Goal: Task Accomplishment & Management: Use online tool/utility

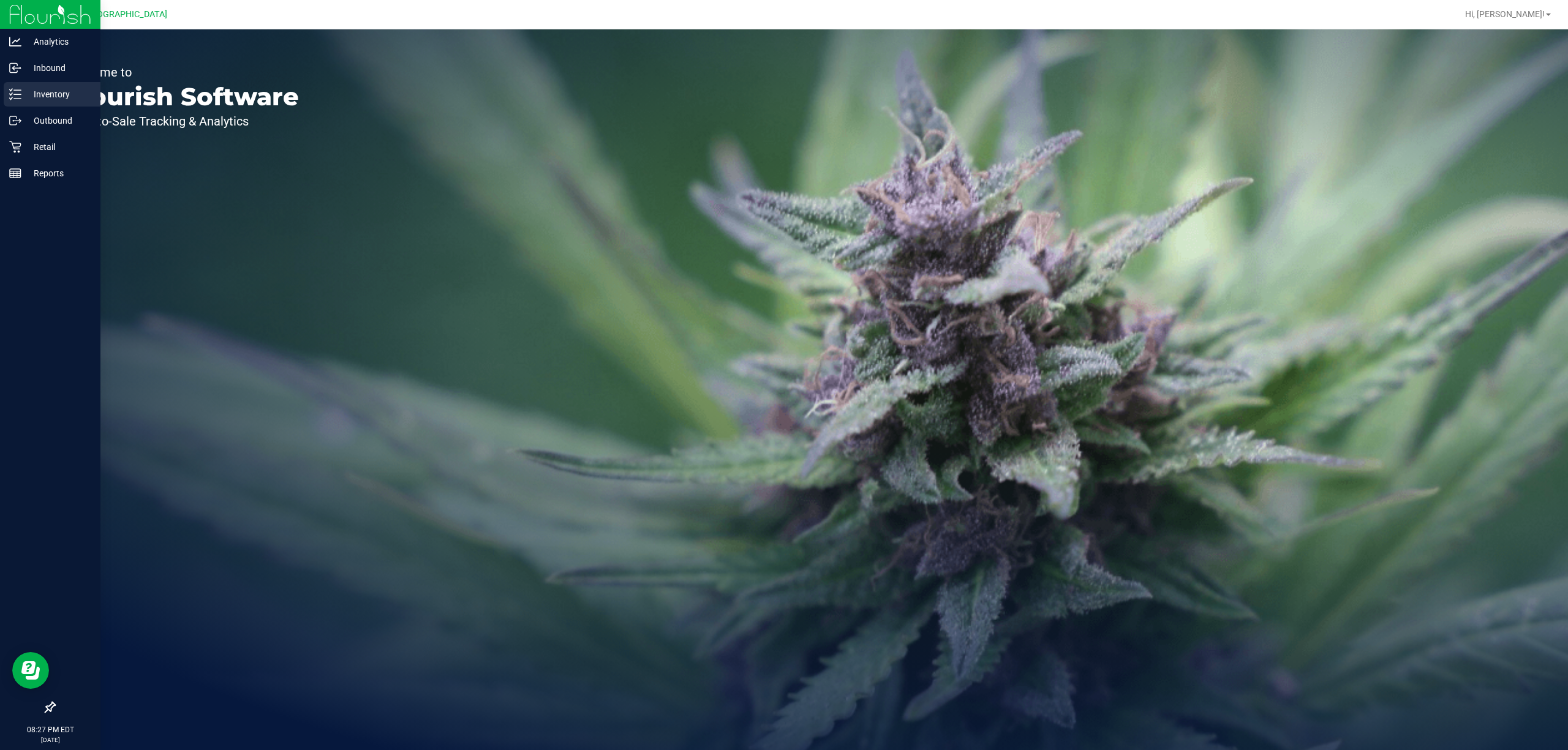
click at [63, 87] on p "Inventory" at bounding box center [58, 94] width 74 height 15
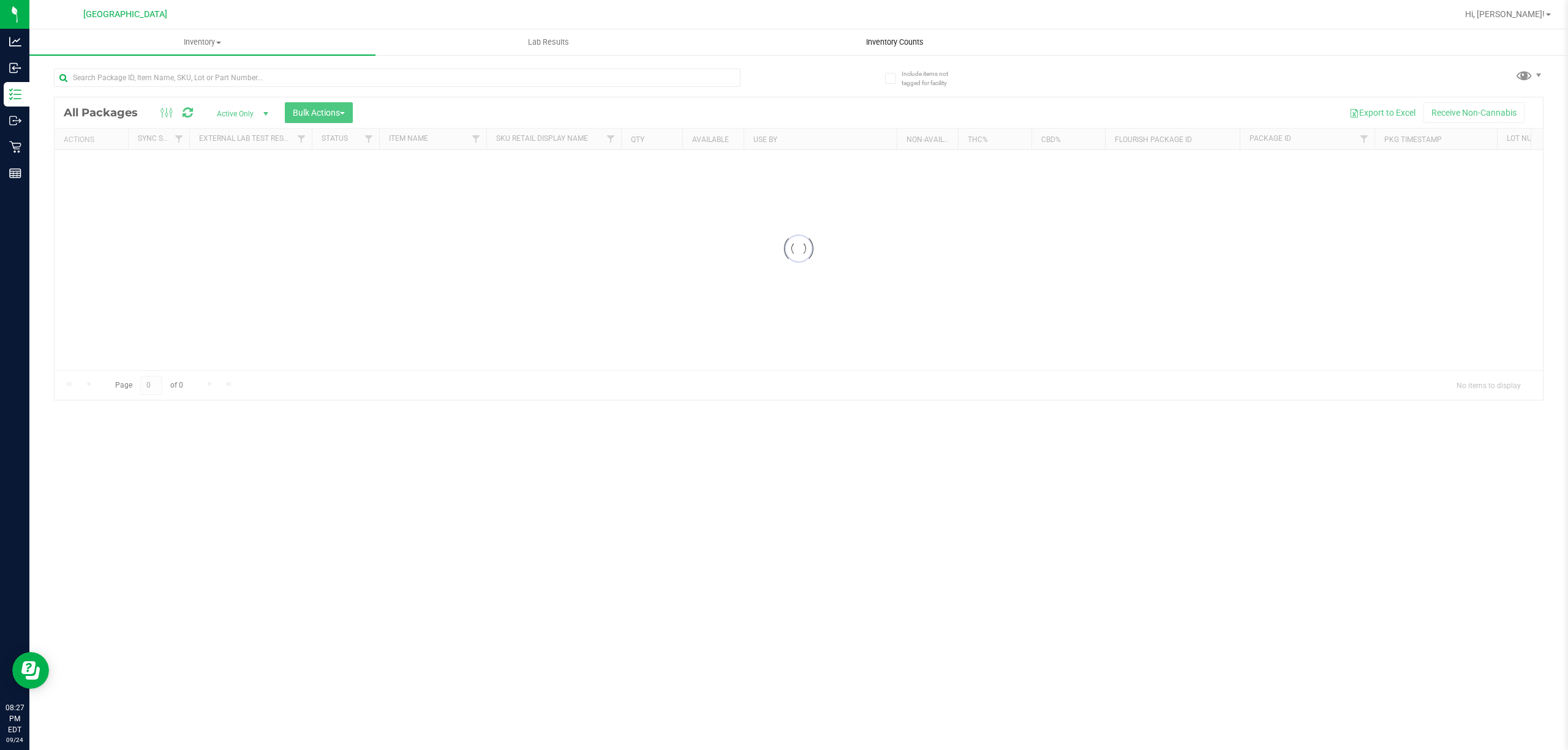
click at [900, 36] on span "Inventory Counts" at bounding box center [894, 42] width 90 height 11
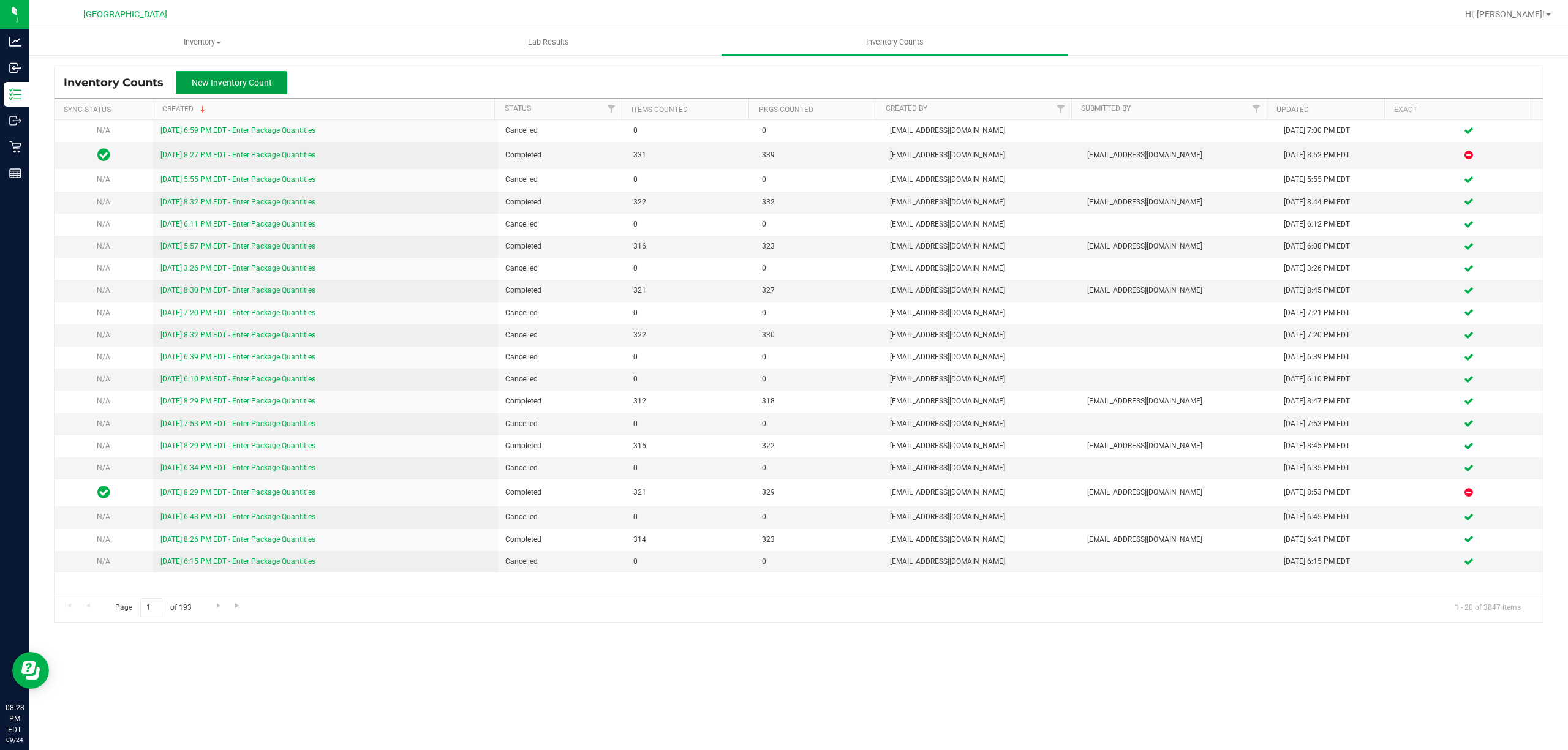
click at [260, 75] on button "New Inventory Count" at bounding box center [231, 82] width 111 height 24
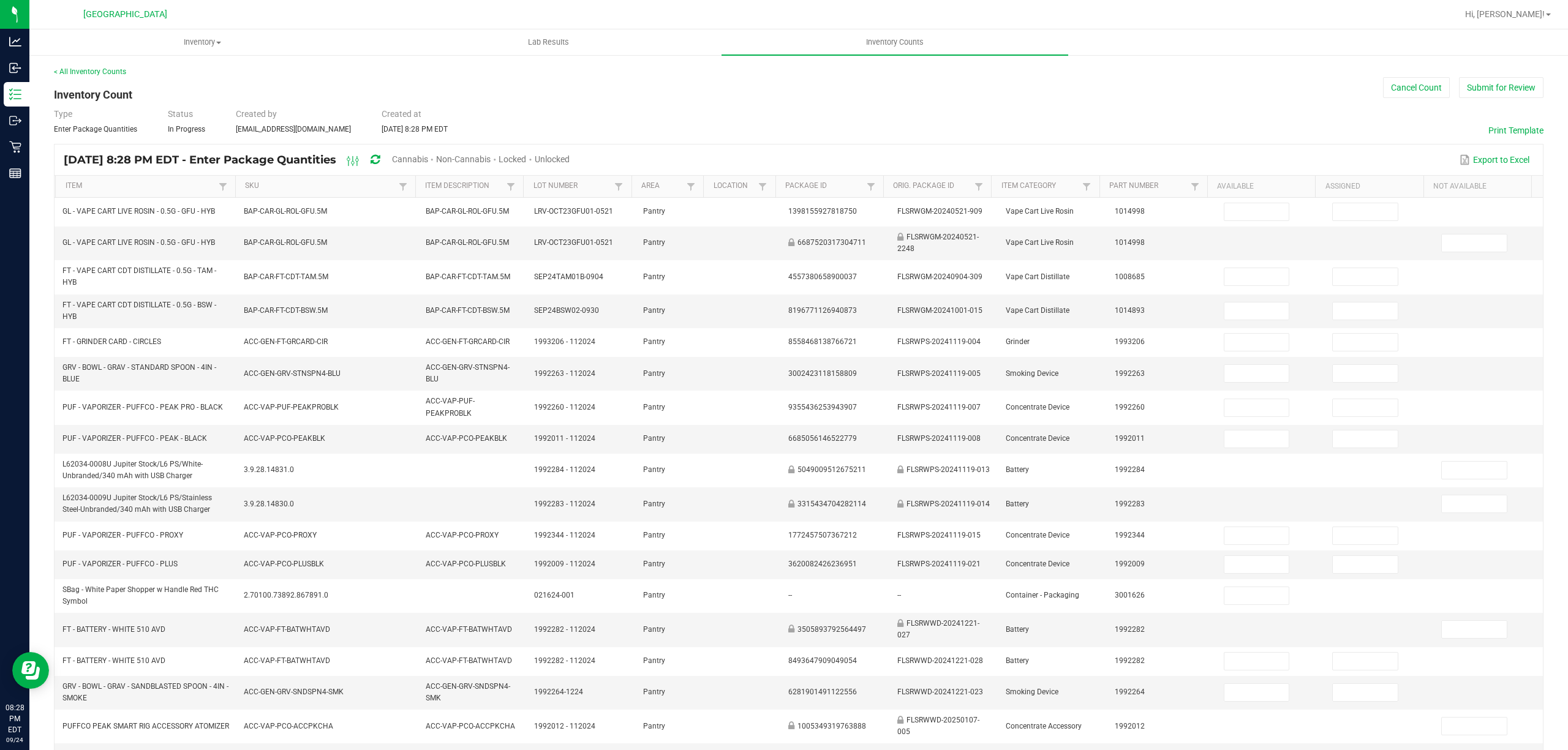
click at [569, 155] on span "Unlocked" at bounding box center [552, 159] width 35 height 10
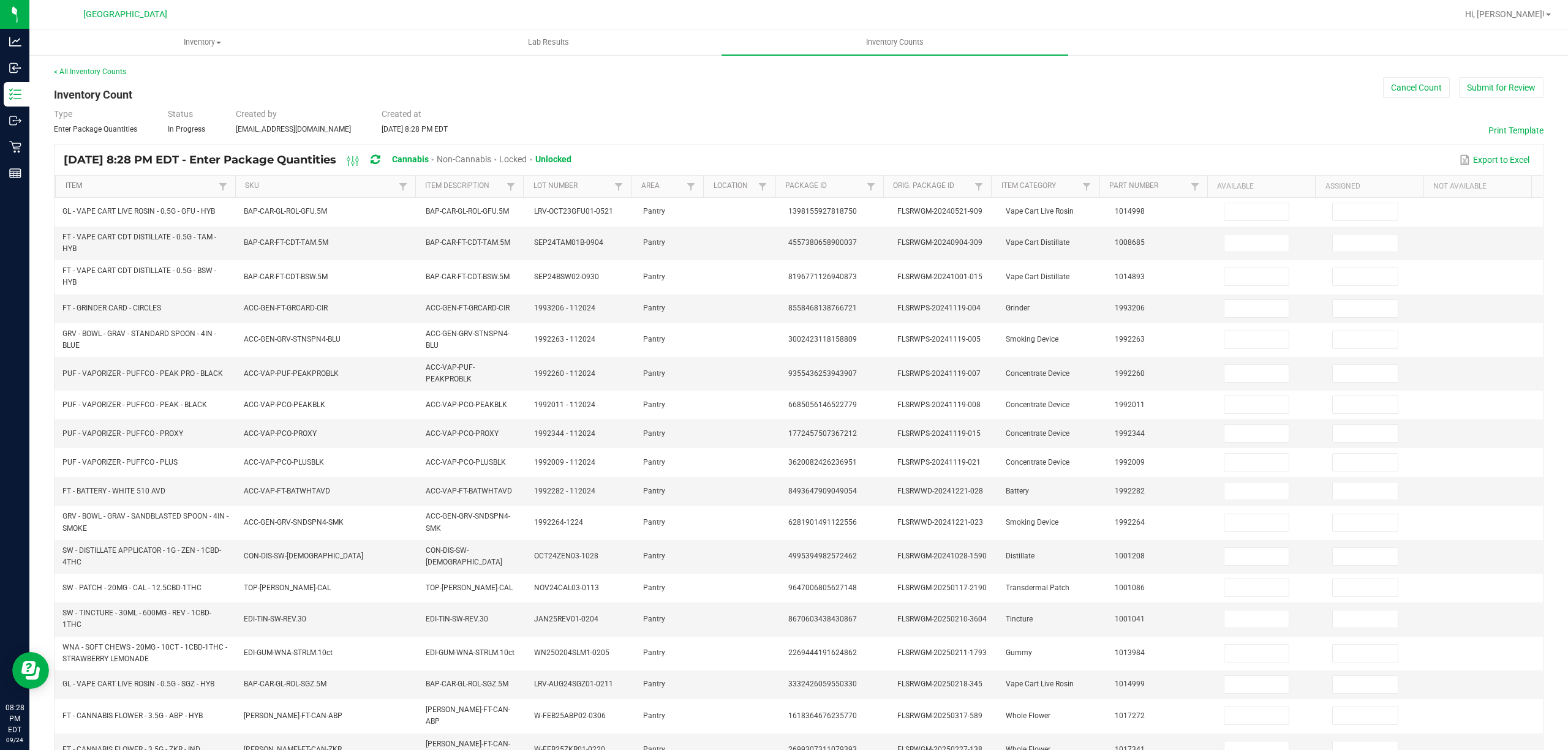
click at [104, 189] on link "Item" at bounding box center [140, 186] width 150 height 10
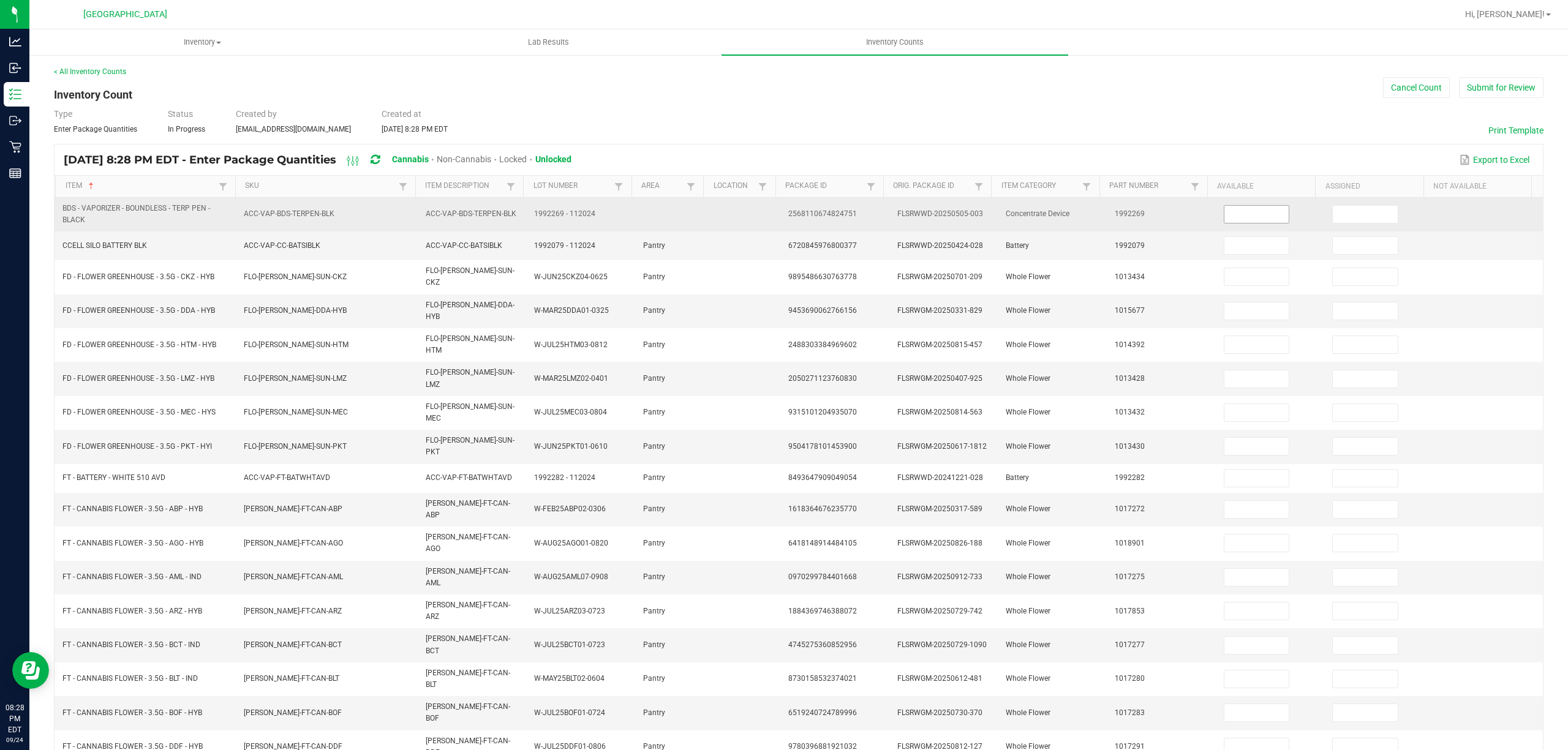
drag, startPoint x: 1238, startPoint y: 214, endPoint x: 1229, endPoint y: 218, distance: 9.8
click at [1237, 214] on input at bounding box center [1256, 214] width 65 height 17
type input "1"
type input "9"
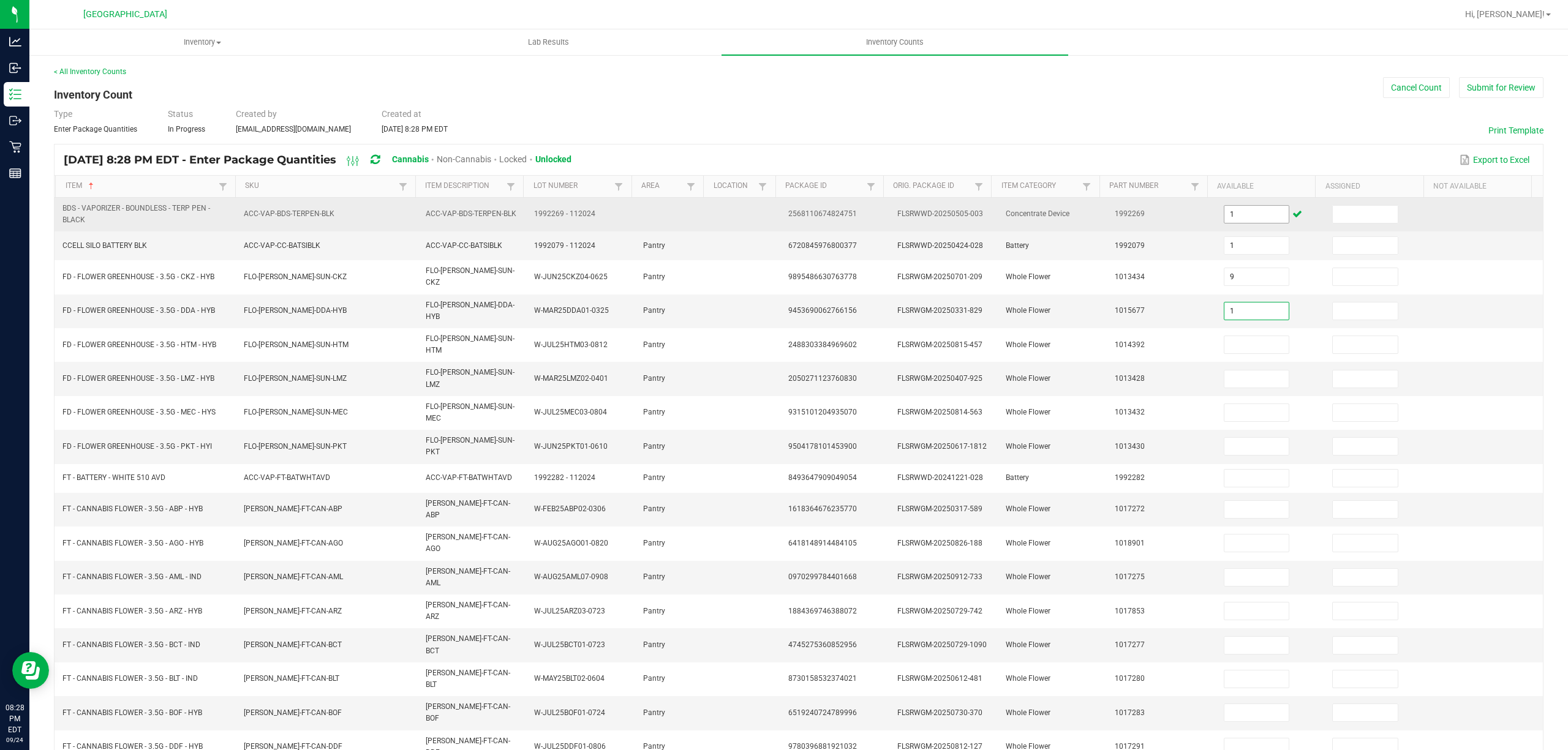
type input "1"
type input "4"
type input "2"
type input "19"
type input "3"
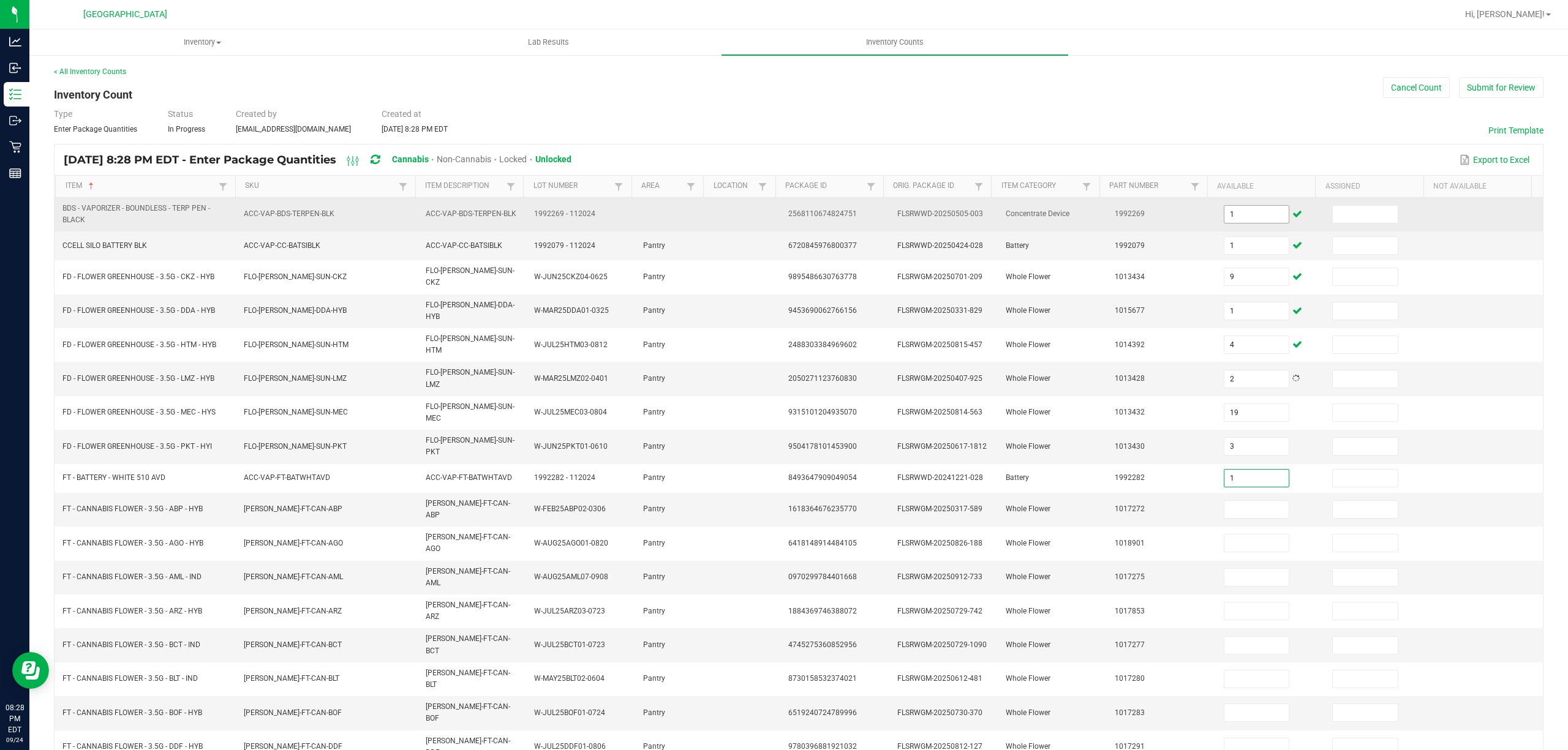
type input "1"
type input "17"
type input "20"
type input "1"
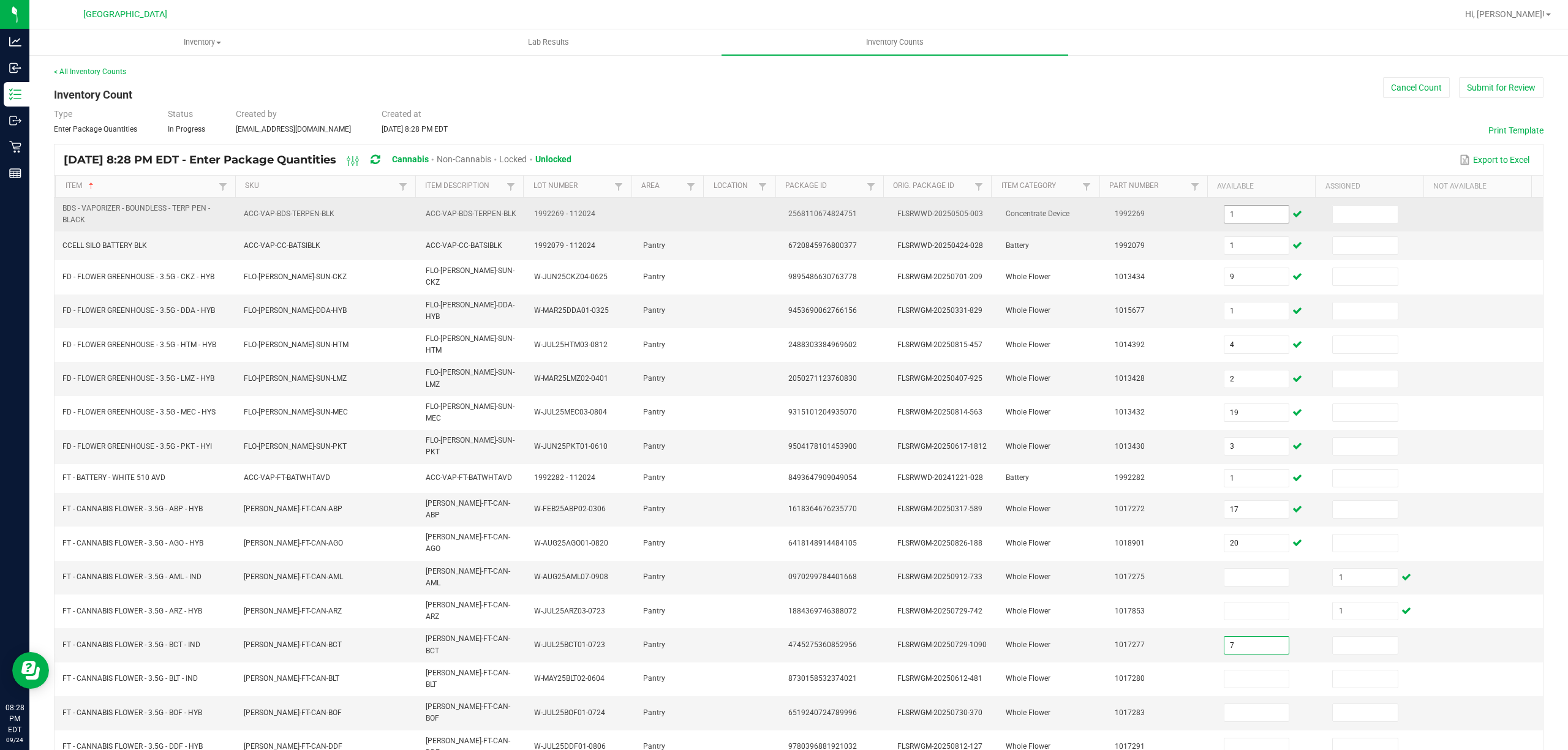
type input "7"
type input "1"
type input "18"
type input "8"
type input "1"
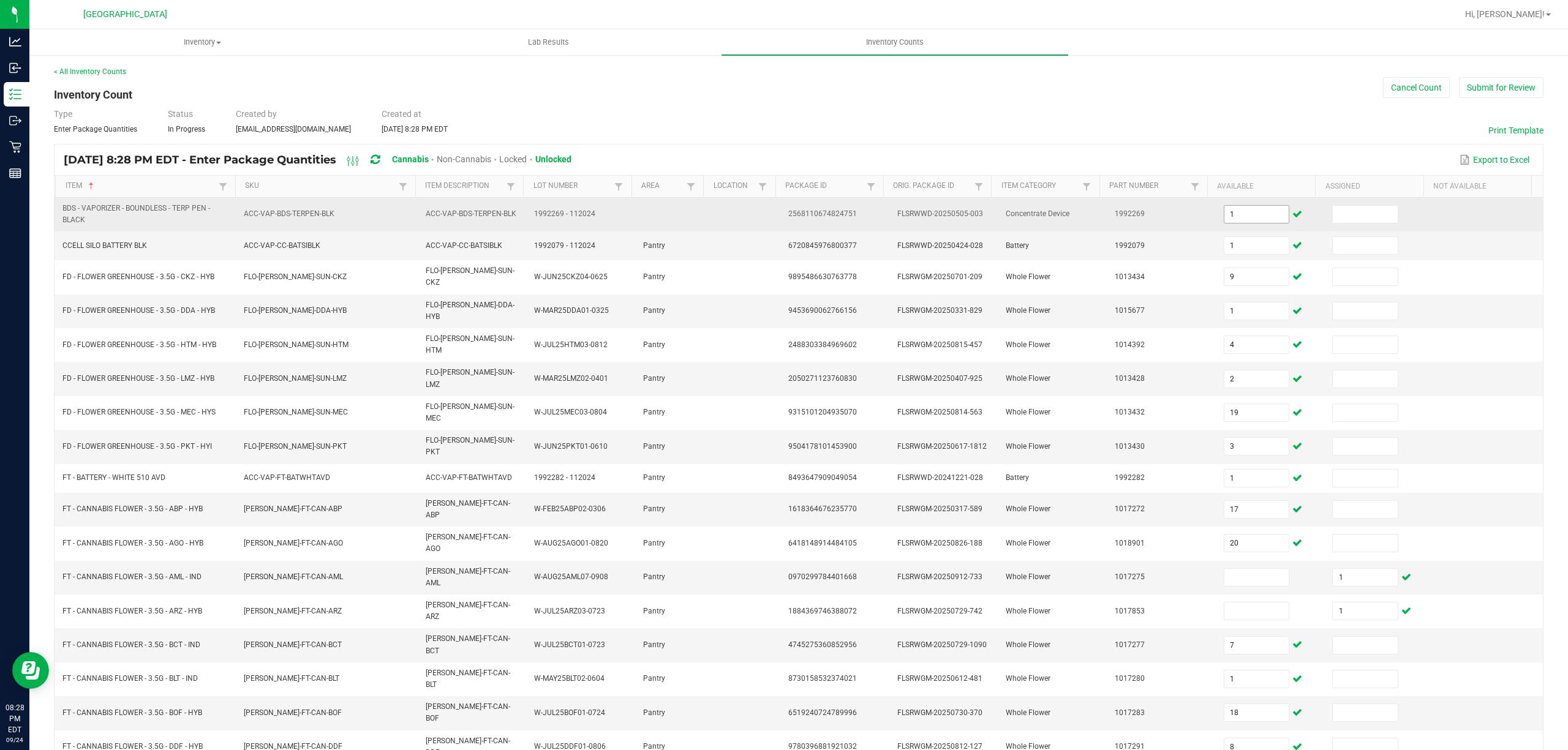
type input "1"
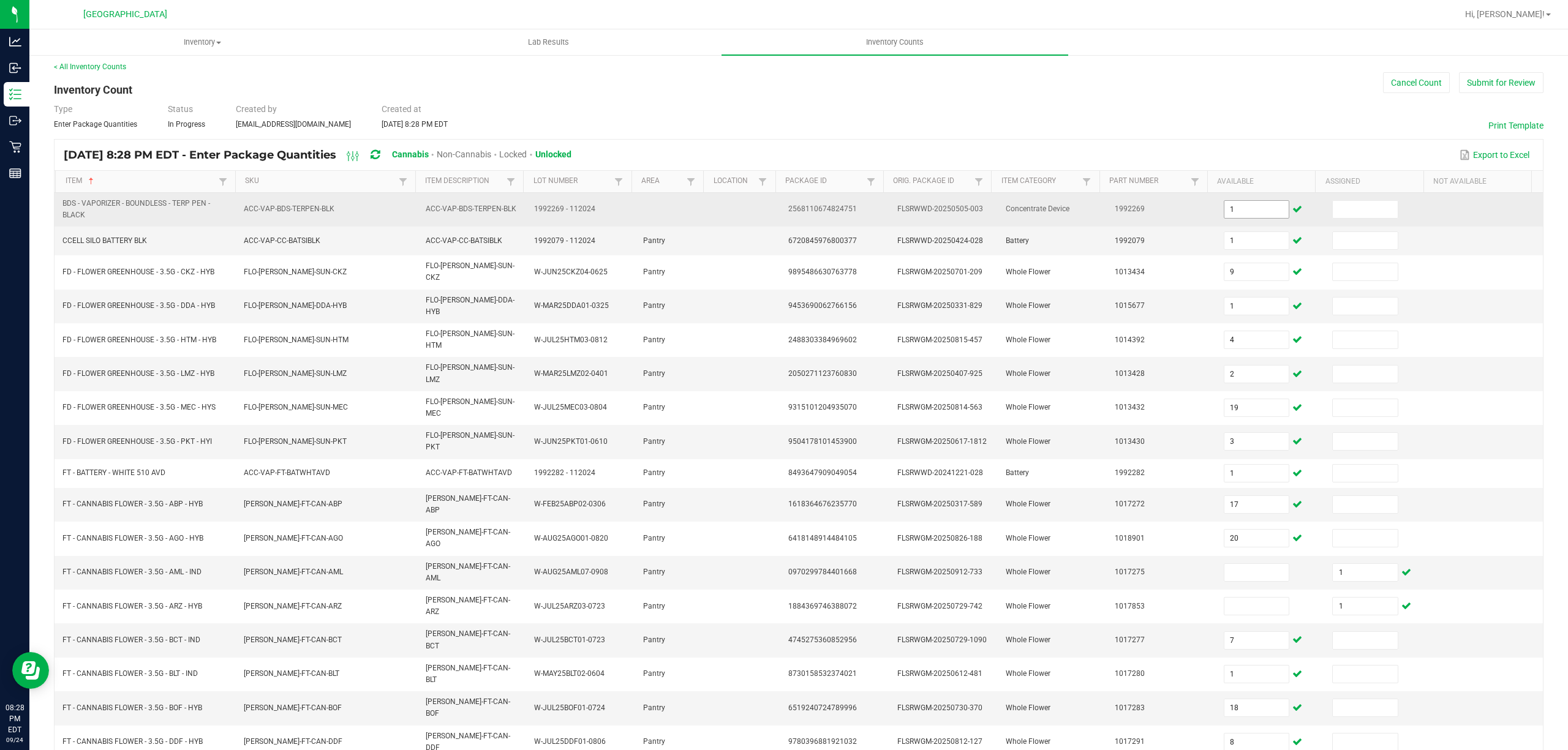
type input "16"
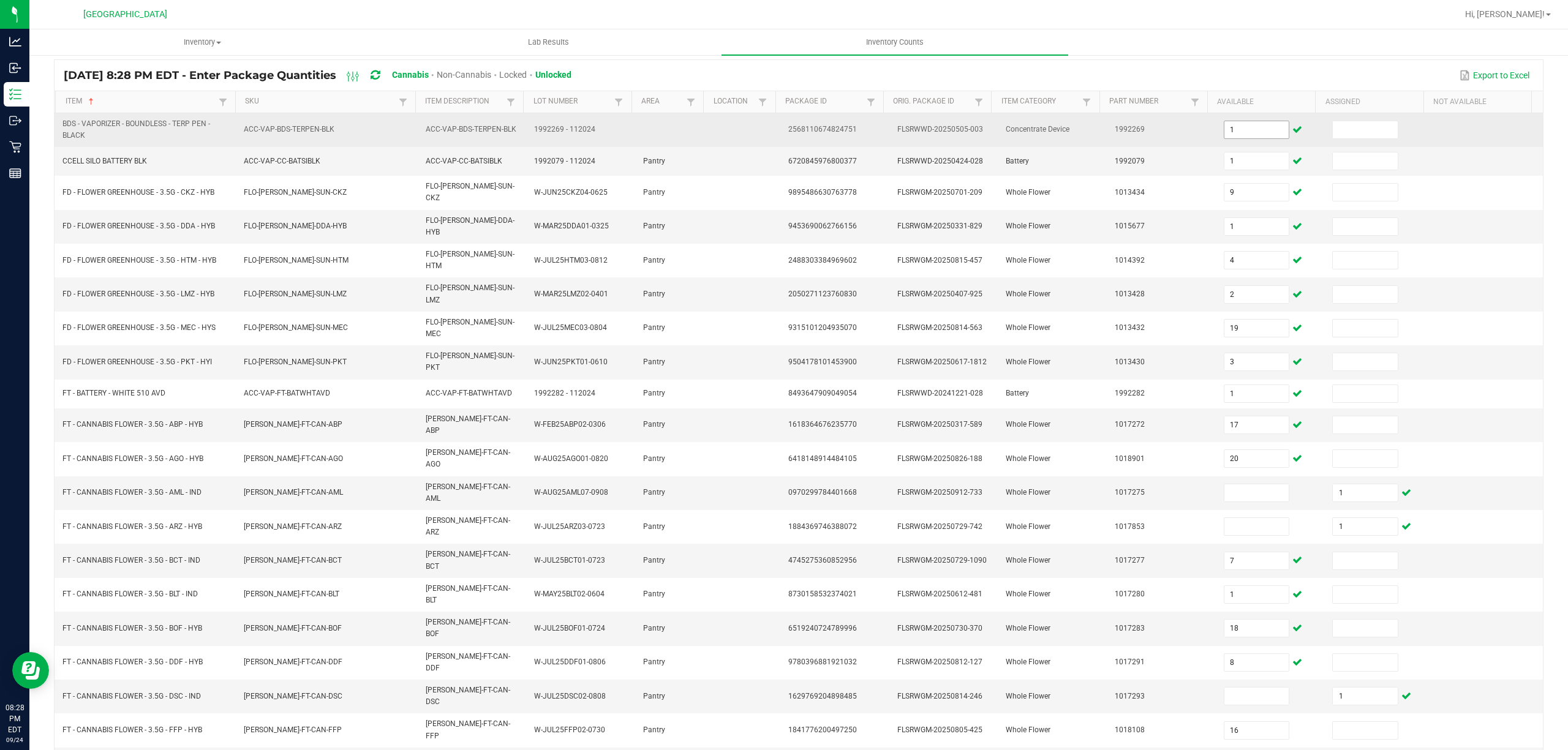
type input "13"
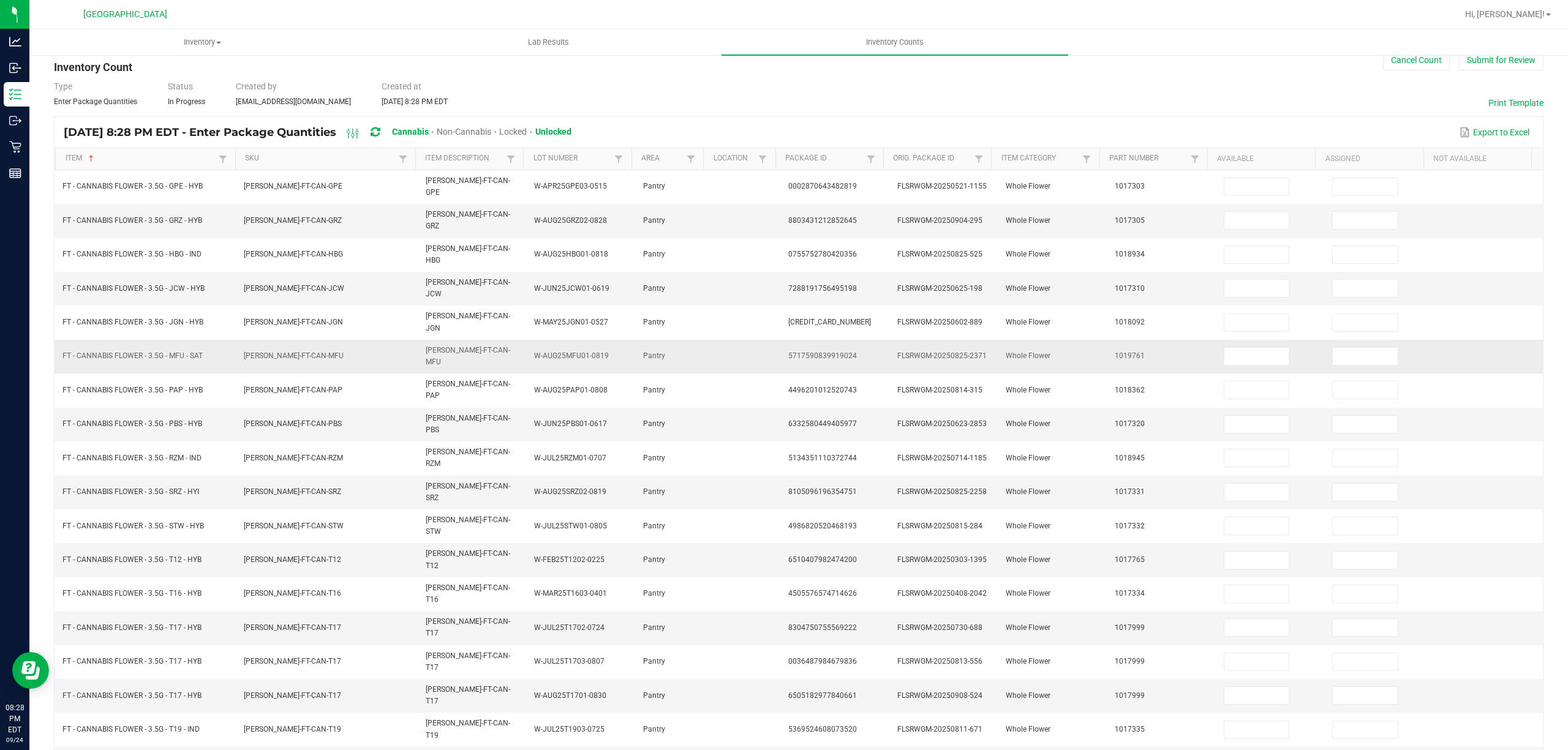
scroll to position [0, 0]
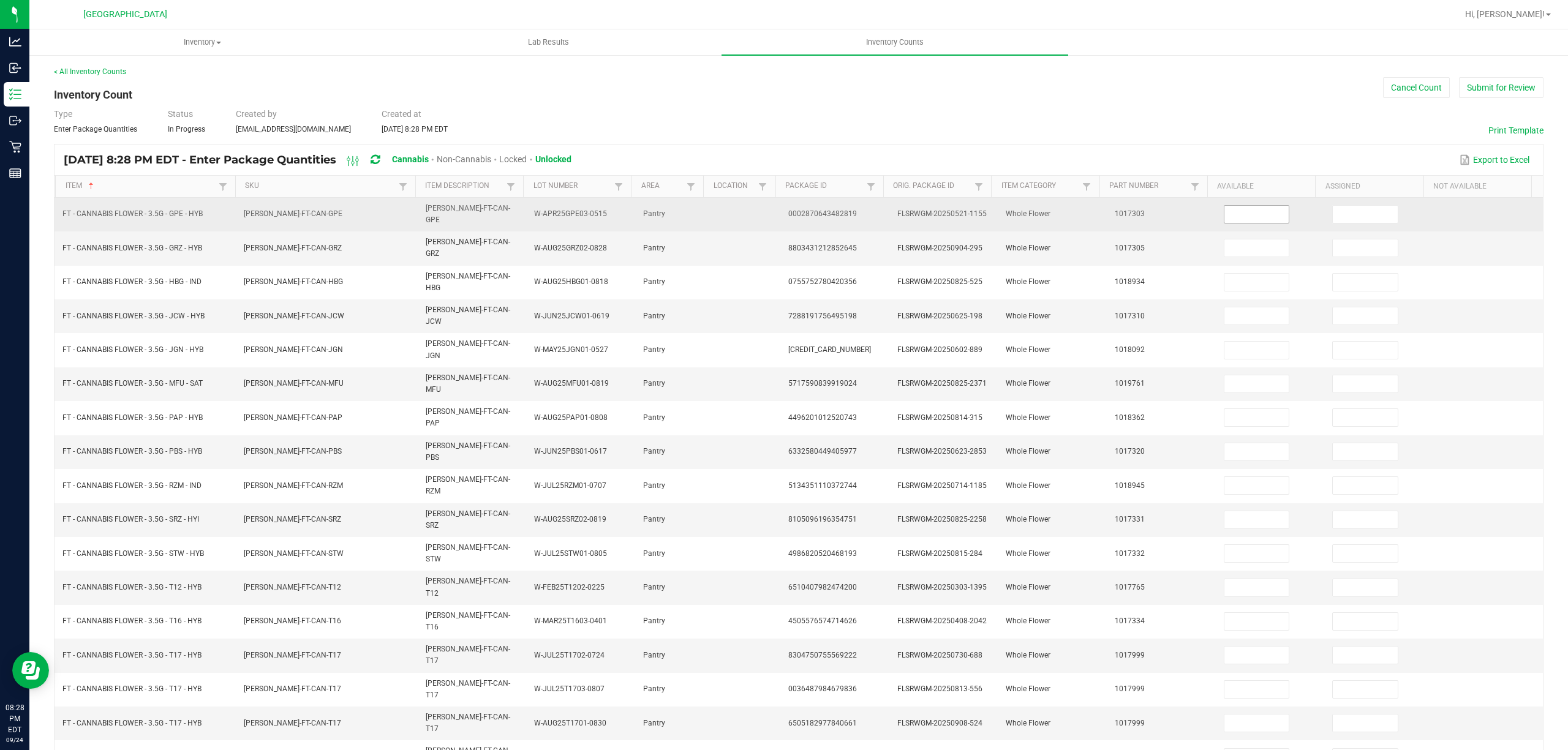
click at [1224, 213] on input at bounding box center [1256, 214] width 65 height 17
type input "3"
type input "13"
type input "8"
type input "3"
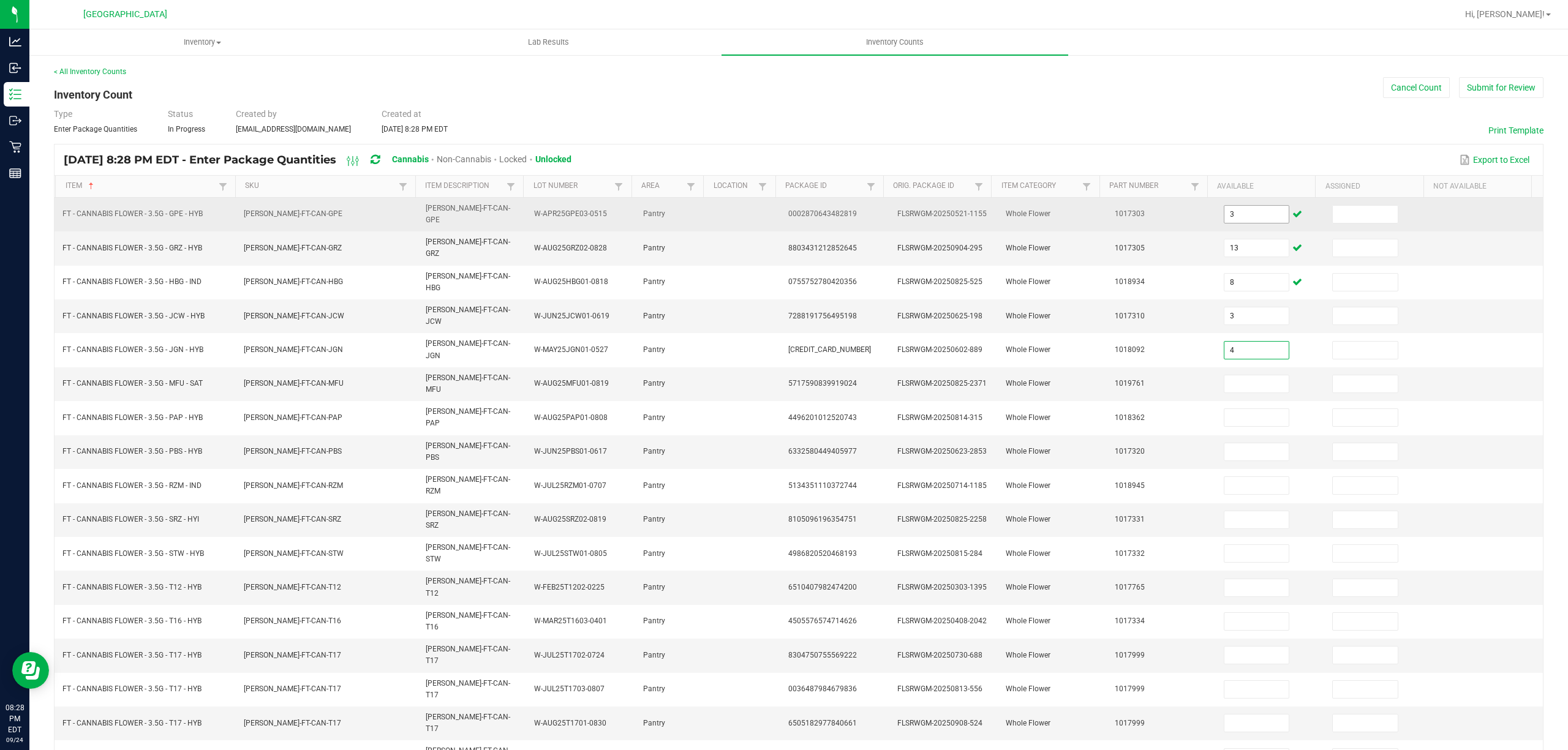
type input "4"
type input "3"
type input "4"
type input "14"
type input "1"
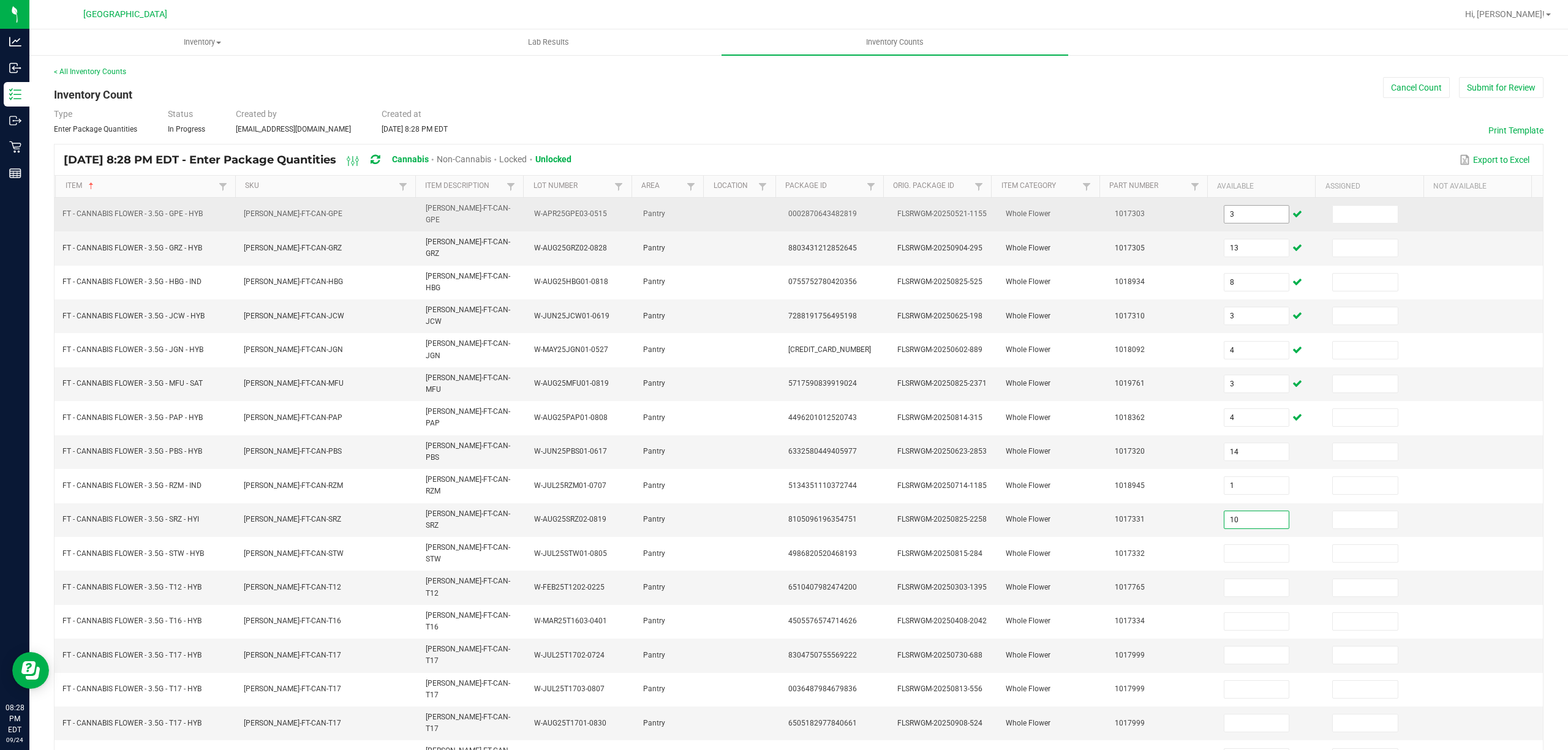
type input "10"
type input "15"
type input "25"
type input "1"
type input "3"
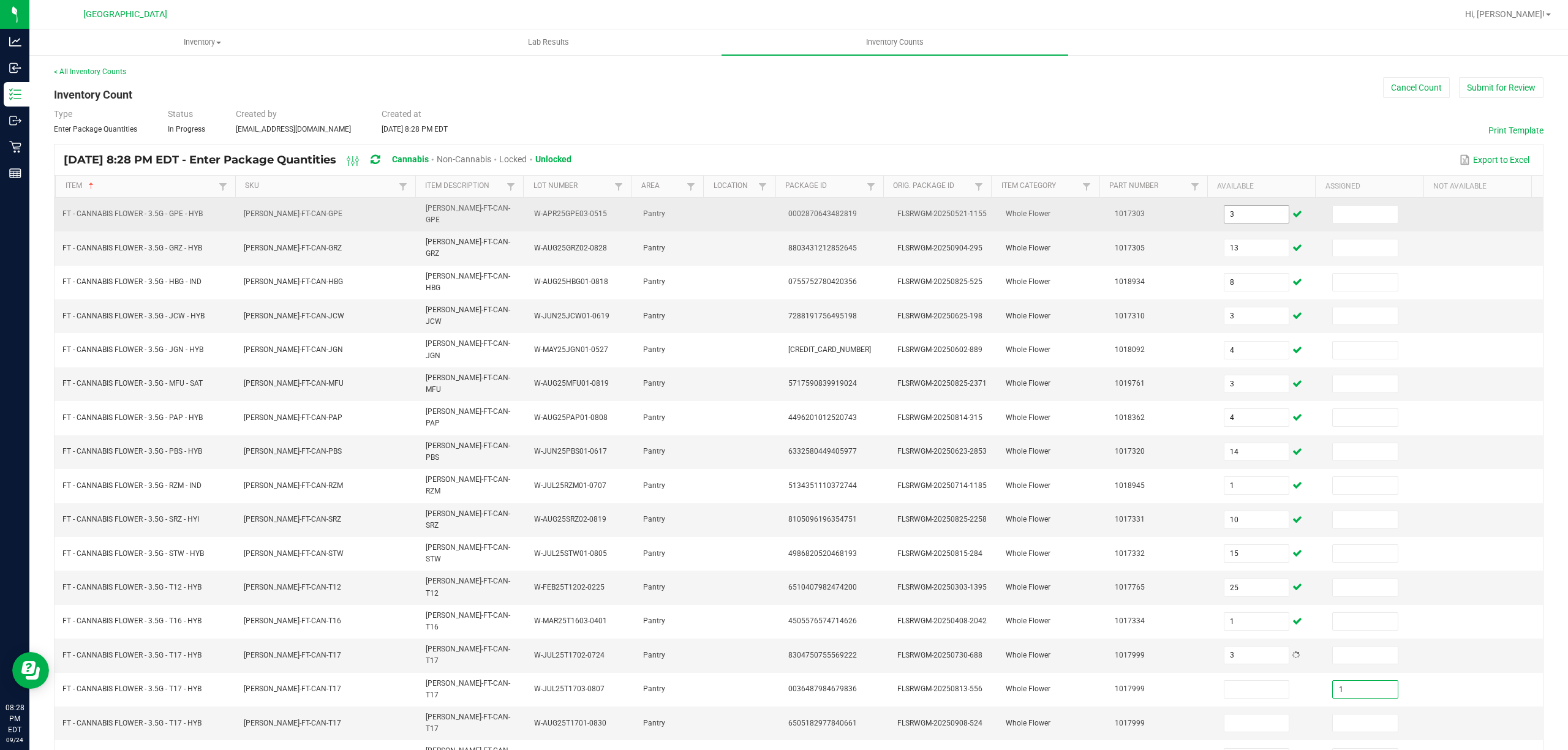
type input "1"
type input "6"
type input "11"
type input "6"
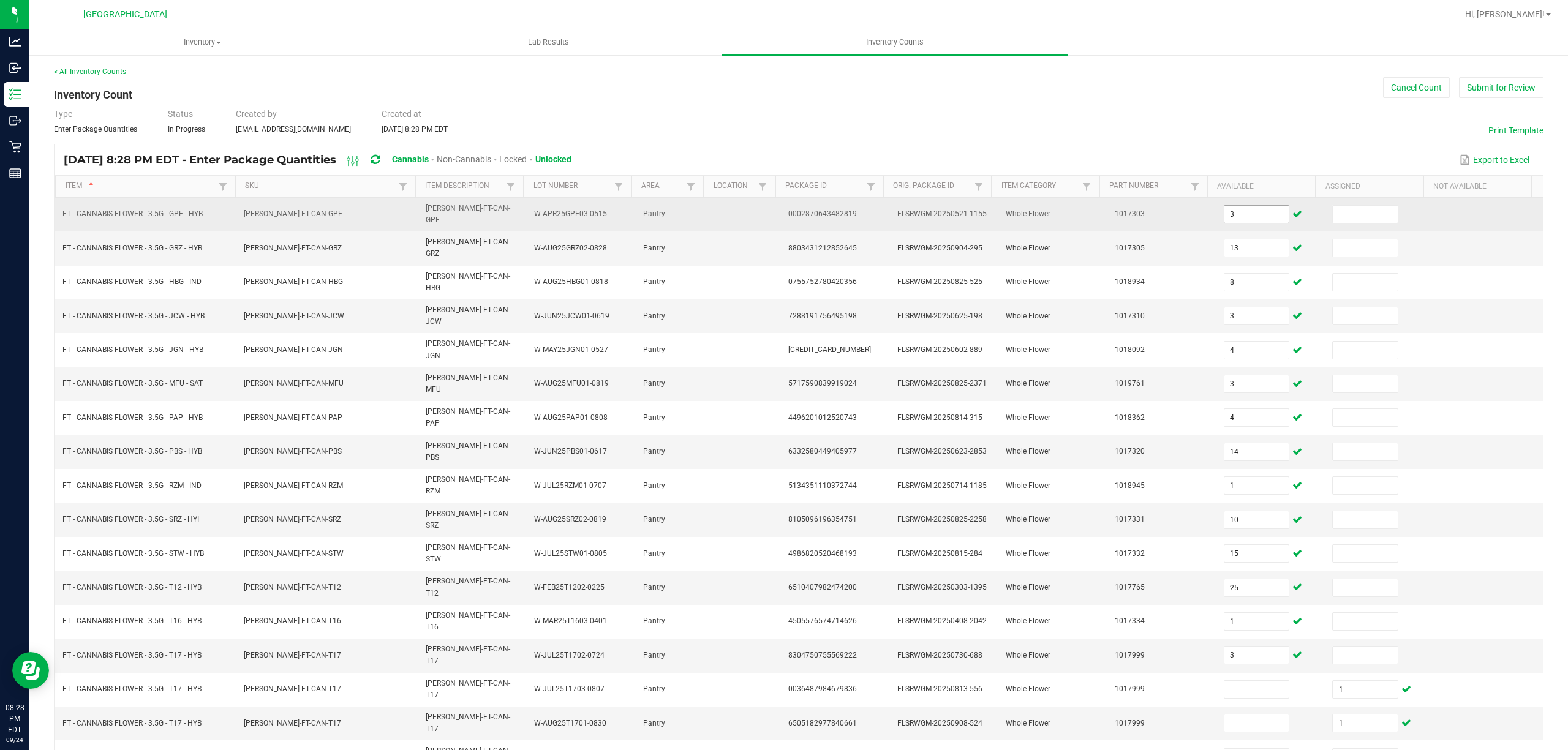
scroll to position [80, 0]
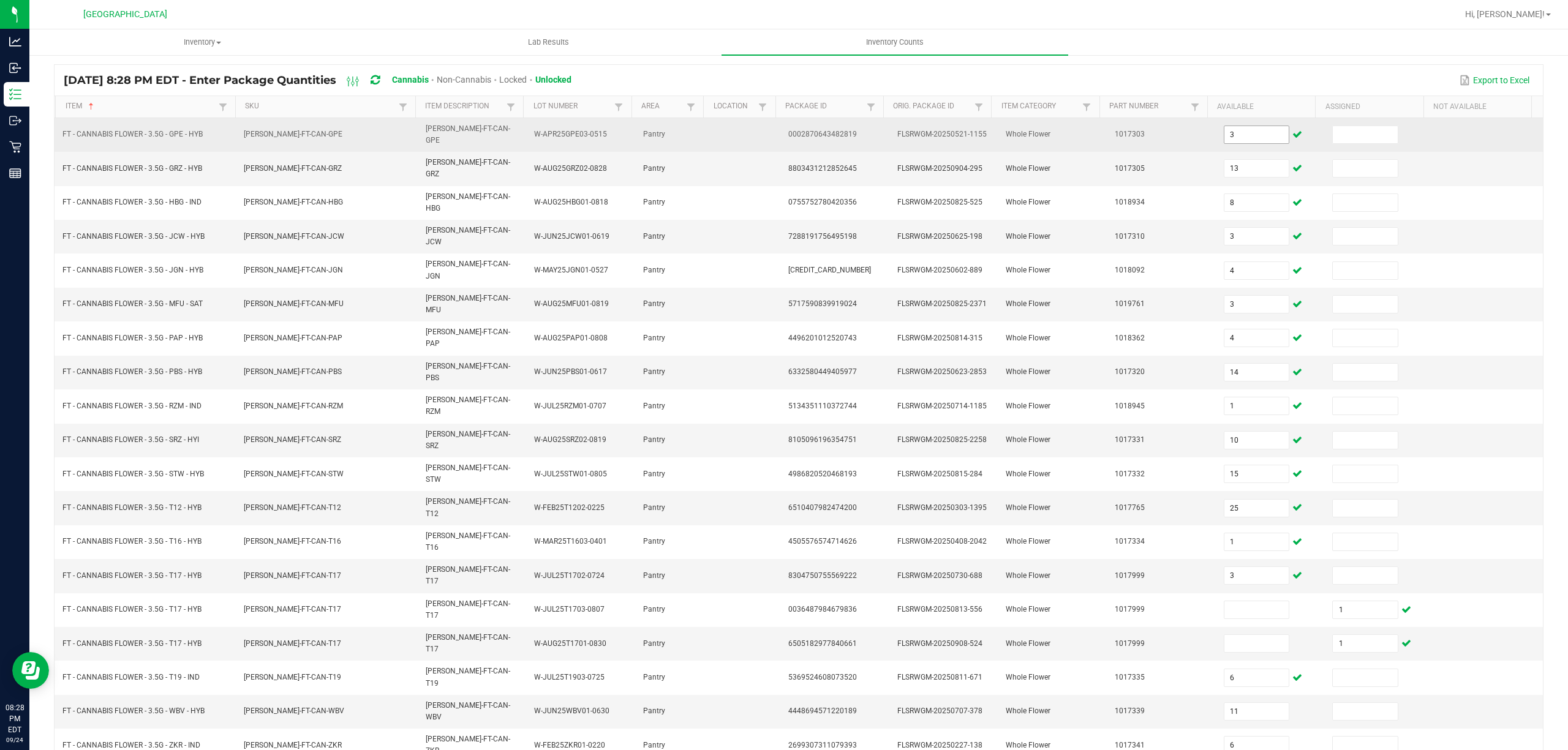
type input "4"
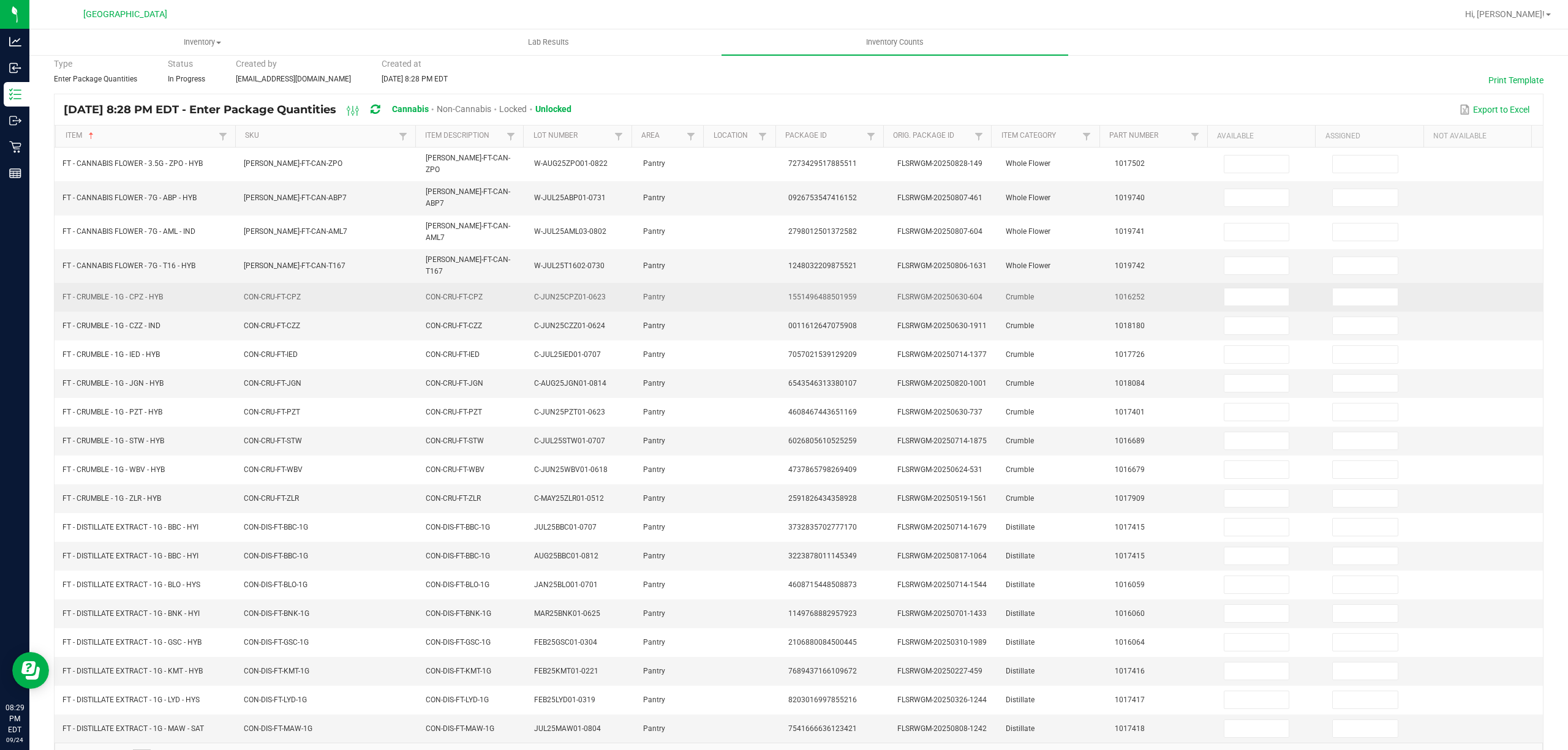
scroll to position [0, 0]
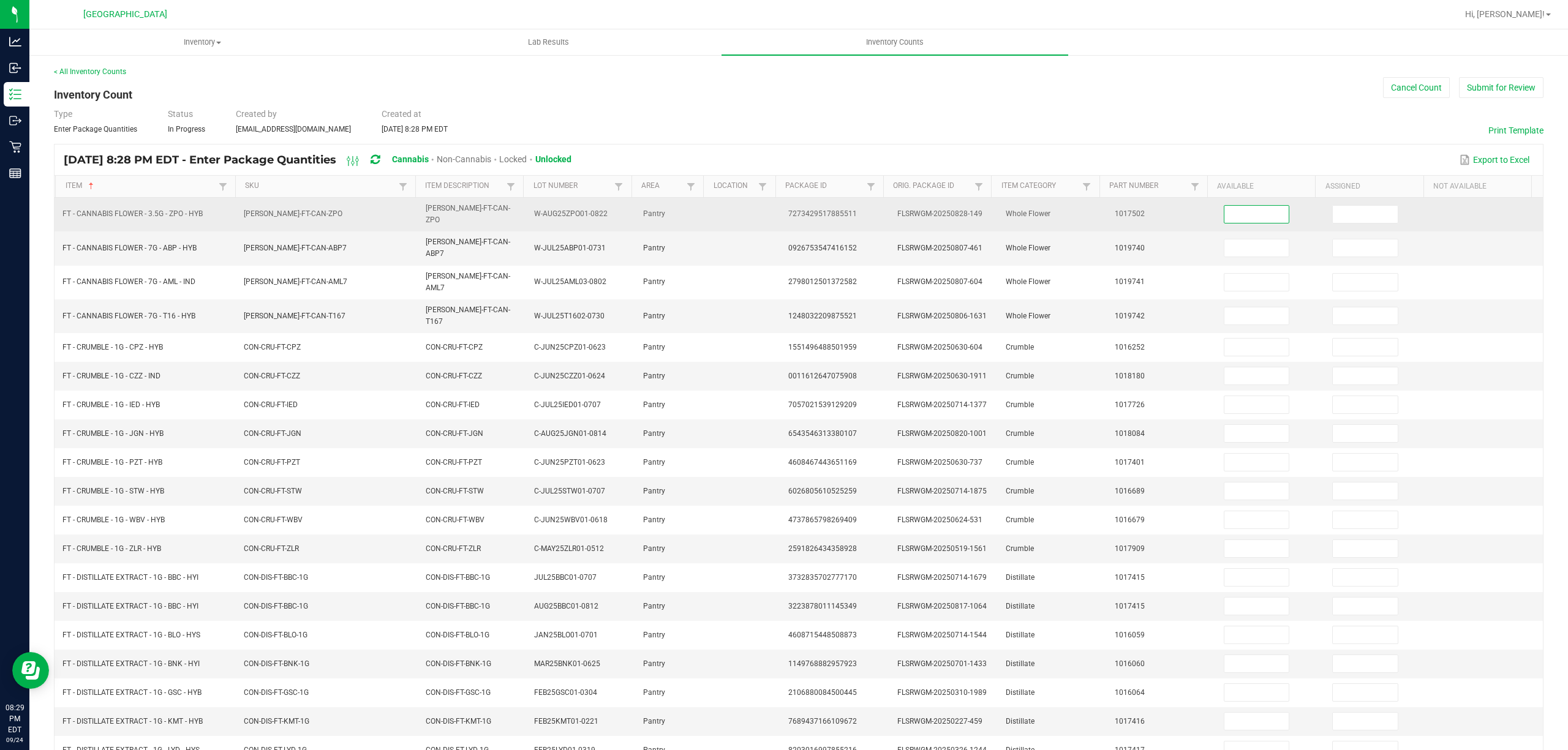
click at [1236, 217] on input at bounding box center [1256, 214] width 65 height 17
type input "11"
type input "16"
type input "8"
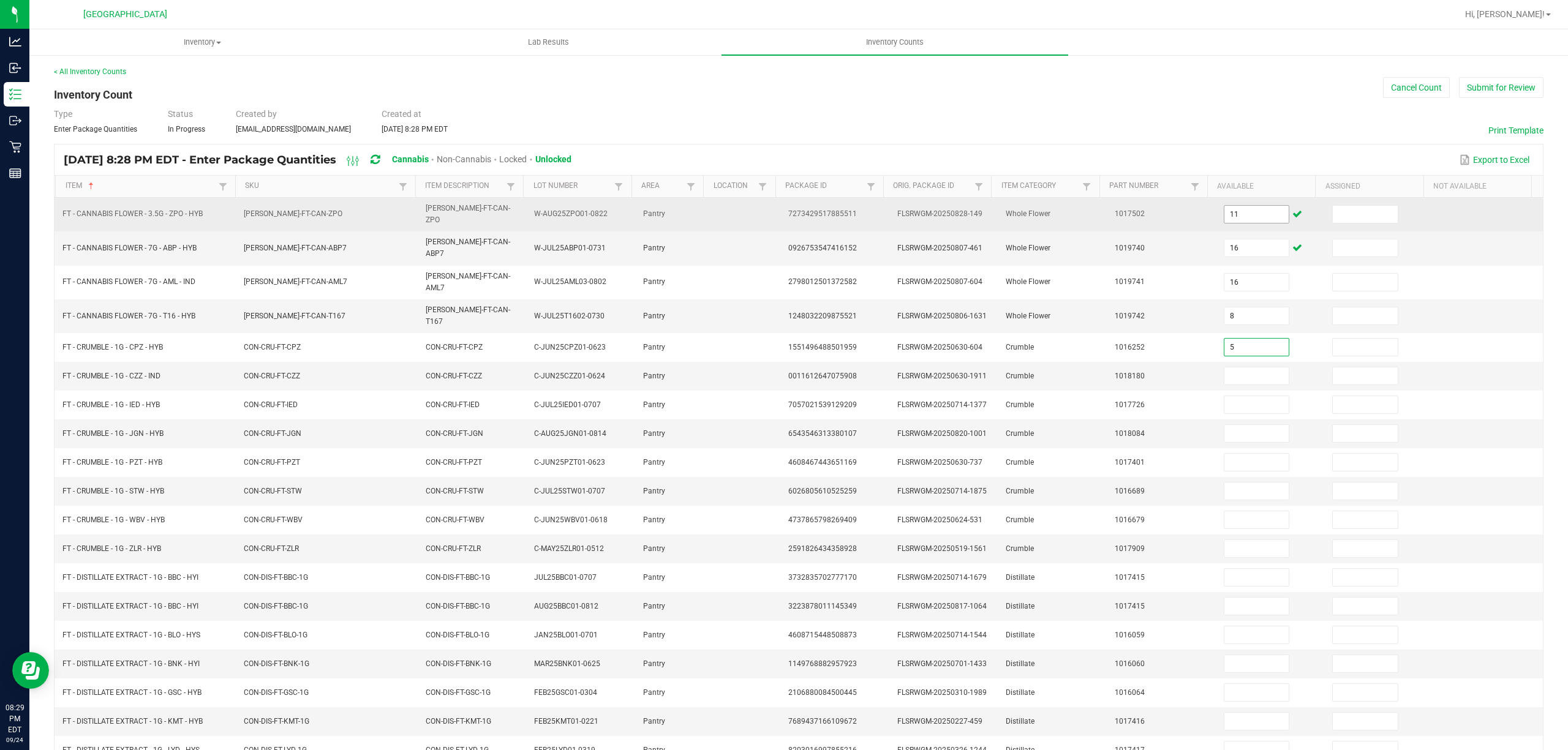
type input "5"
type input "1"
type input "3"
type input "2"
type input "3"
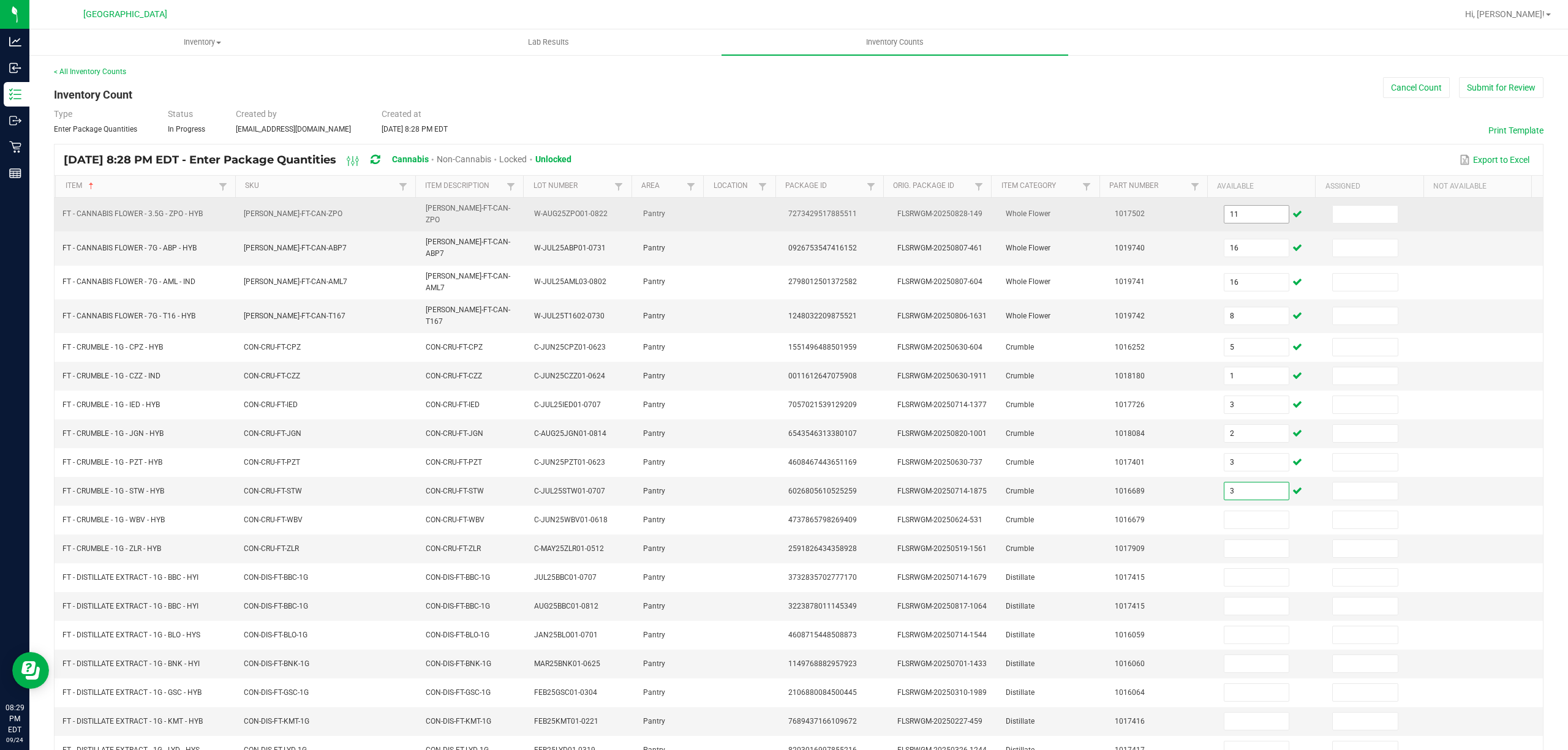
type input "3"
type input "2"
type input "3"
type input "1"
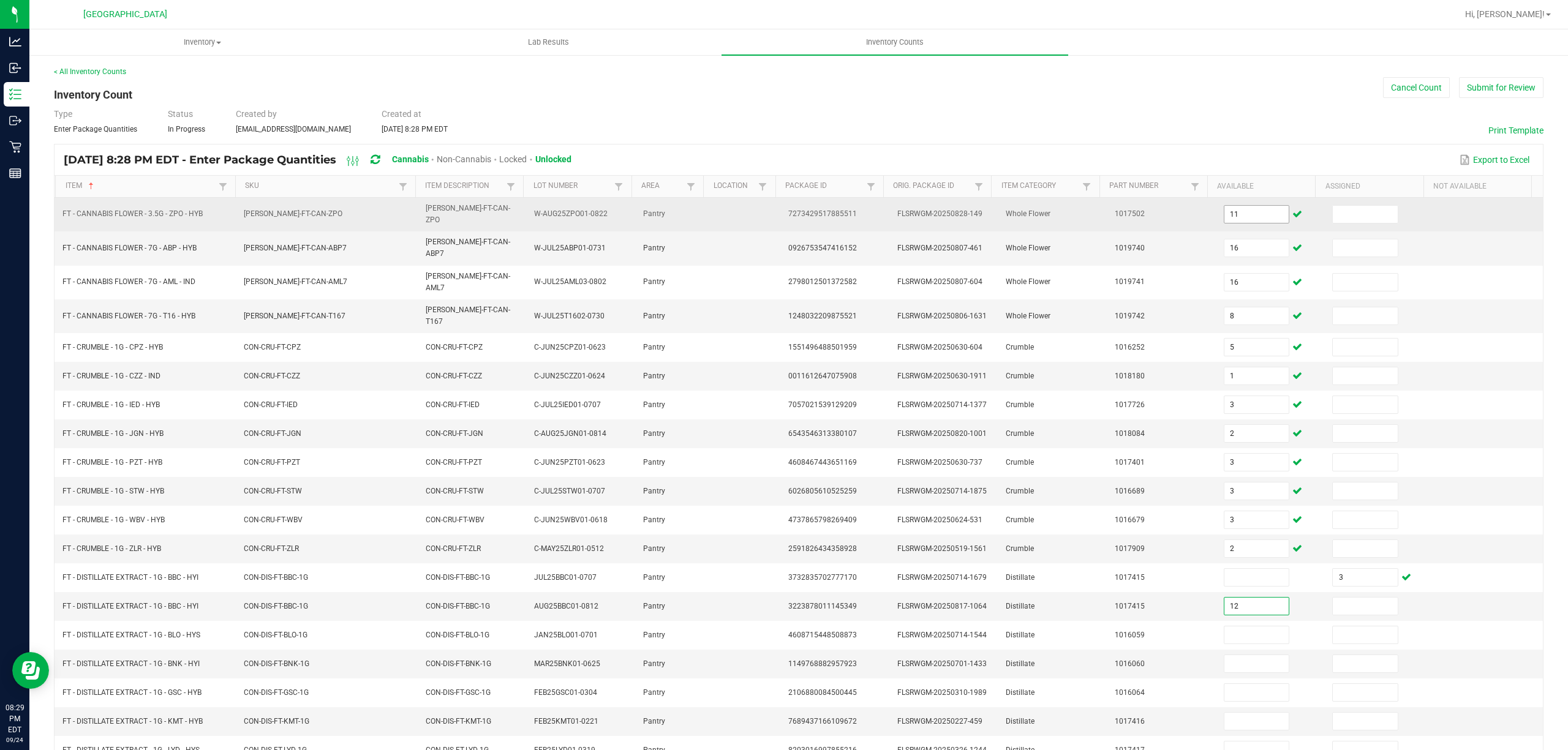
type input "12"
type input "5"
type input "3"
type input "8"
type input "4"
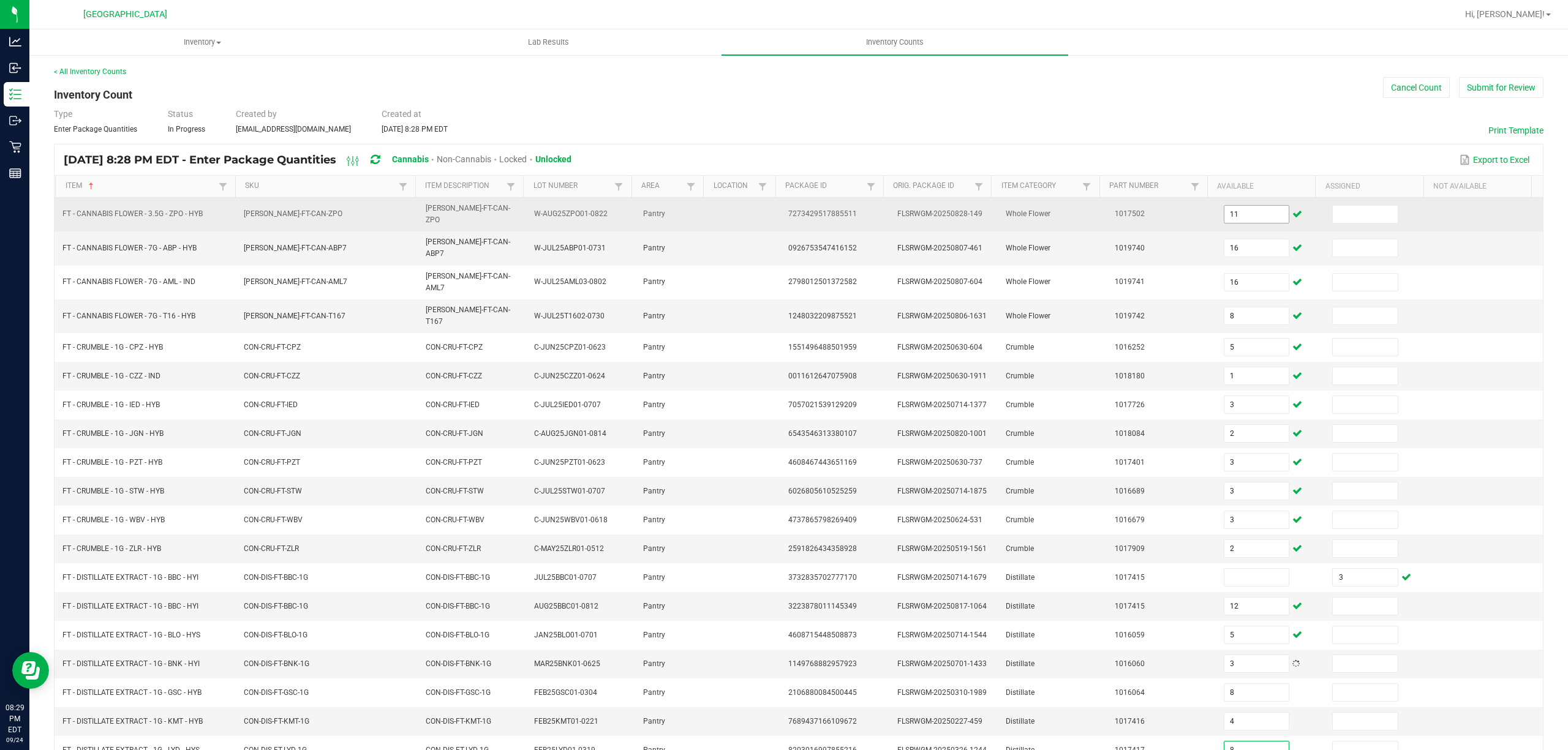
type input "8"
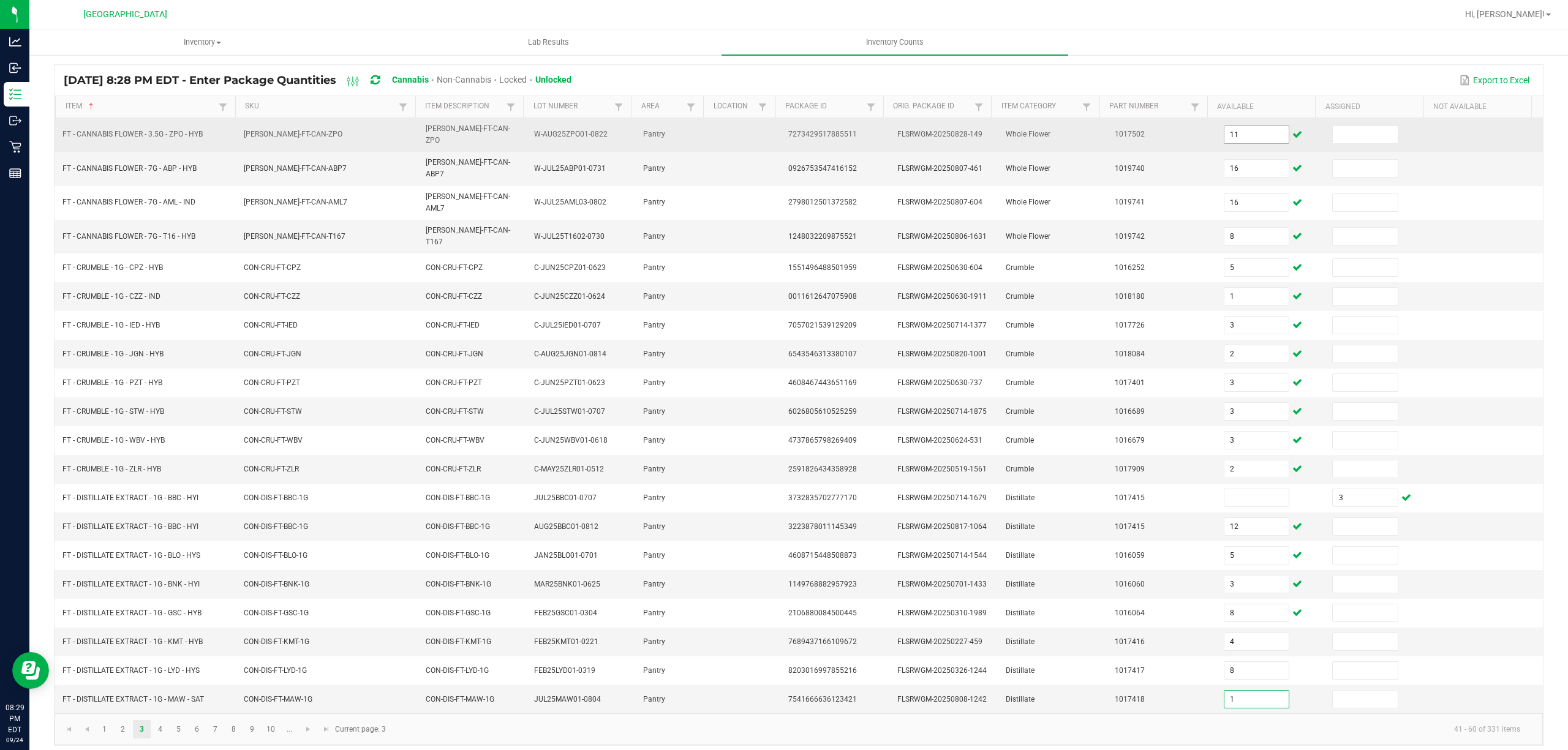
type input "1"
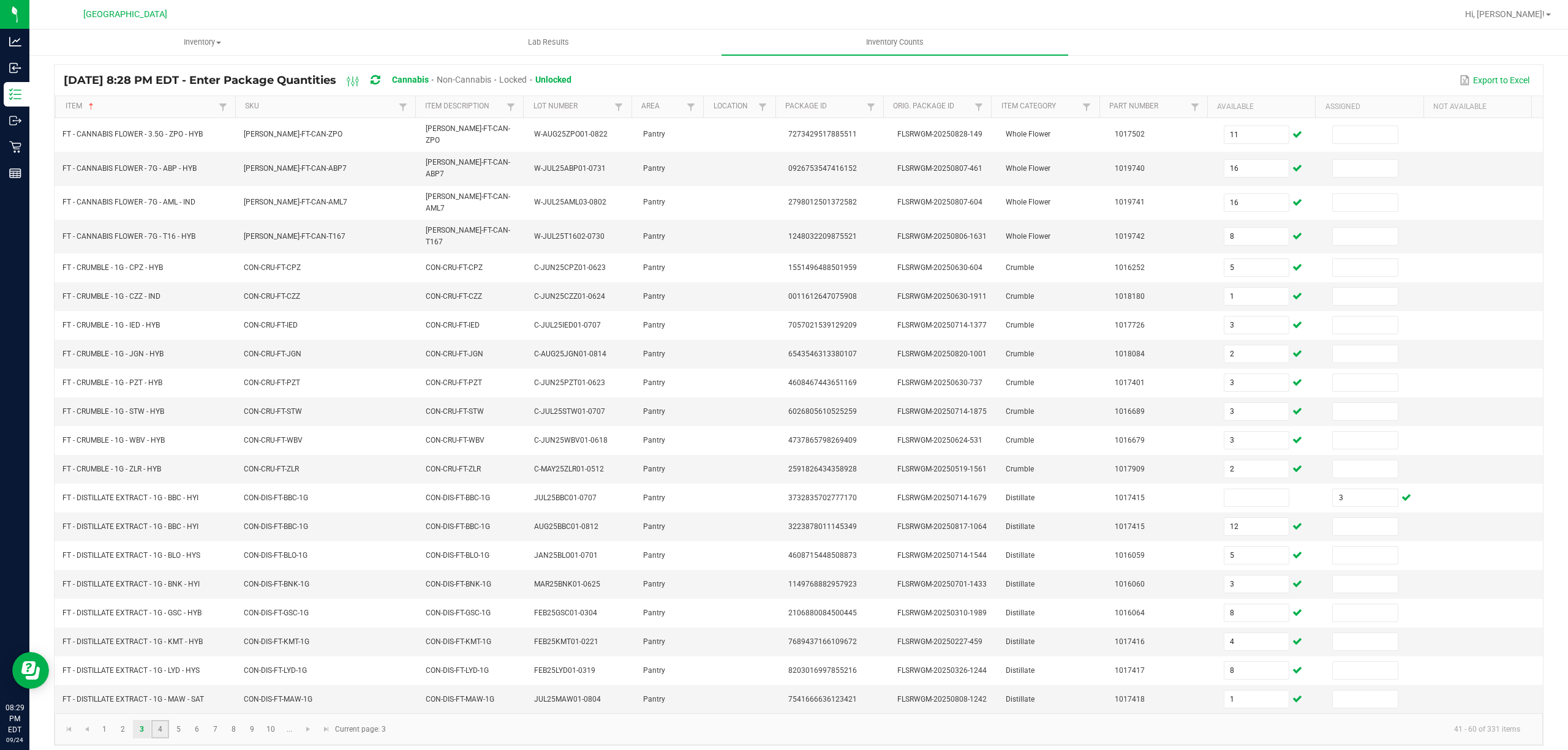
click at [160, 724] on link "4" at bounding box center [160, 729] width 18 height 18
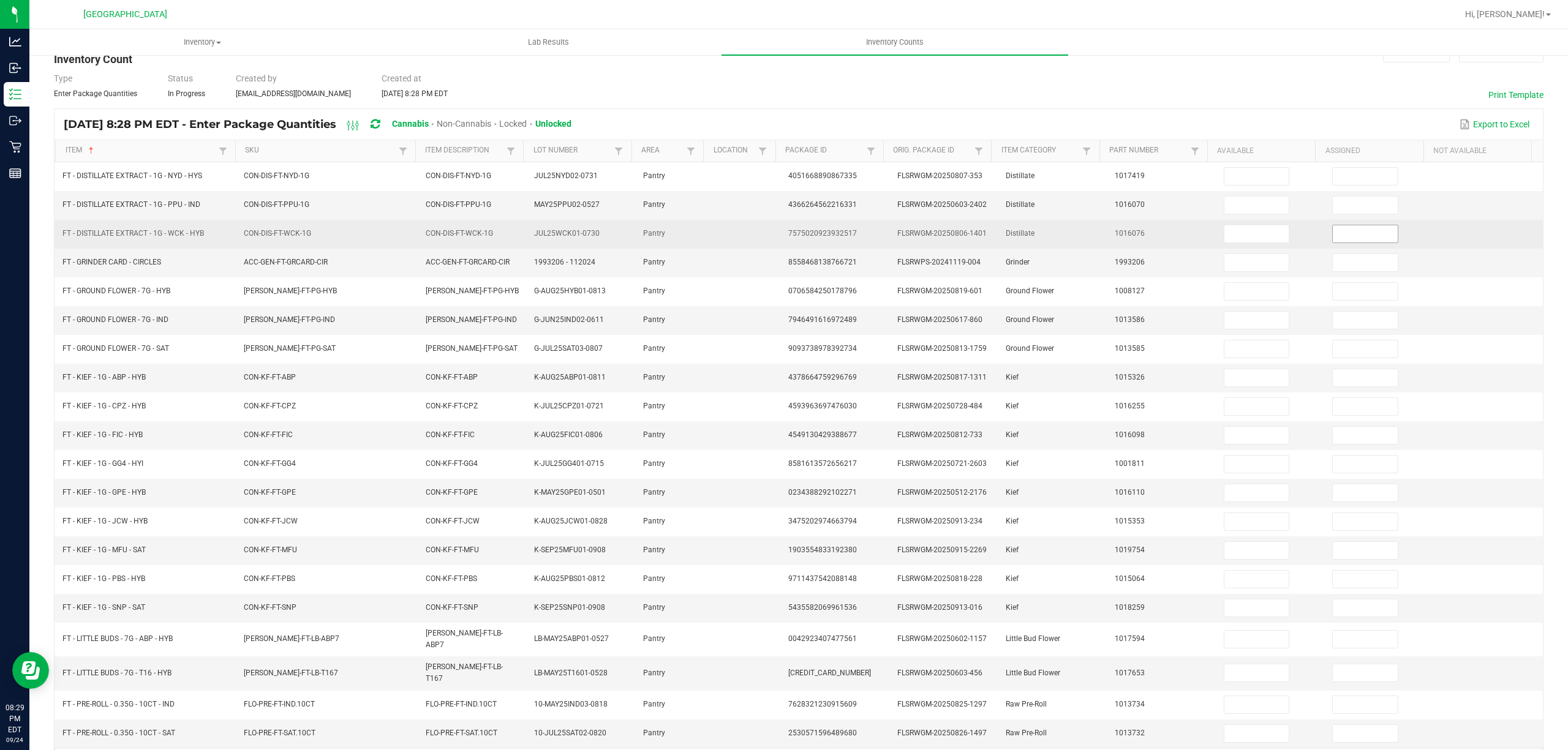
scroll to position [0, 0]
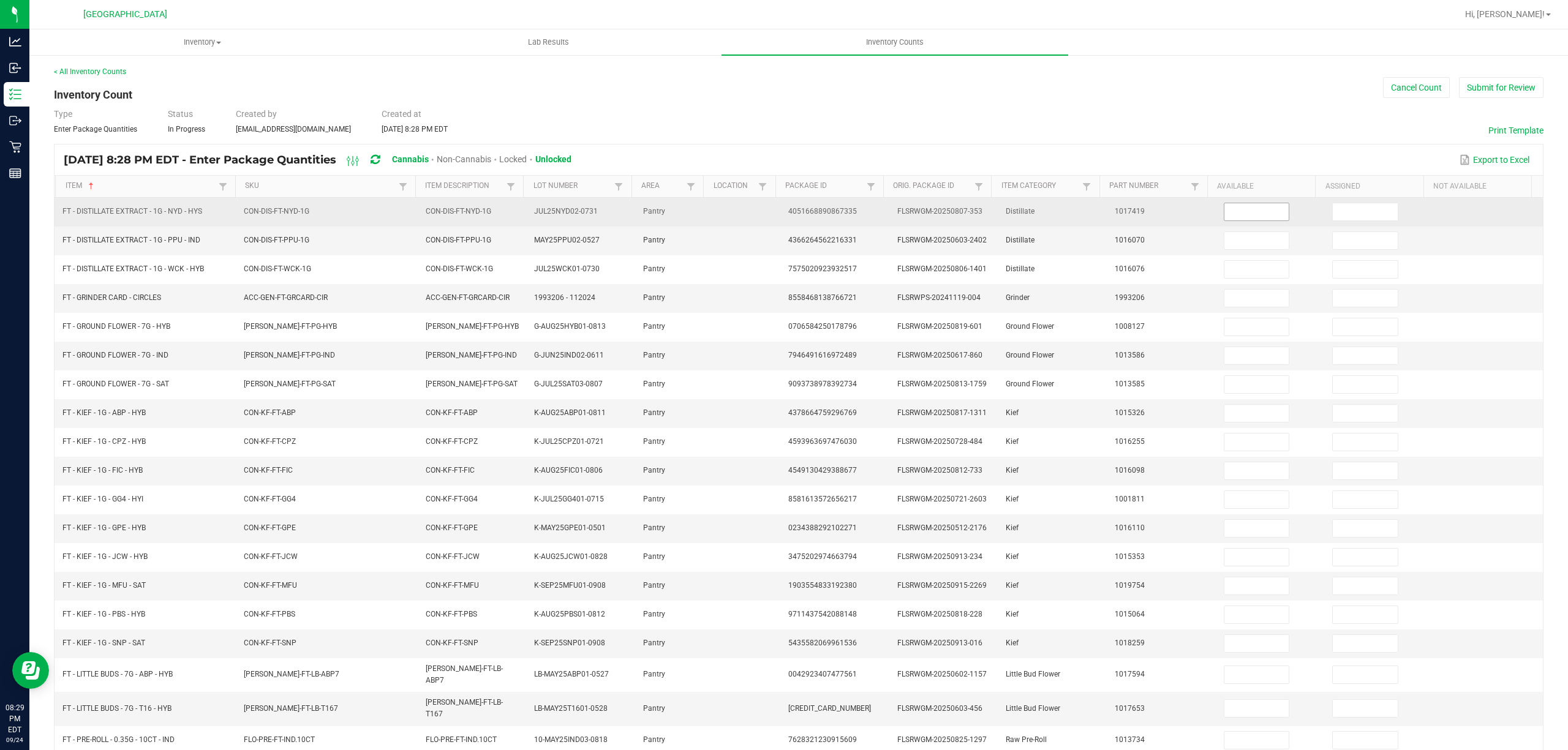
click at [1225, 210] on input at bounding box center [1256, 211] width 65 height 17
type input "5"
type input "3"
type input "1"
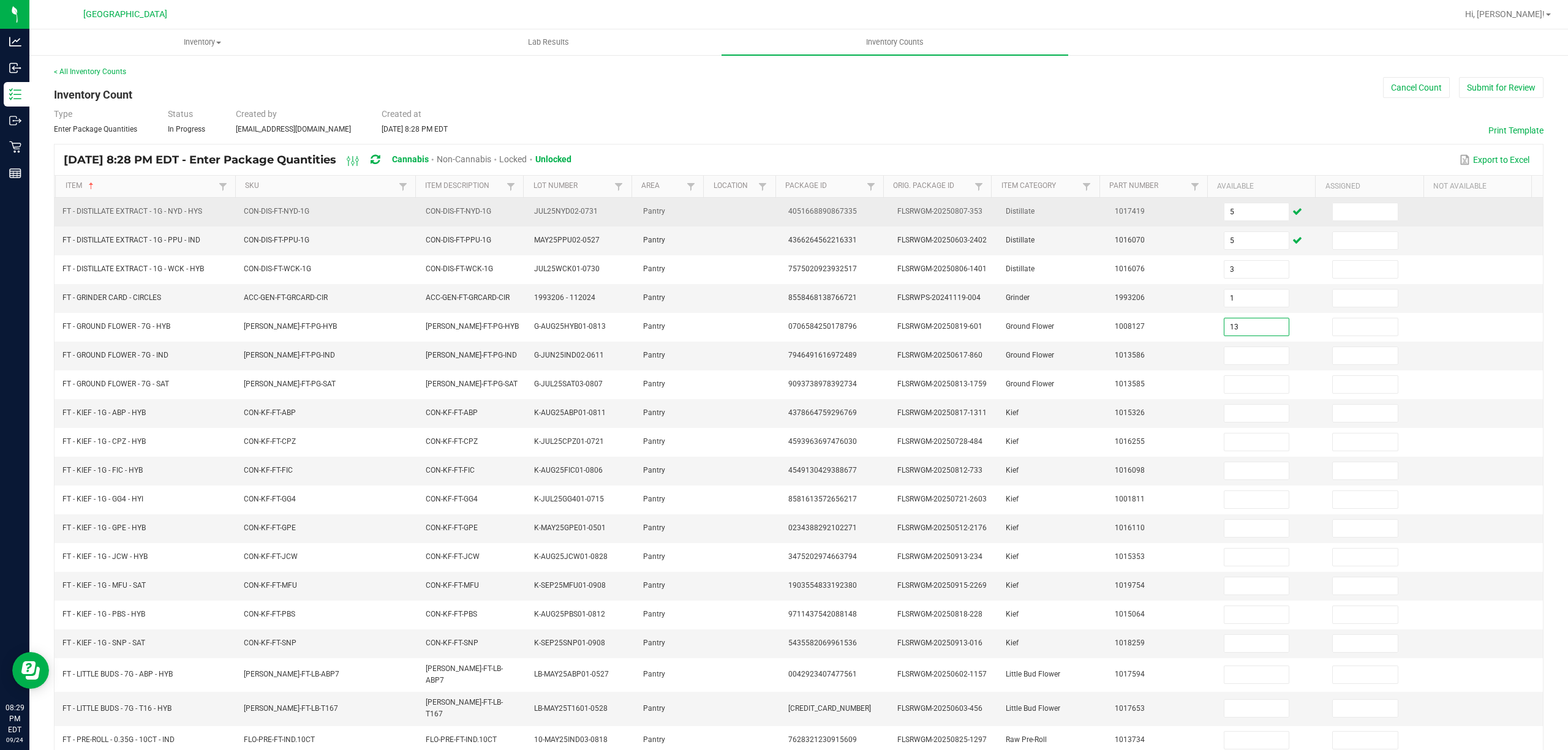
type input "13"
type input "11"
type input "2"
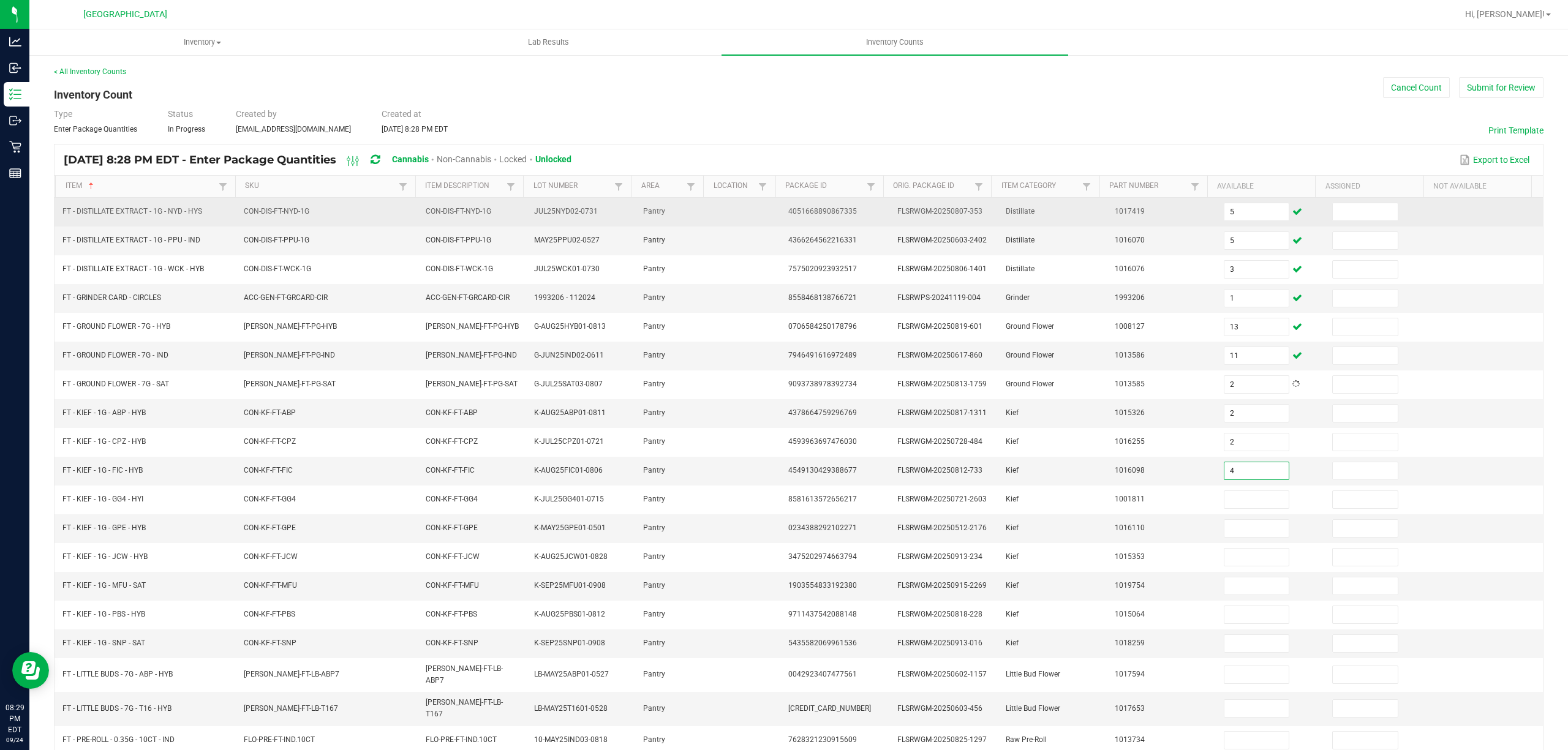
type input "4"
type input "7"
type input "5"
type input "8"
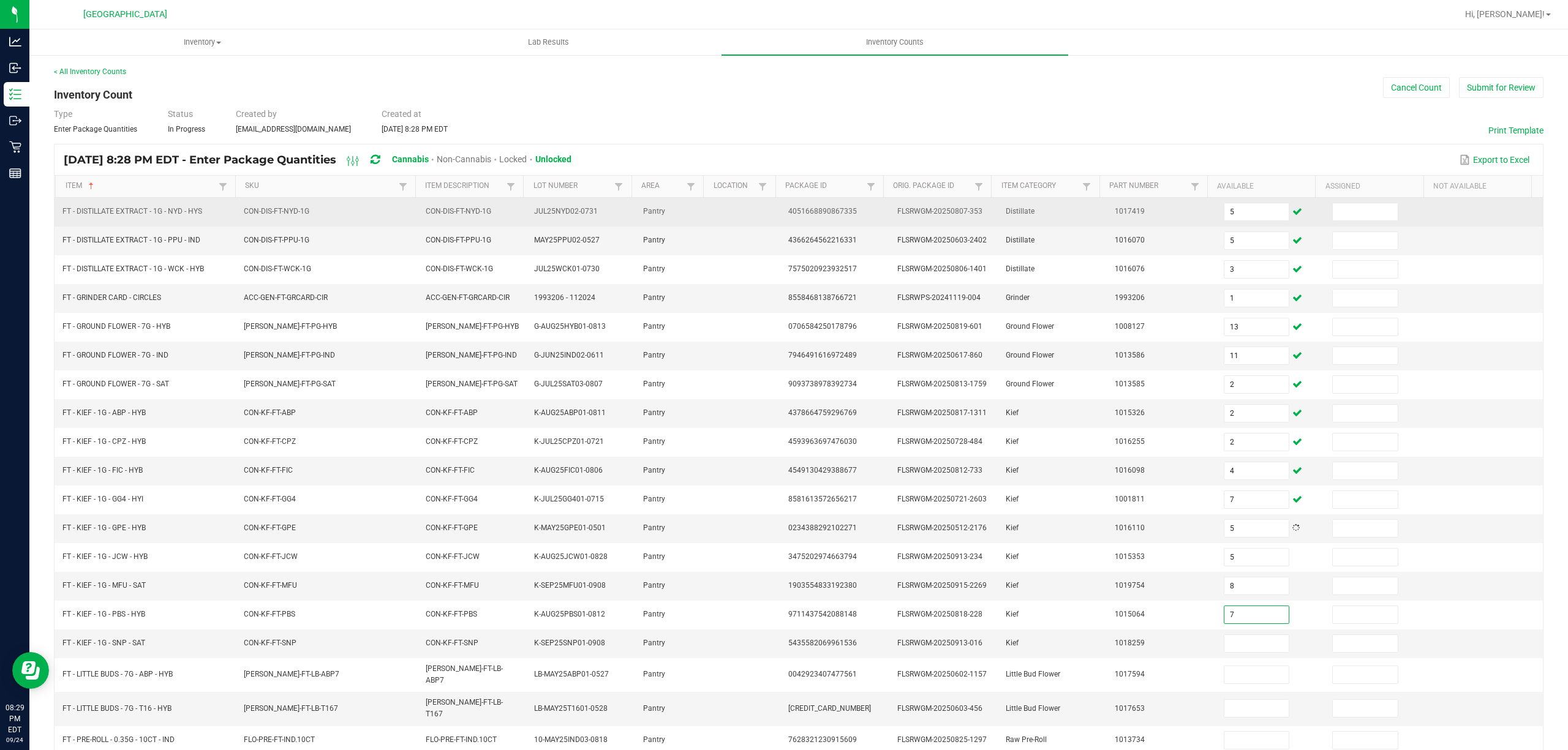
type input "7"
type input "8"
type input "4"
type input "12"
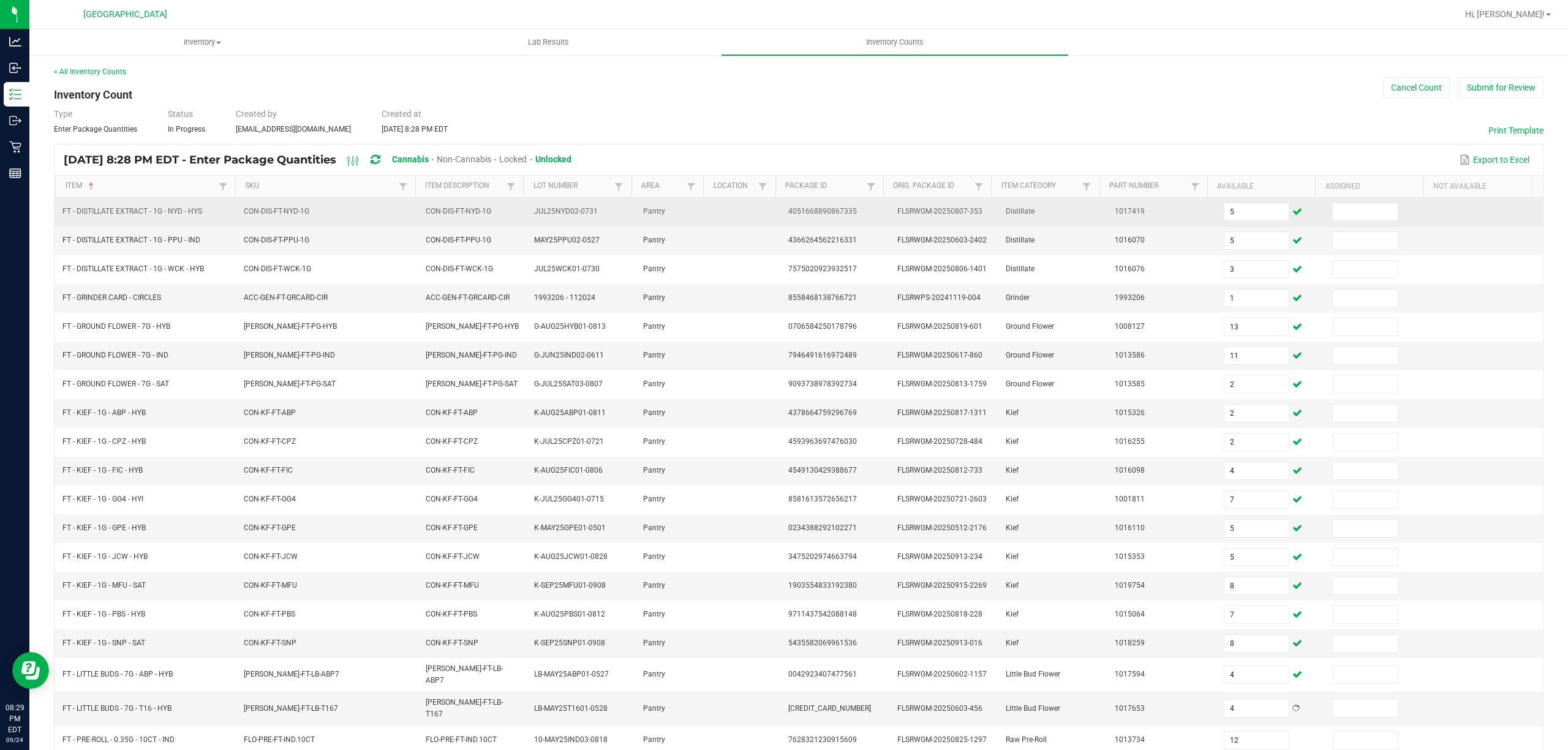
scroll to position [80, 0]
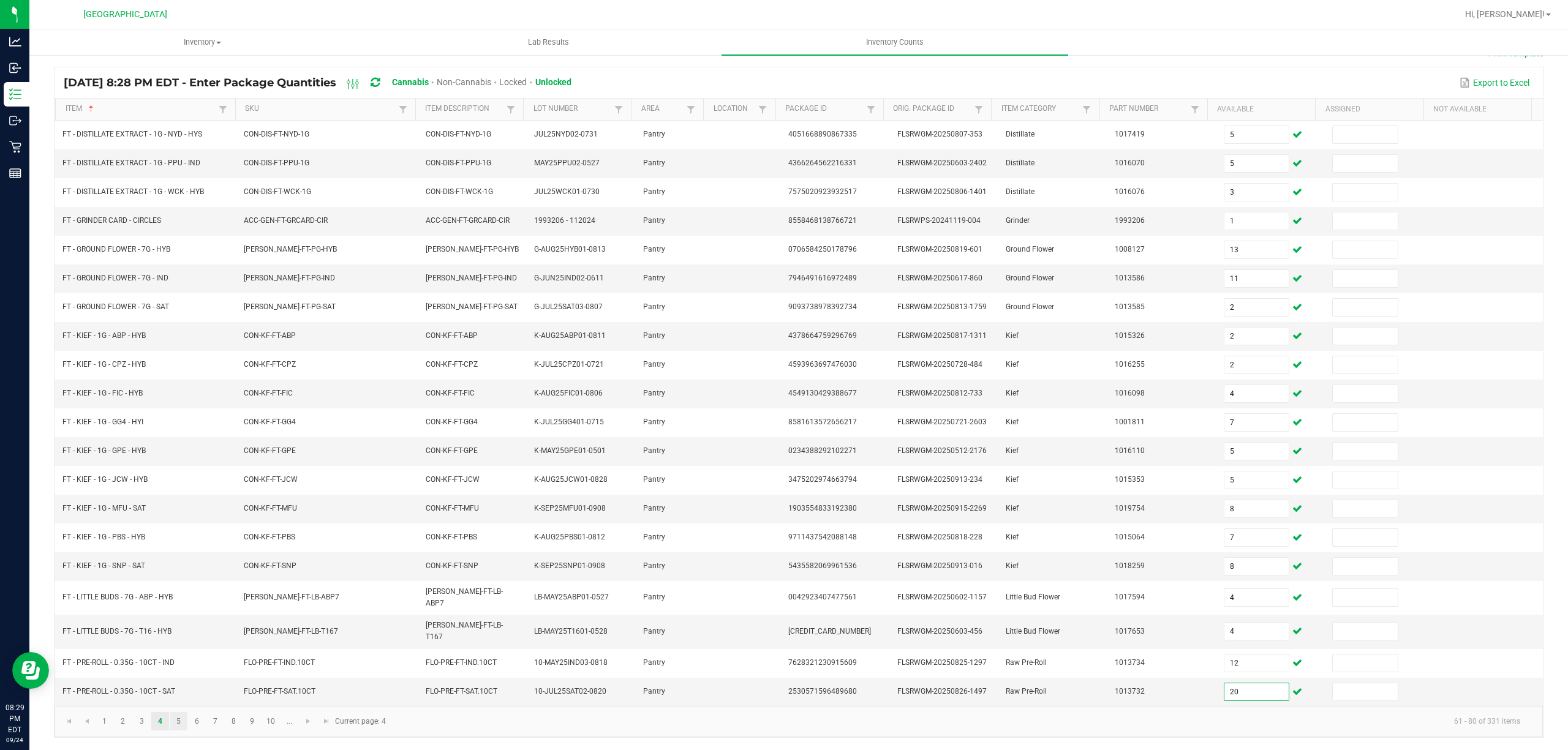
type input "20"
click at [170, 723] on link "5" at bounding box center [179, 721] width 18 height 18
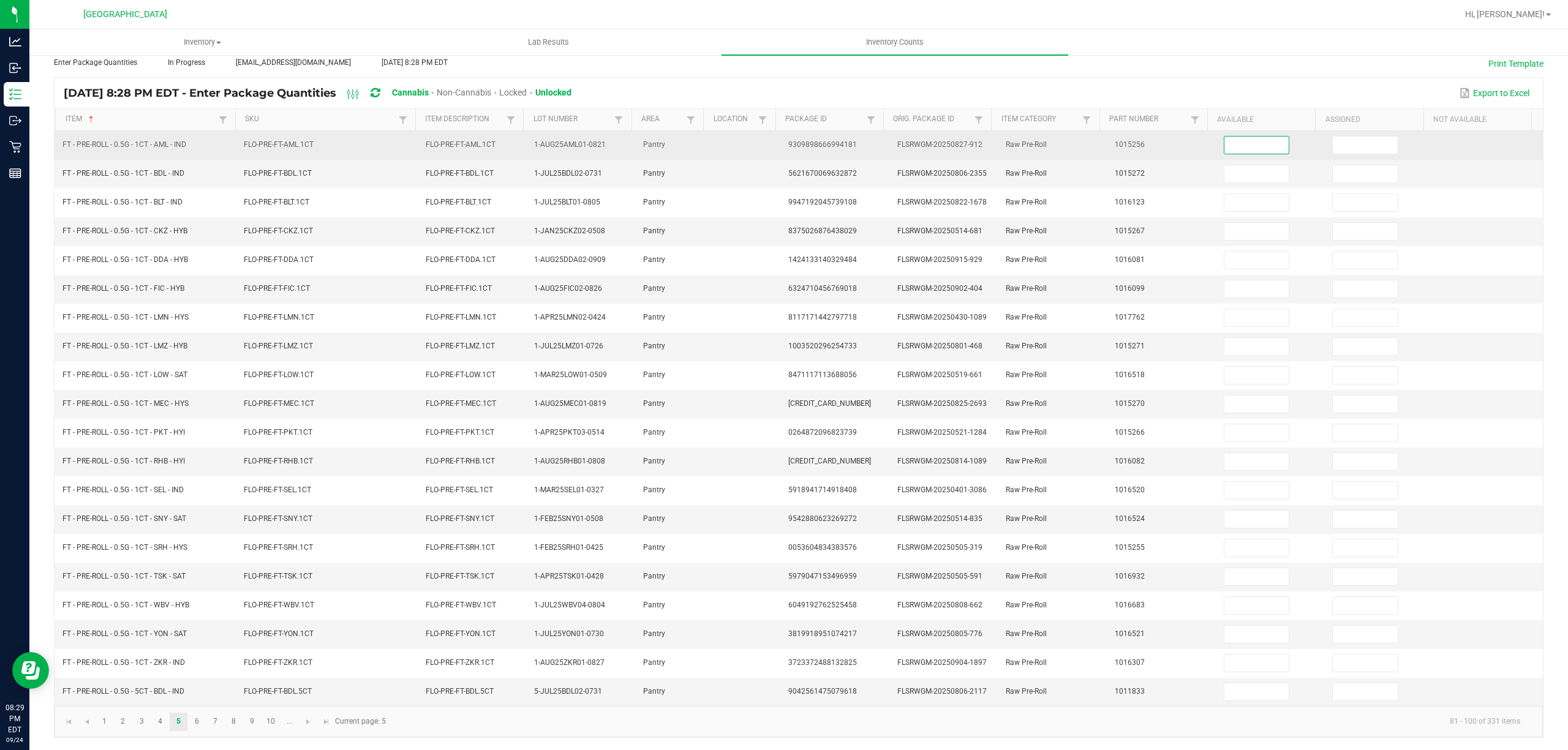
click at [1224, 136] on input at bounding box center [1256, 144] width 65 height 17
type input "10"
type input "15"
type input "20"
type input "5"
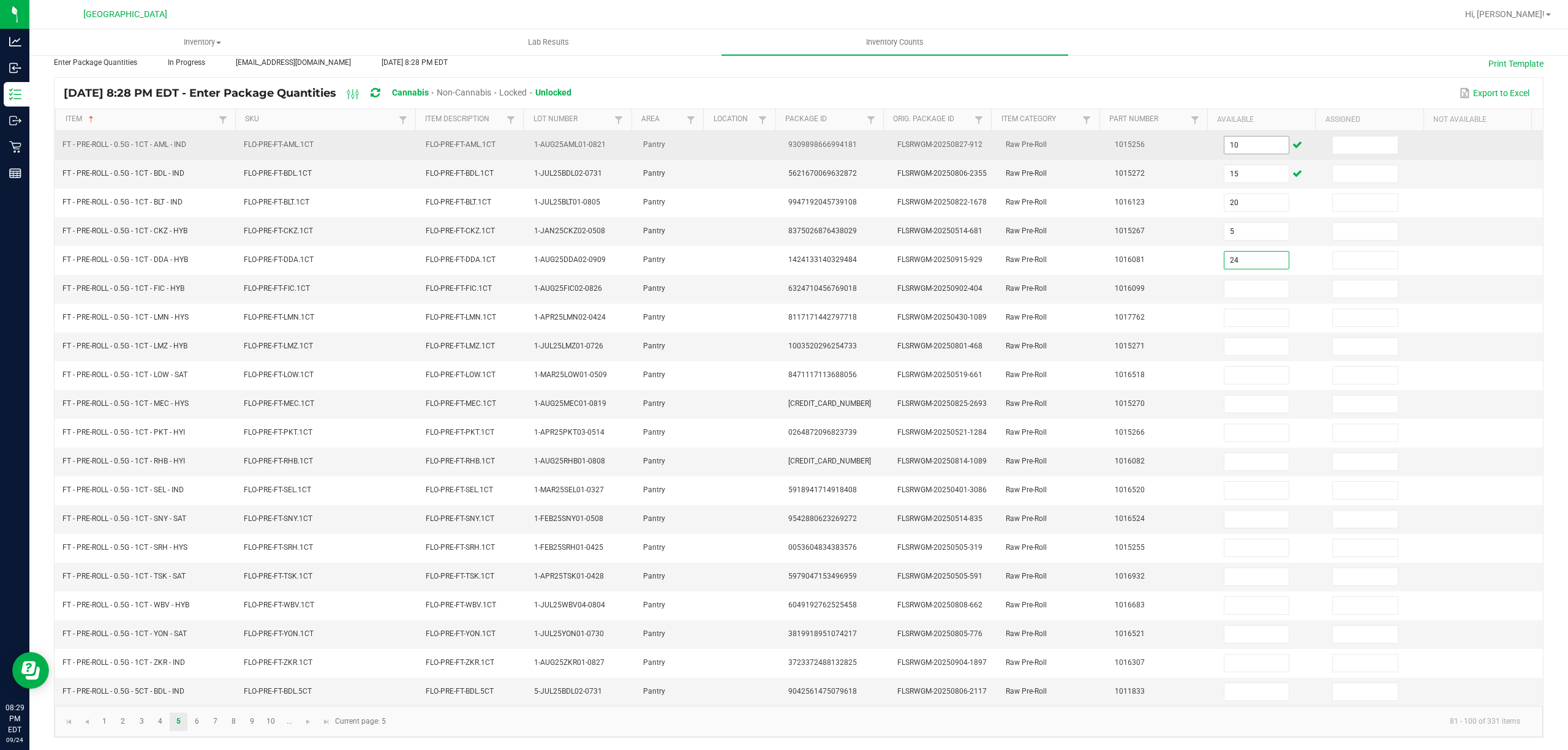
type input "24"
type input "20"
type input "11"
type input "8"
type input "18"
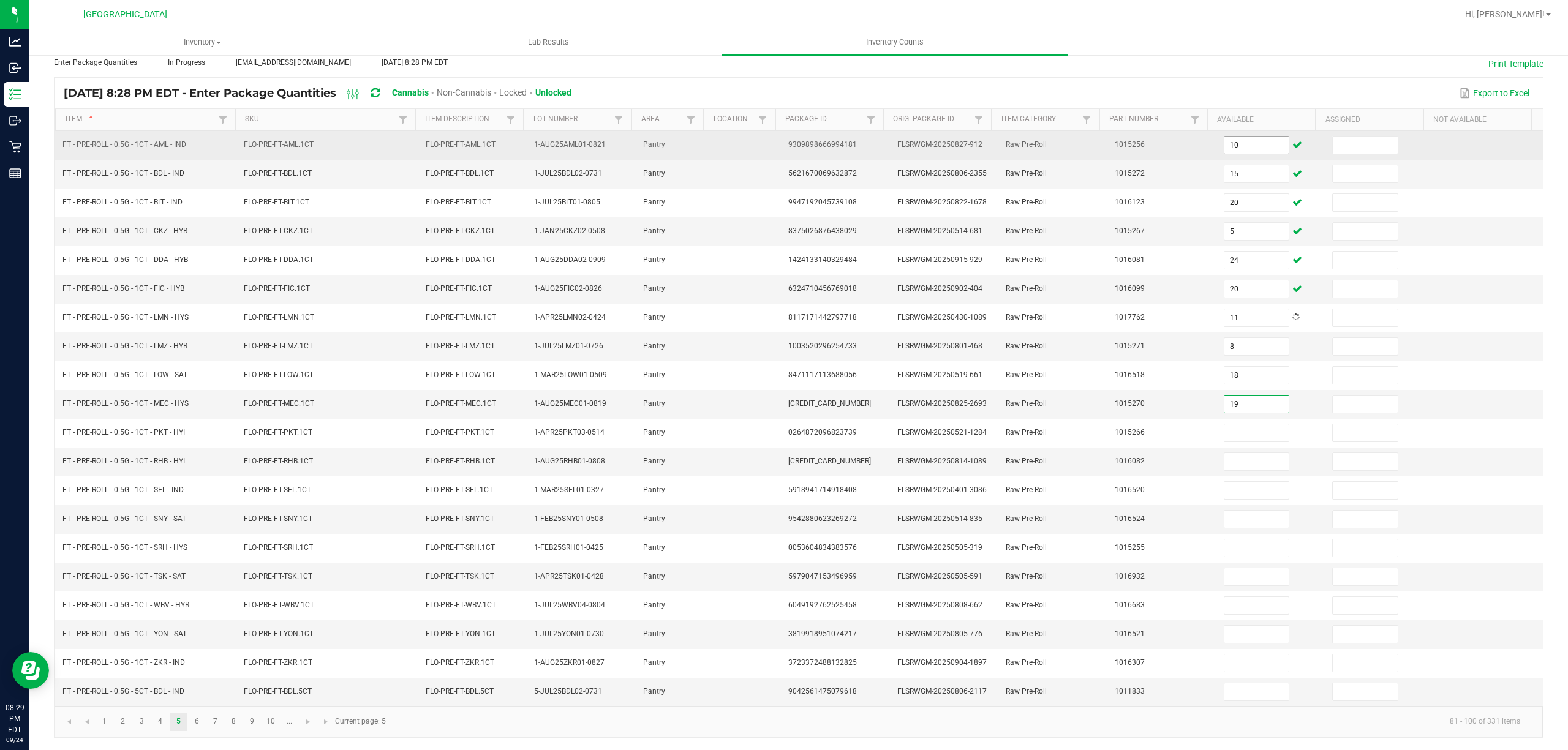
type input "19"
type input "24"
type input "8"
type input "3"
type input "4"
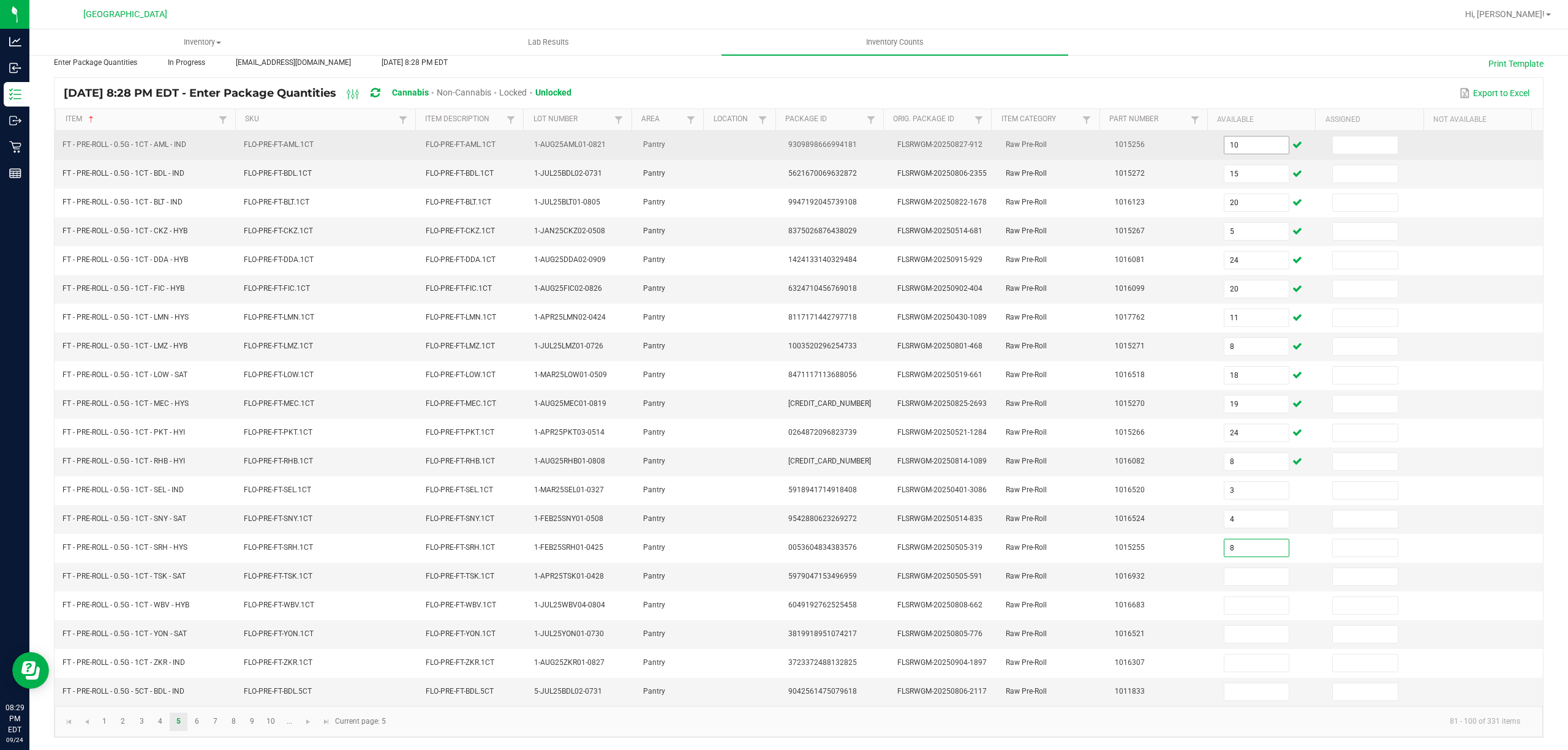
type input "8"
type input "3"
type input "12"
type input "13"
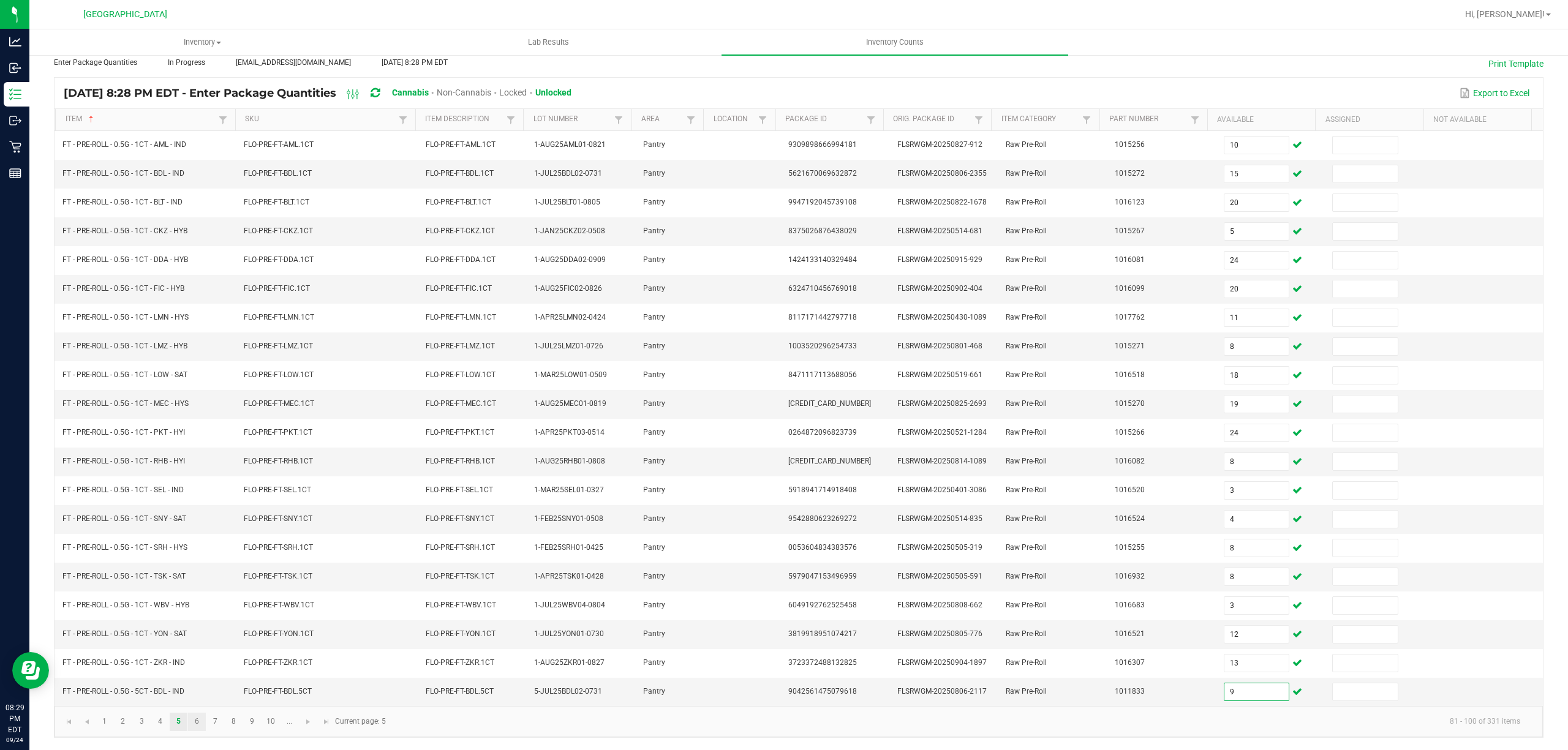
type input "9"
click at [192, 718] on link "6" at bounding box center [197, 722] width 18 height 18
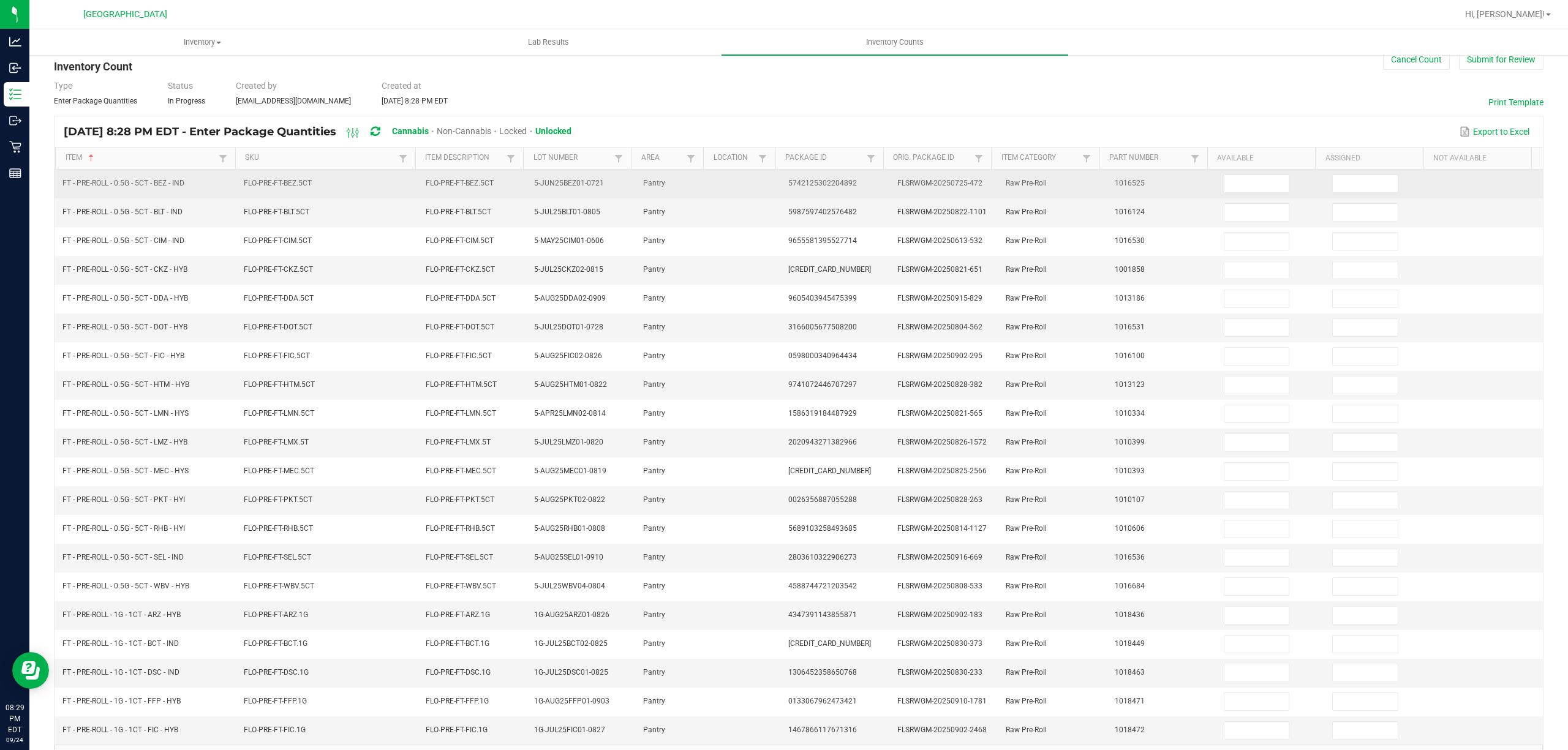
scroll to position [0, 0]
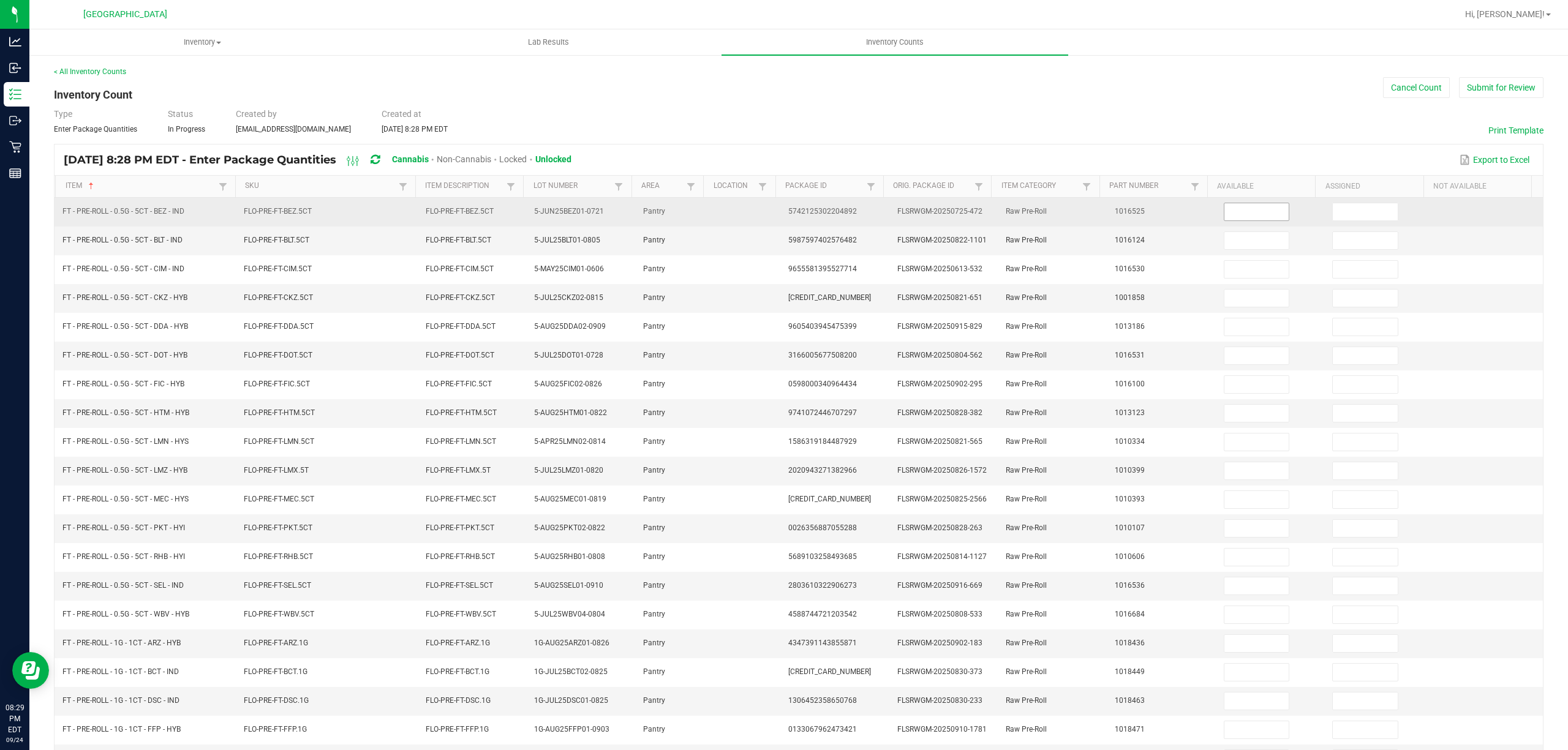
click at [1235, 217] on input at bounding box center [1256, 211] width 65 height 17
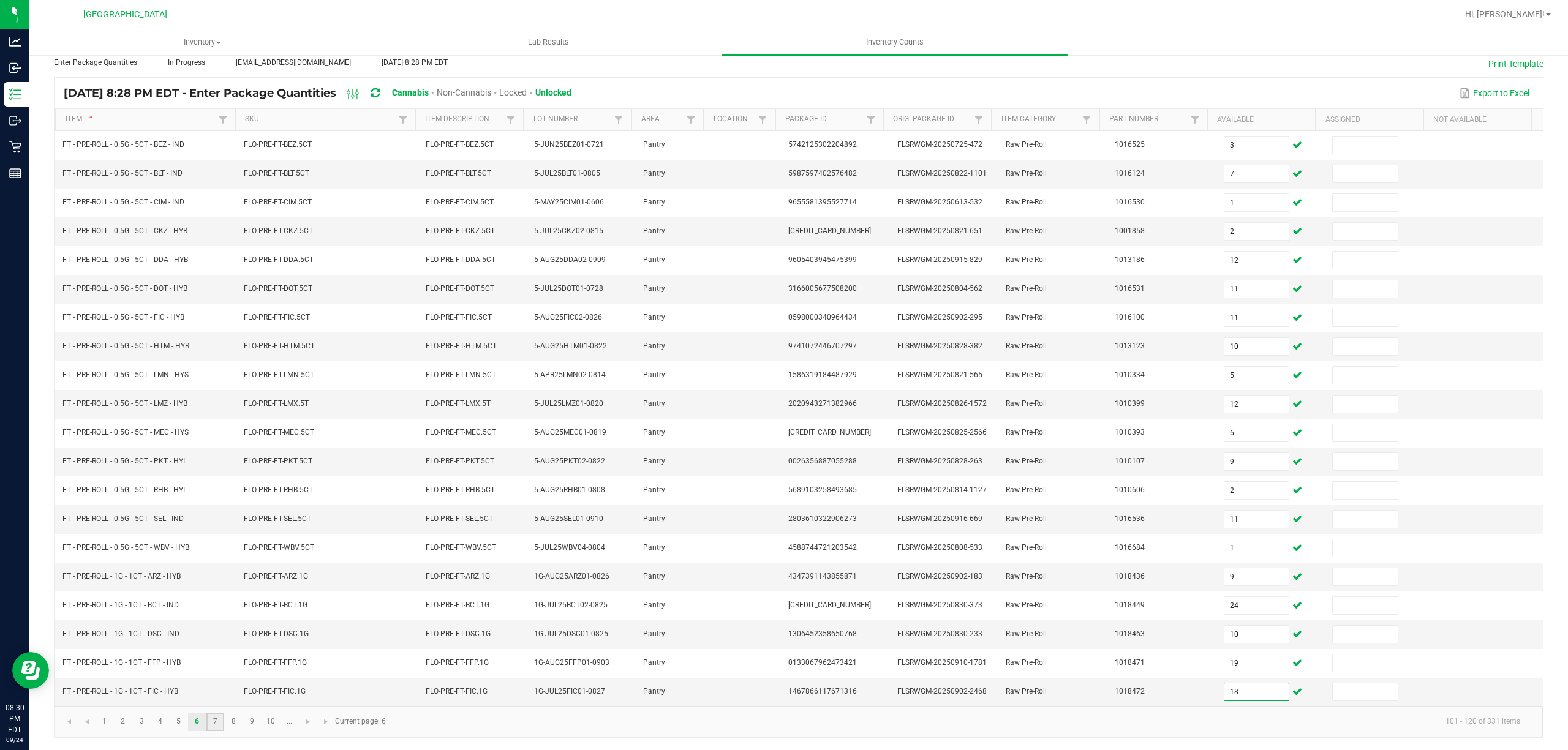
click at [216, 718] on link "7" at bounding box center [215, 722] width 18 height 18
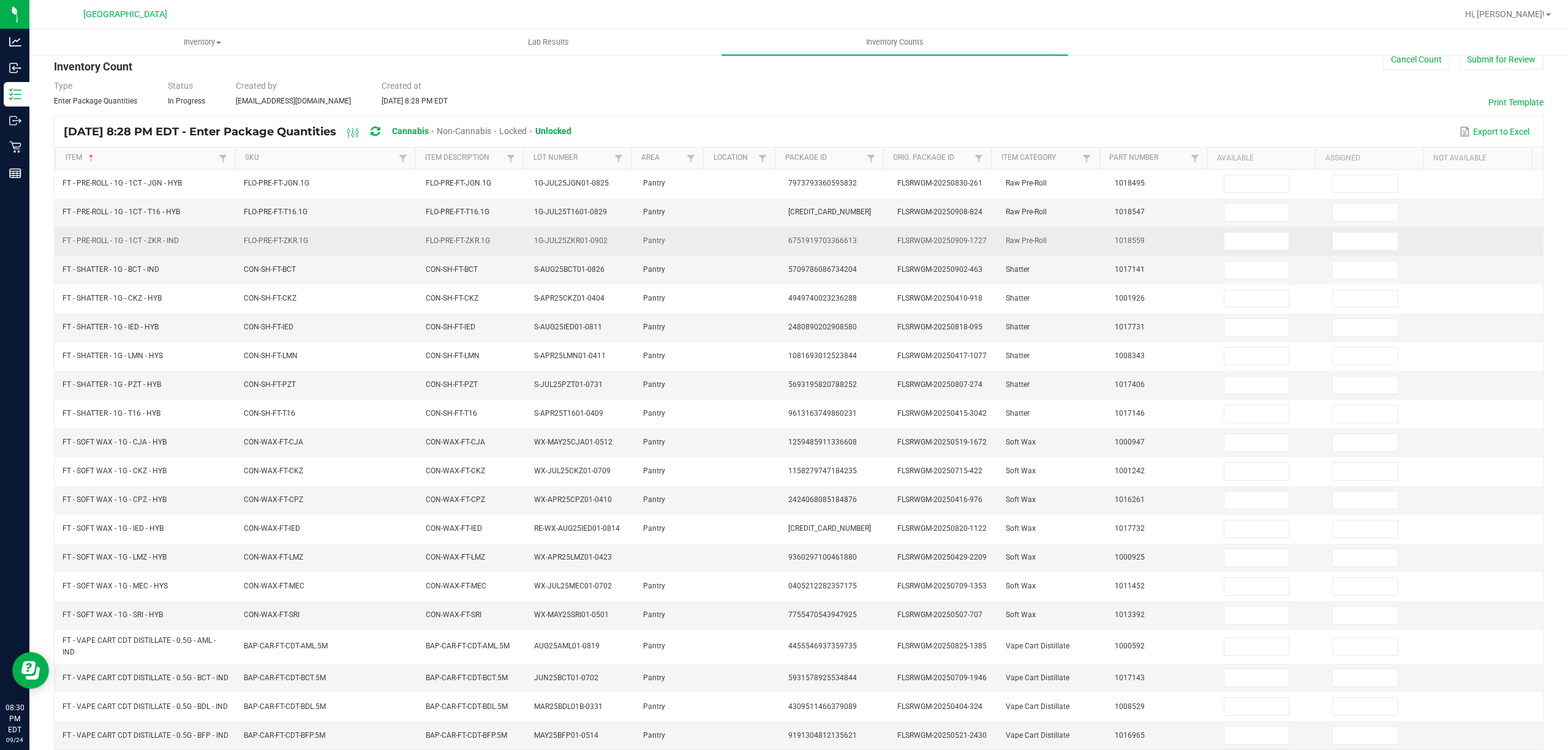
scroll to position [0, 0]
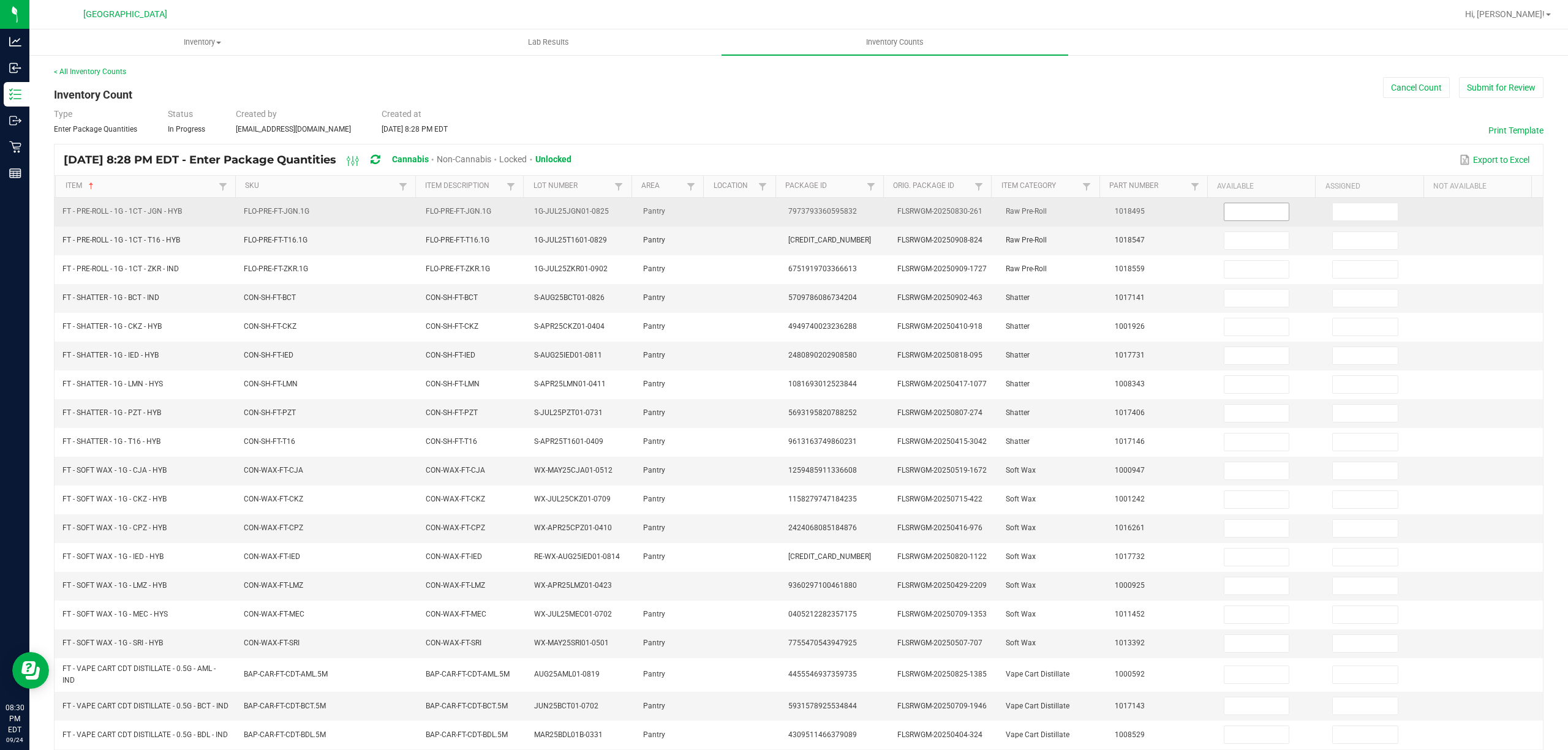
click at [1224, 216] on input at bounding box center [1256, 211] width 65 height 17
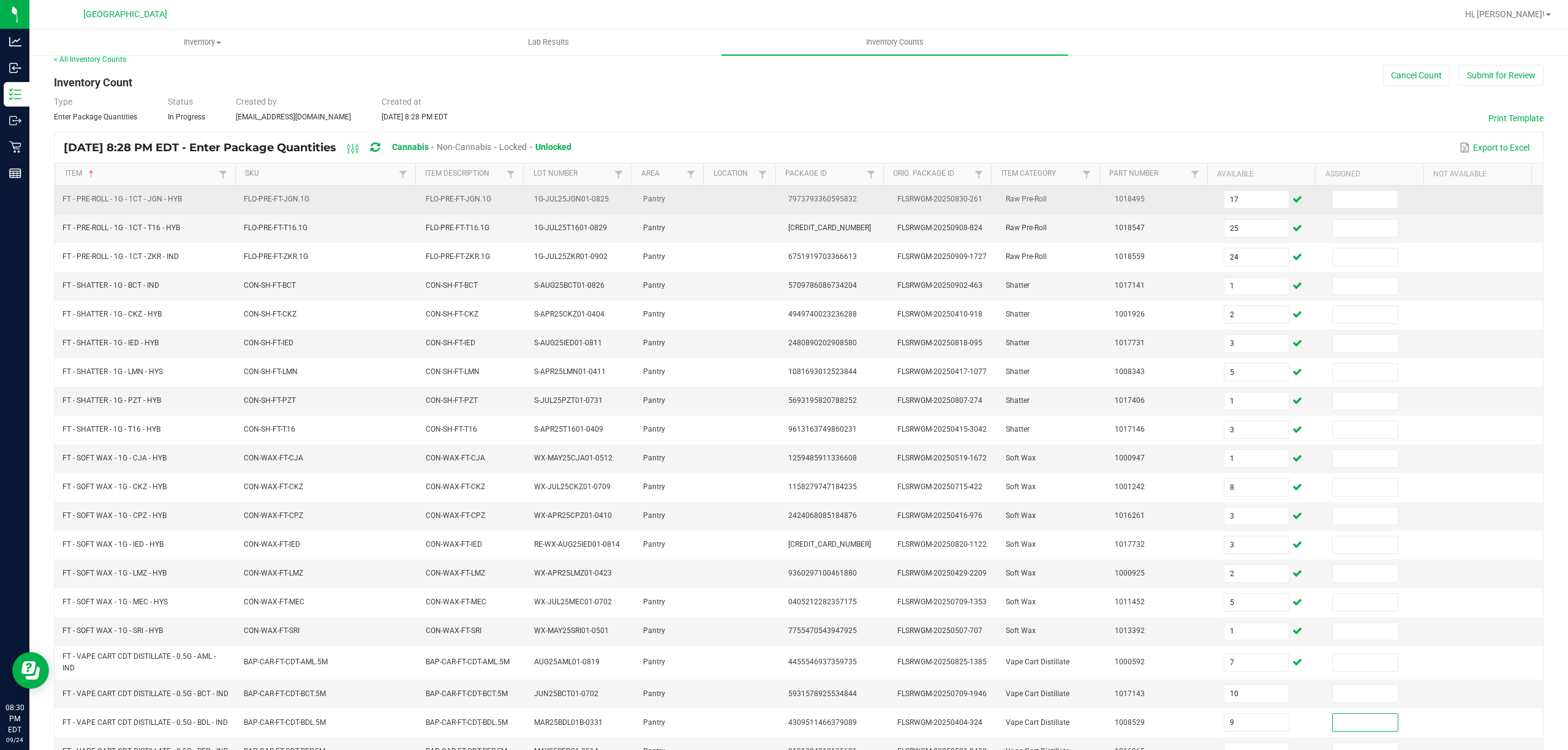
scroll to position [98, 0]
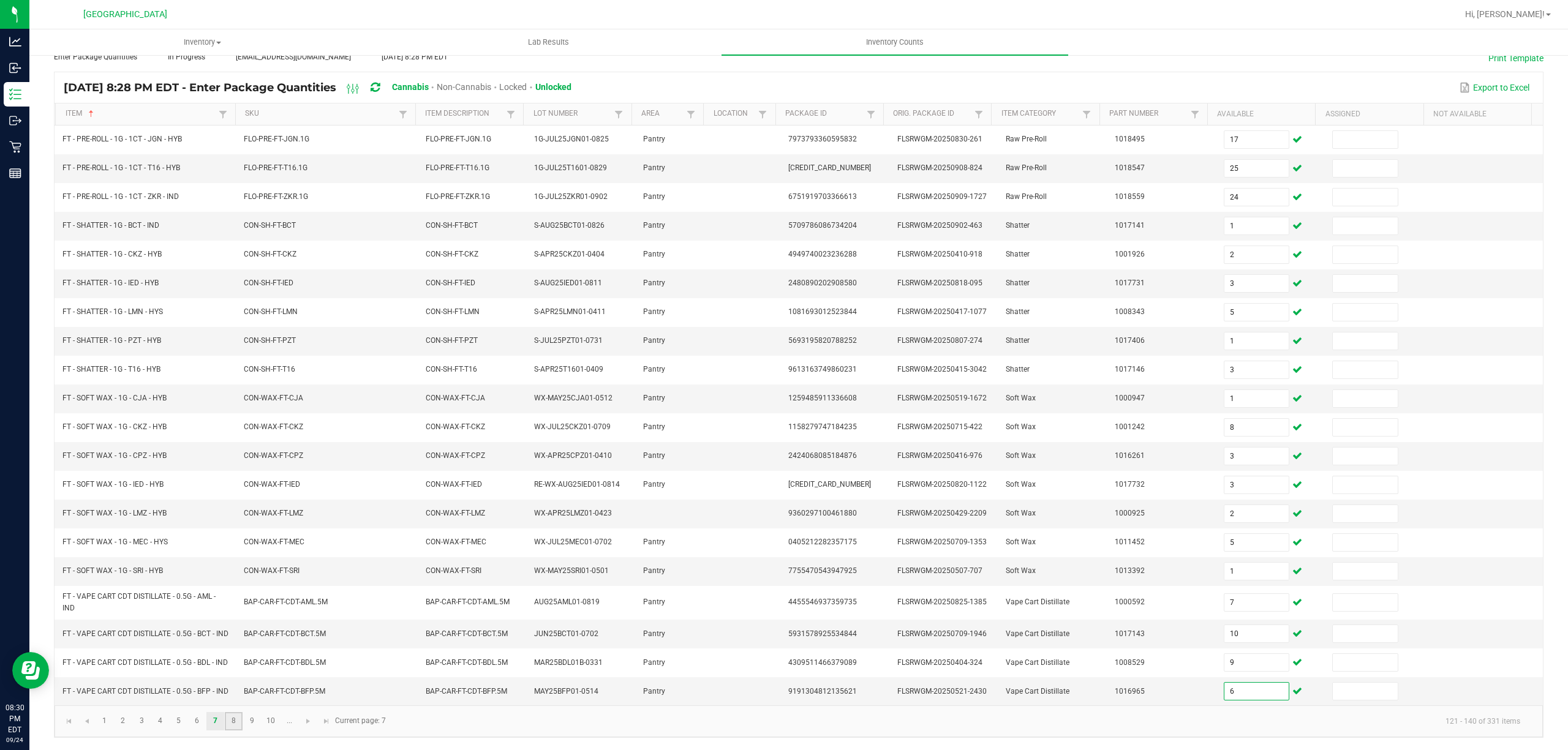
click at [239, 722] on link "8" at bounding box center [233, 721] width 18 height 18
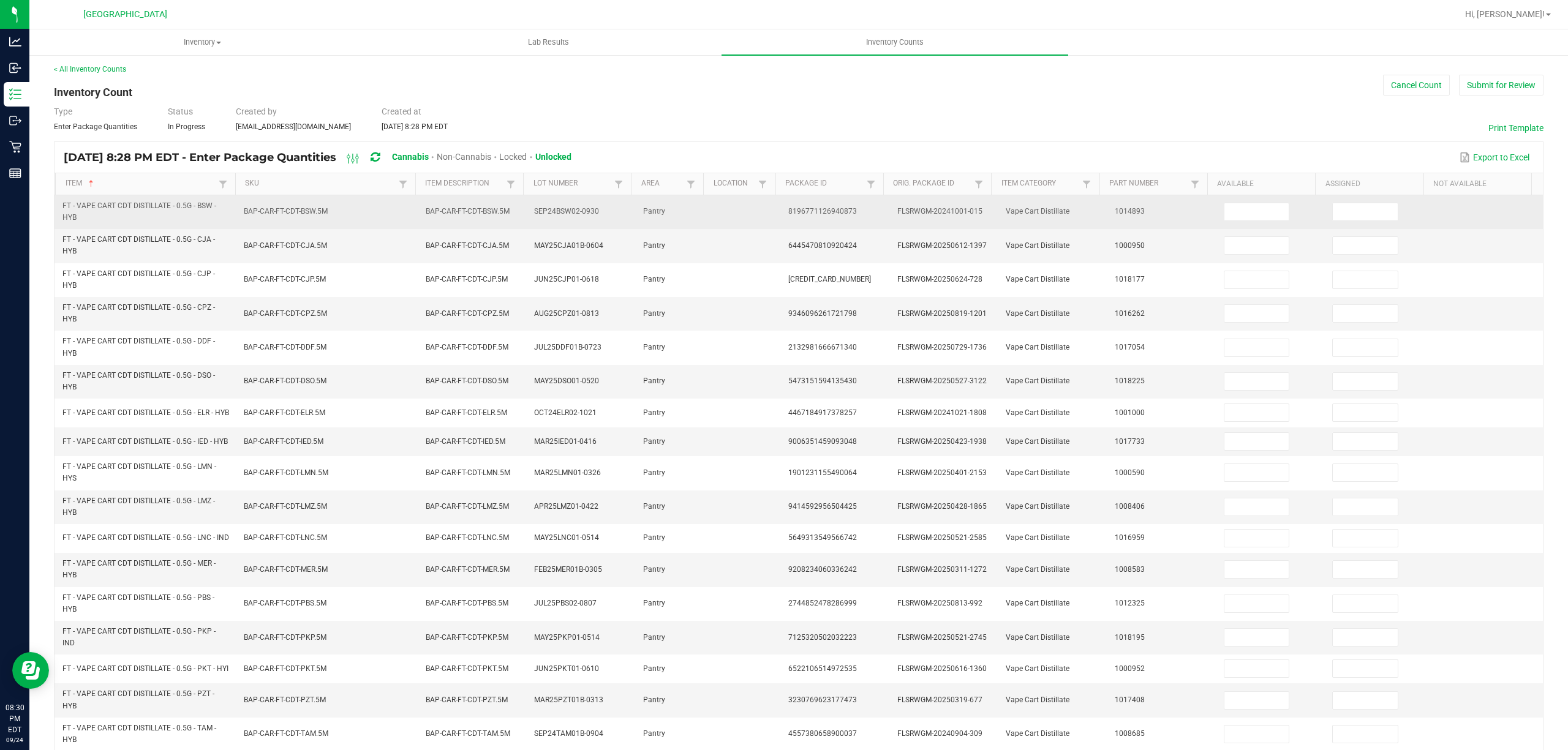
scroll to position [0, 0]
click at [1255, 219] on input at bounding box center [1256, 214] width 65 height 17
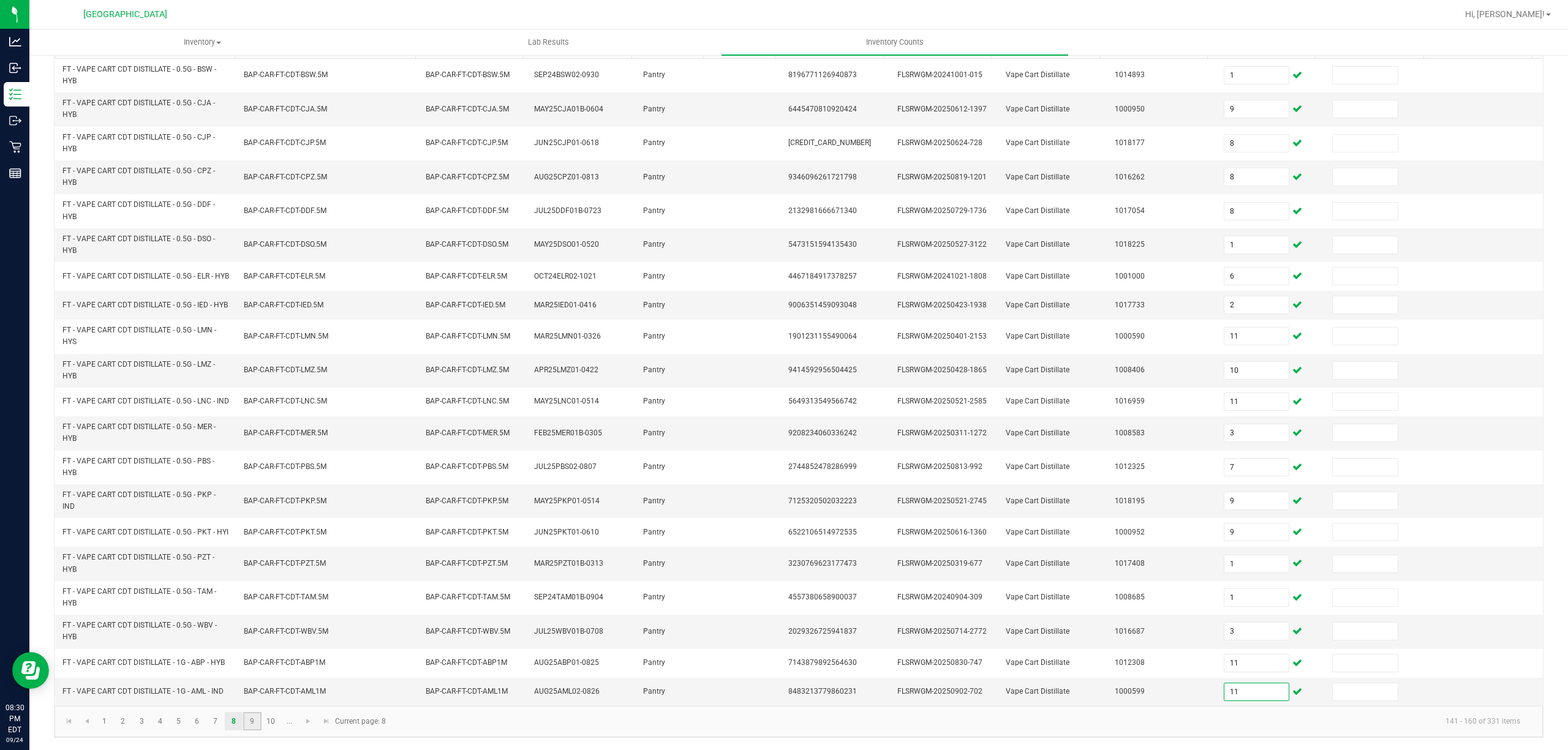
click at [248, 721] on link "9" at bounding box center [252, 721] width 18 height 18
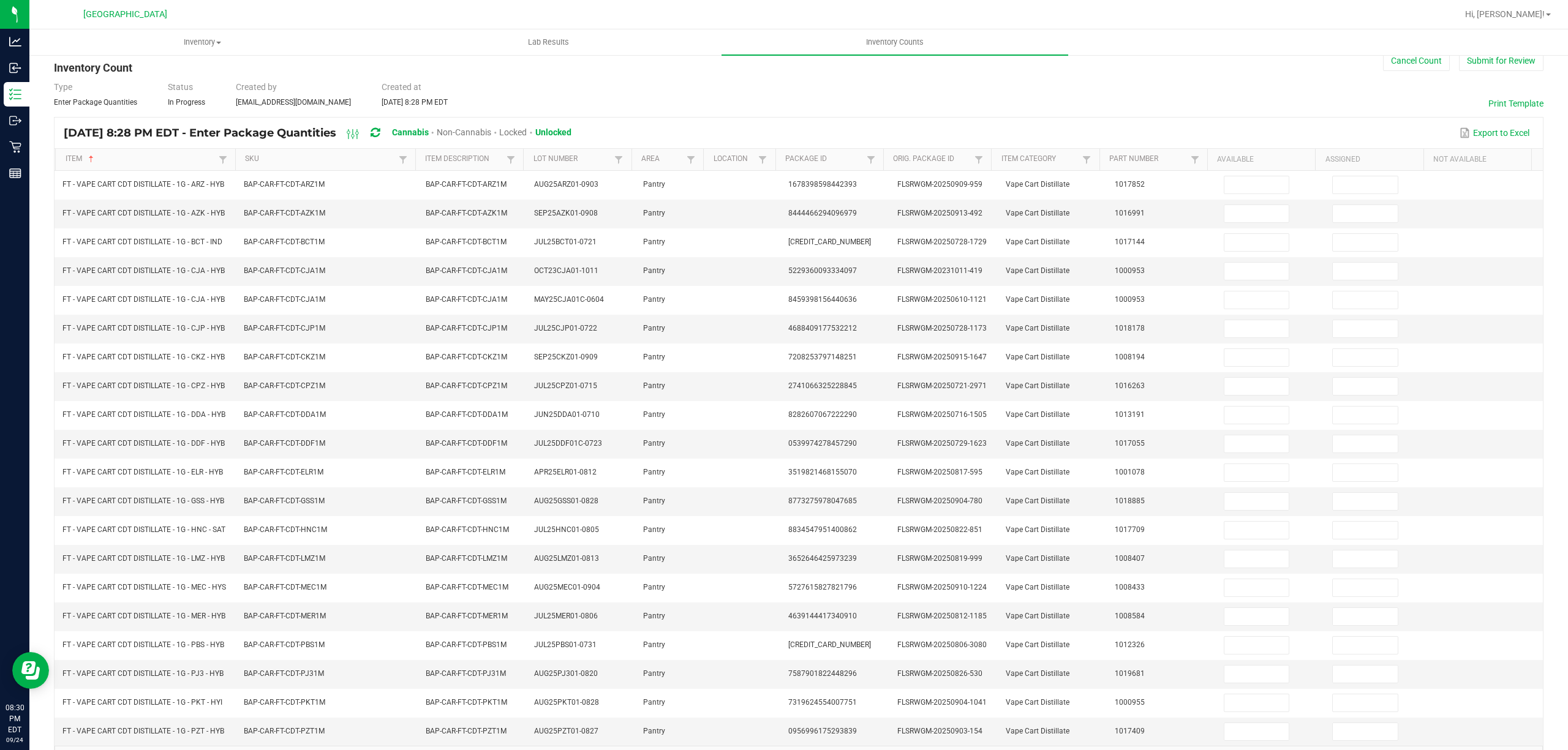
scroll to position [0, 0]
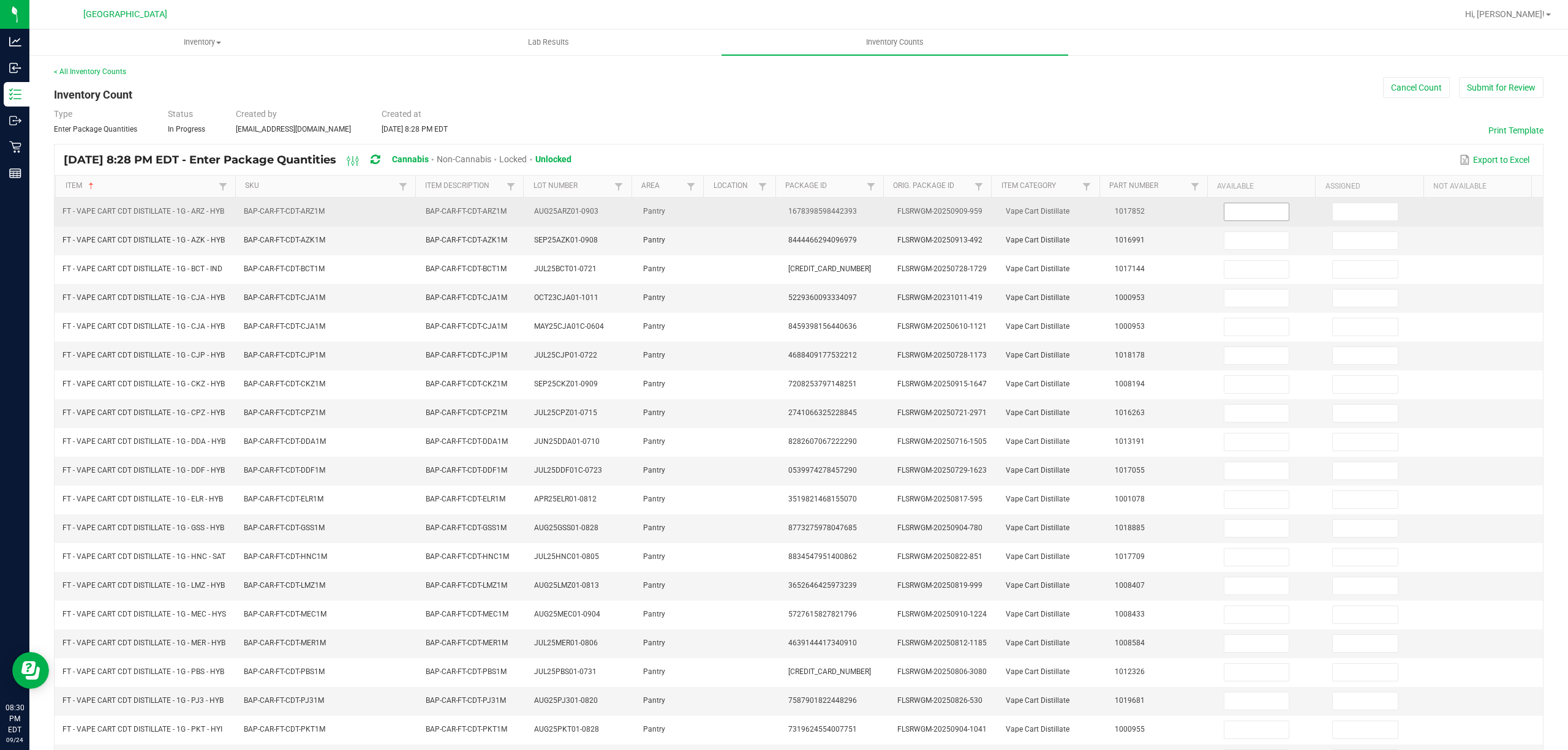
click at [1229, 211] on input at bounding box center [1256, 211] width 65 height 17
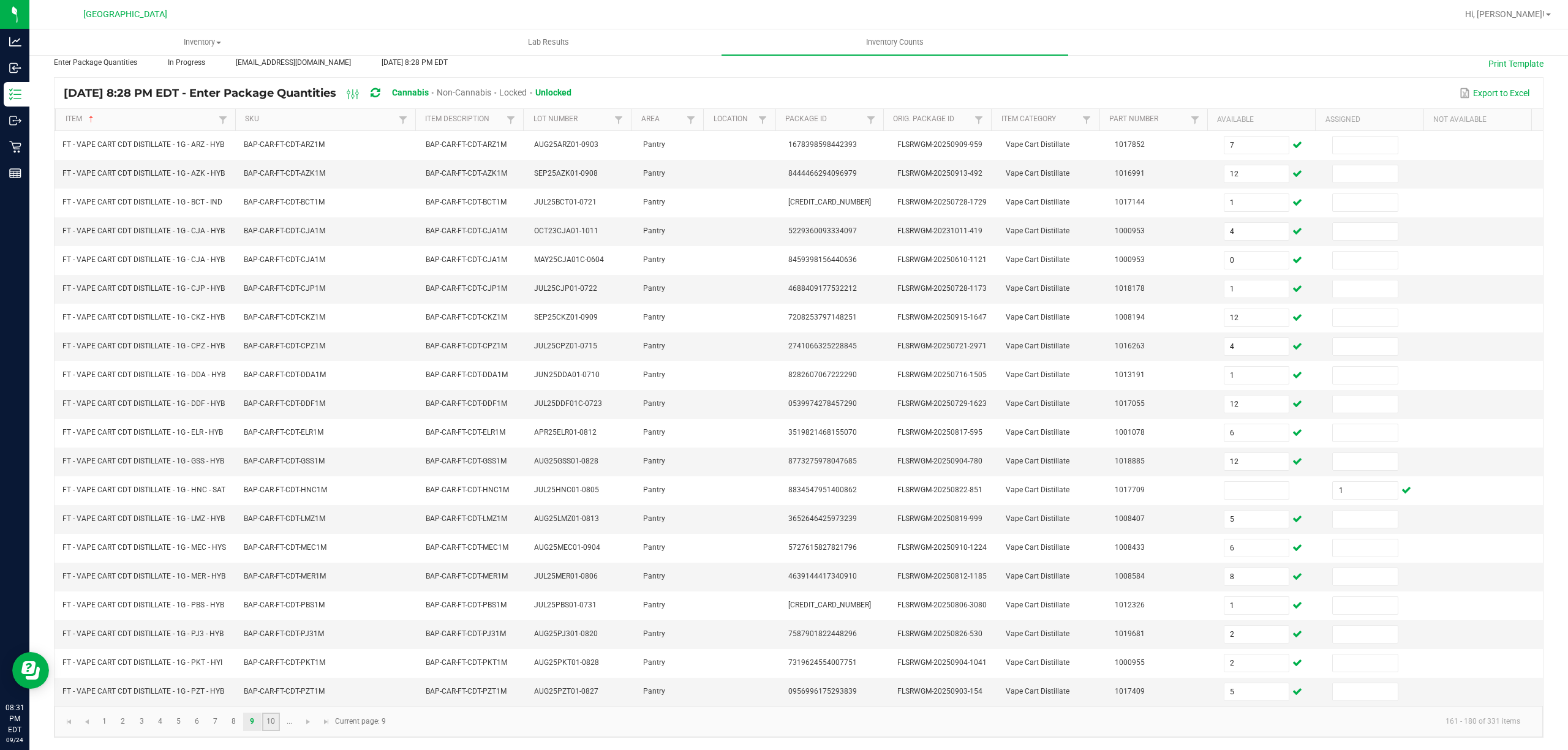
click at [270, 718] on link "10" at bounding box center [271, 722] width 18 height 18
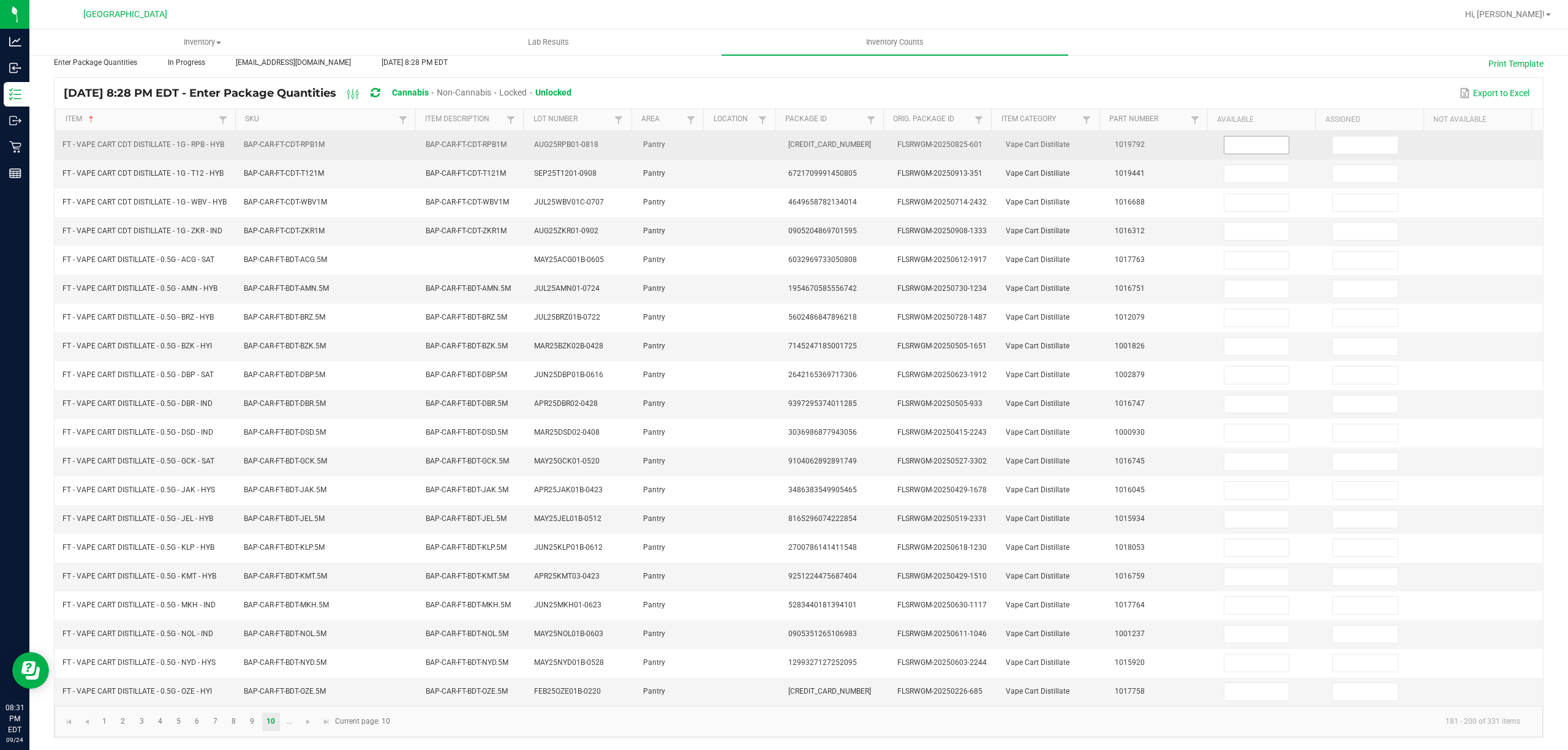
click at [1243, 136] on input at bounding box center [1256, 144] width 65 height 17
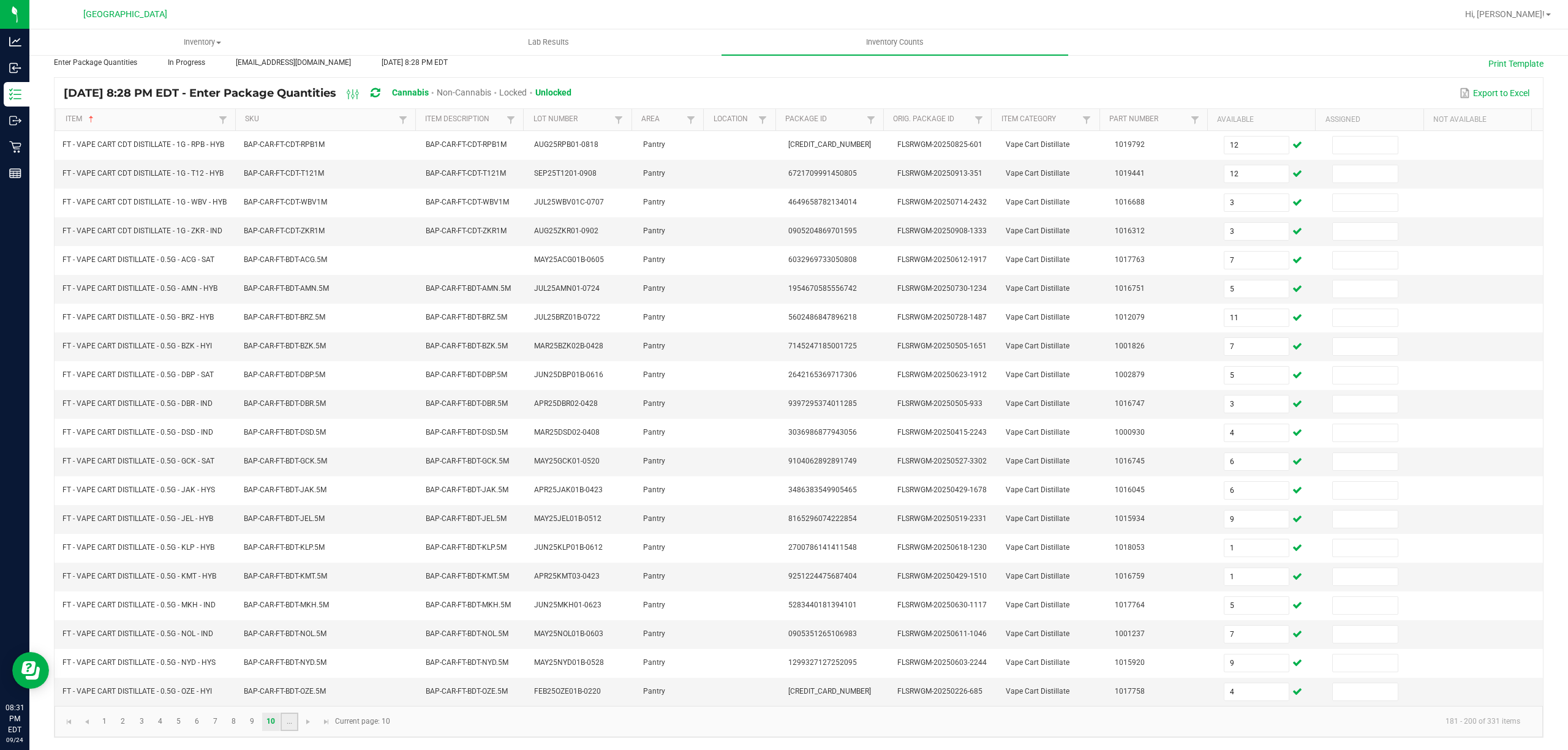
click at [288, 726] on link "..." at bounding box center [289, 722] width 18 height 18
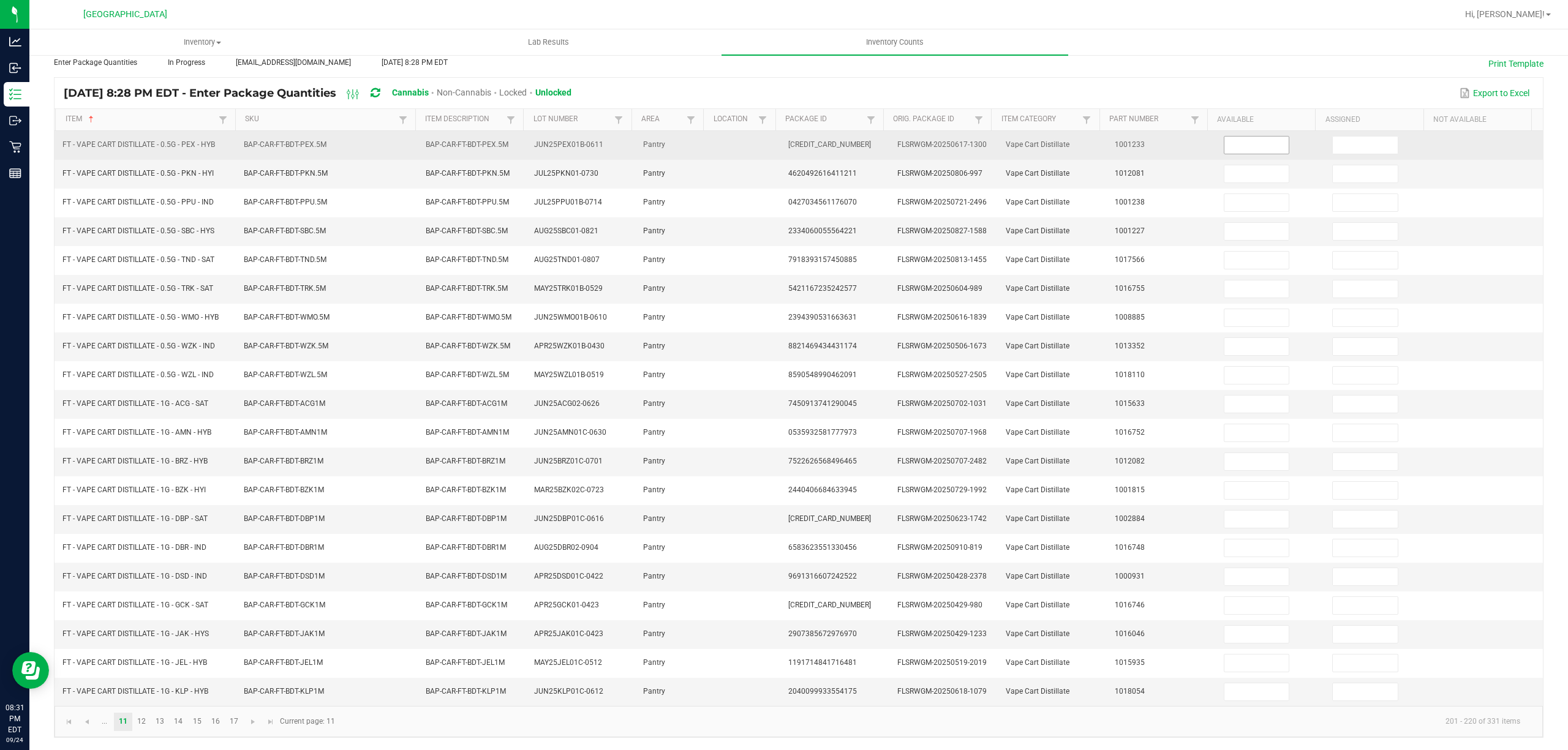
click at [1240, 136] on input at bounding box center [1256, 144] width 65 height 17
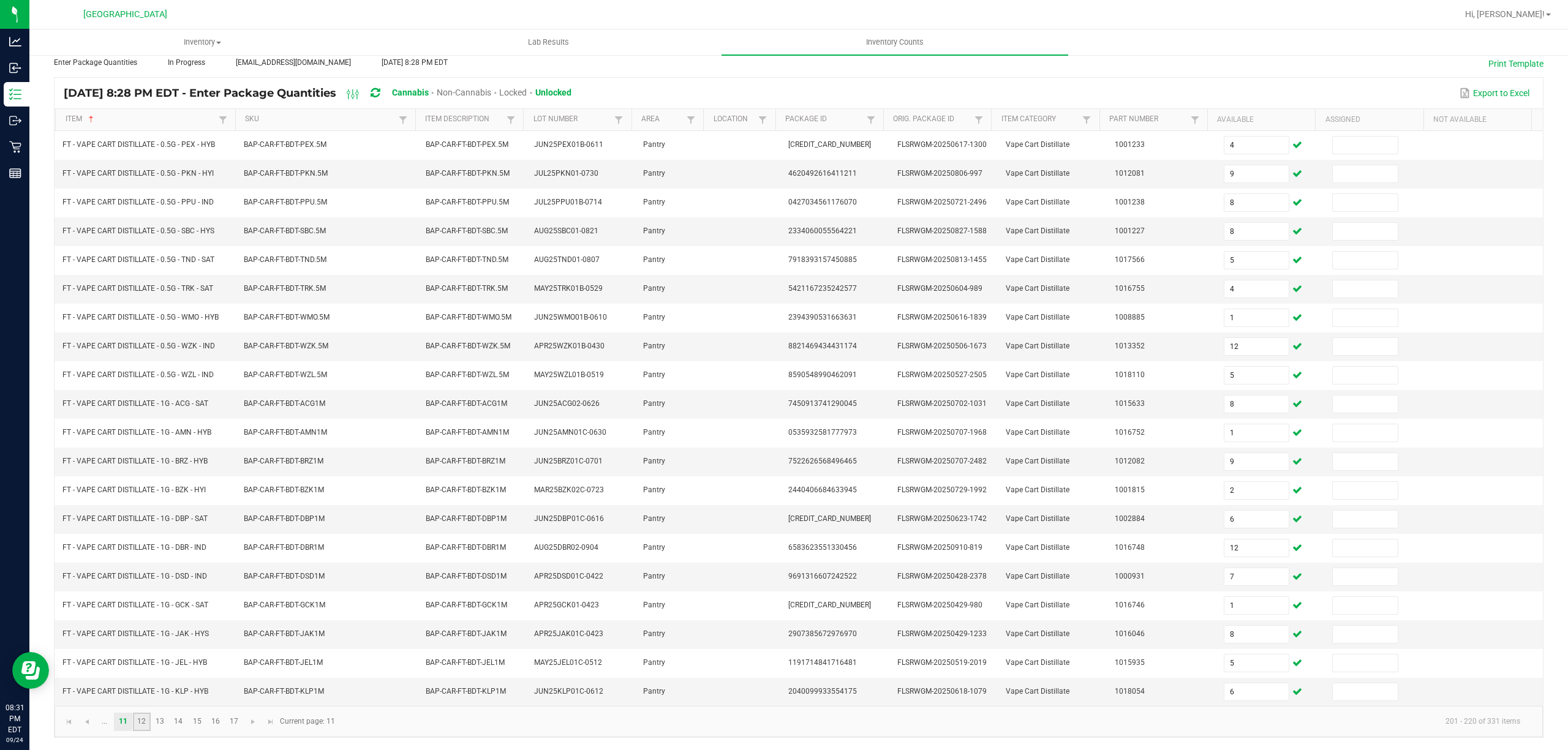
click at [141, 722] on link "12" at bounding box center [142, 722] width 18 height 18
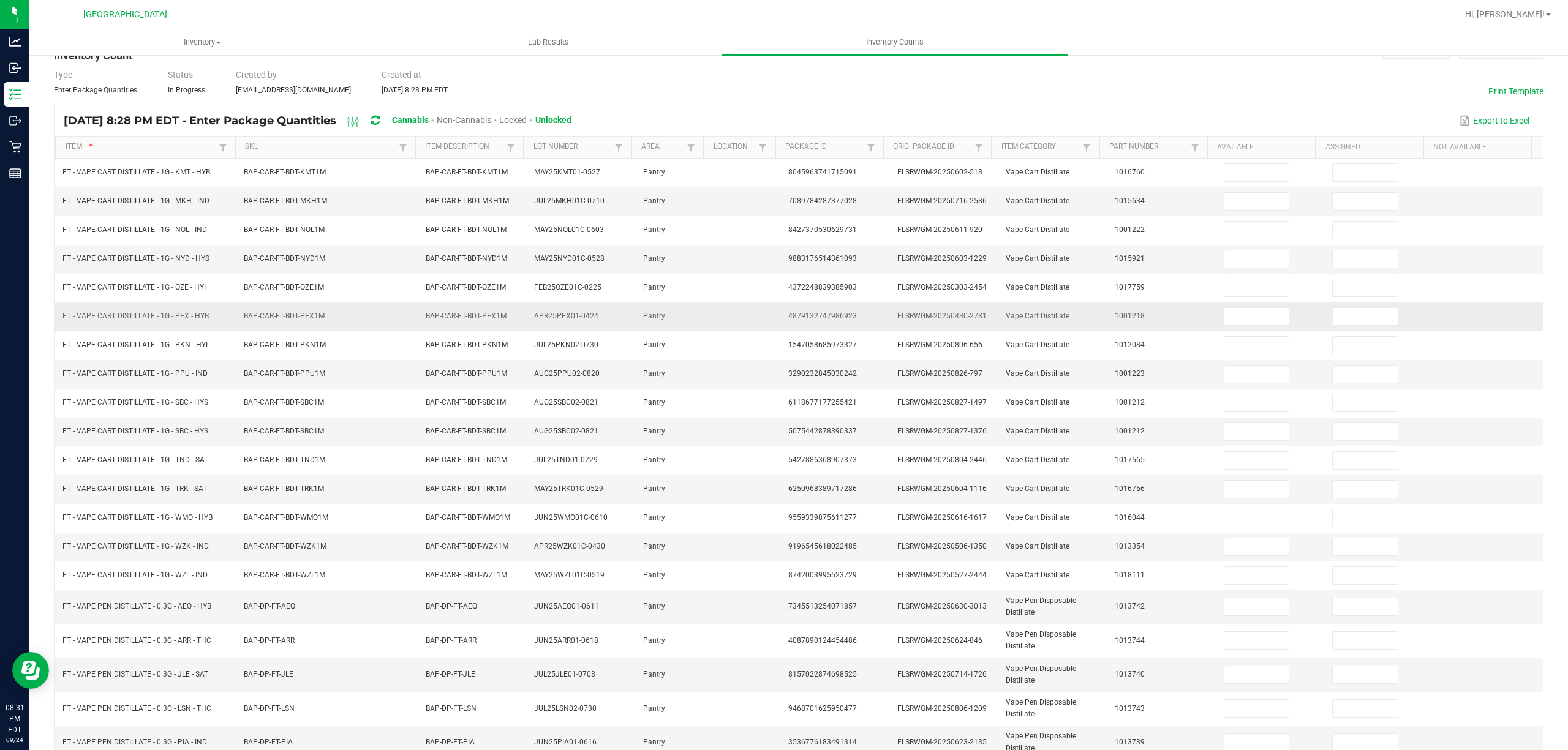
scroll to position [0, 0]
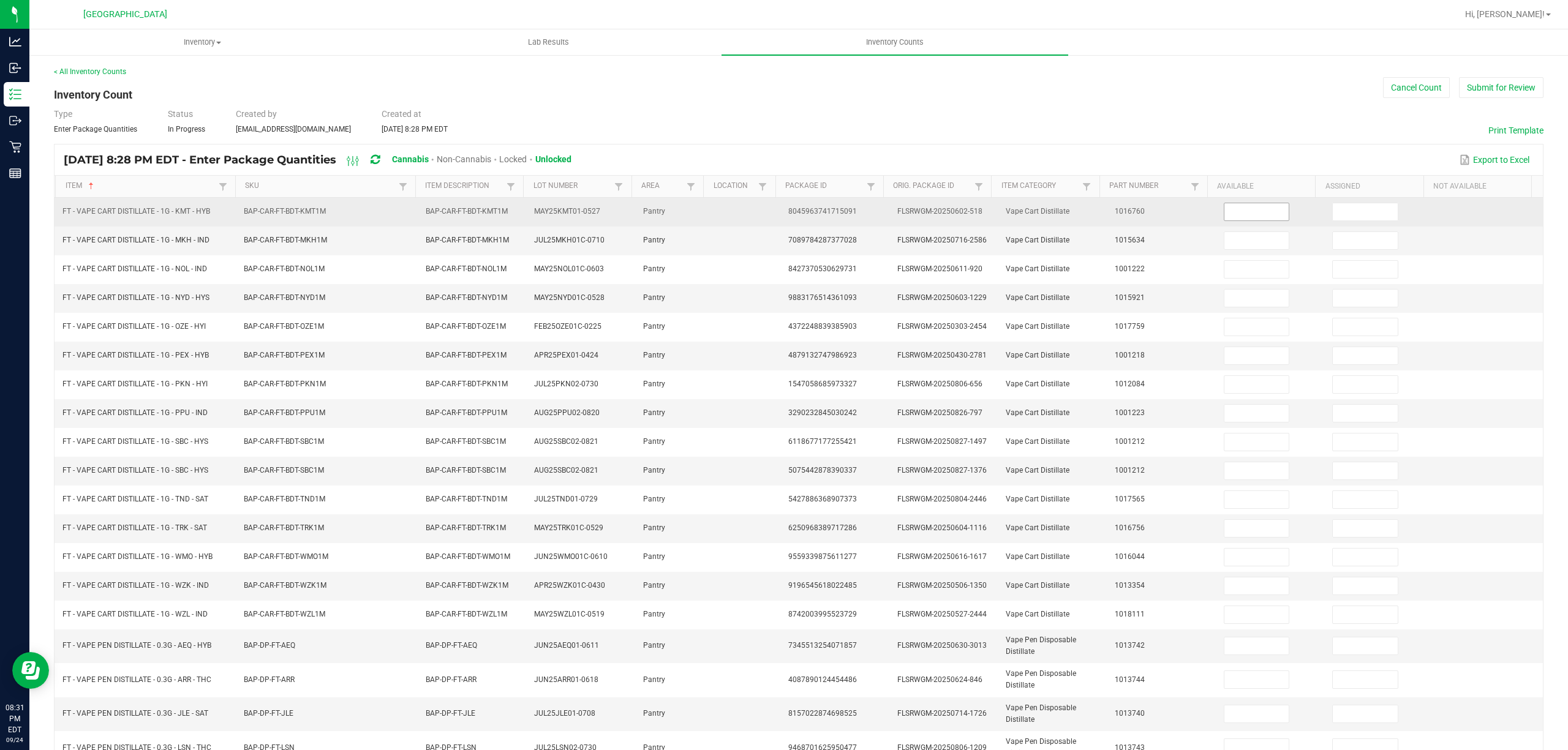
click at [1244, 209] on input at bounding box center [1256, 211] width 65 height 17
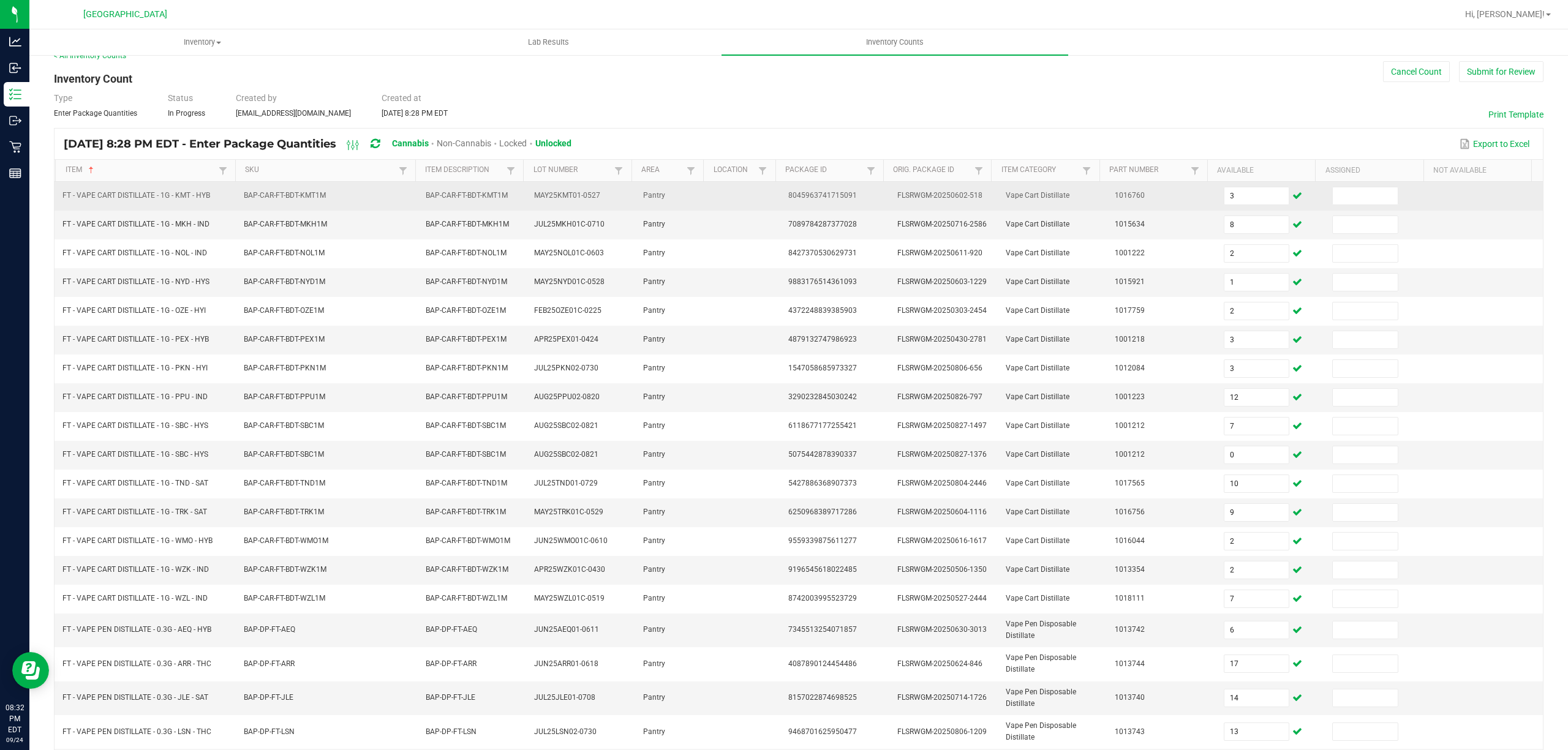
scroll to position [103, 0]
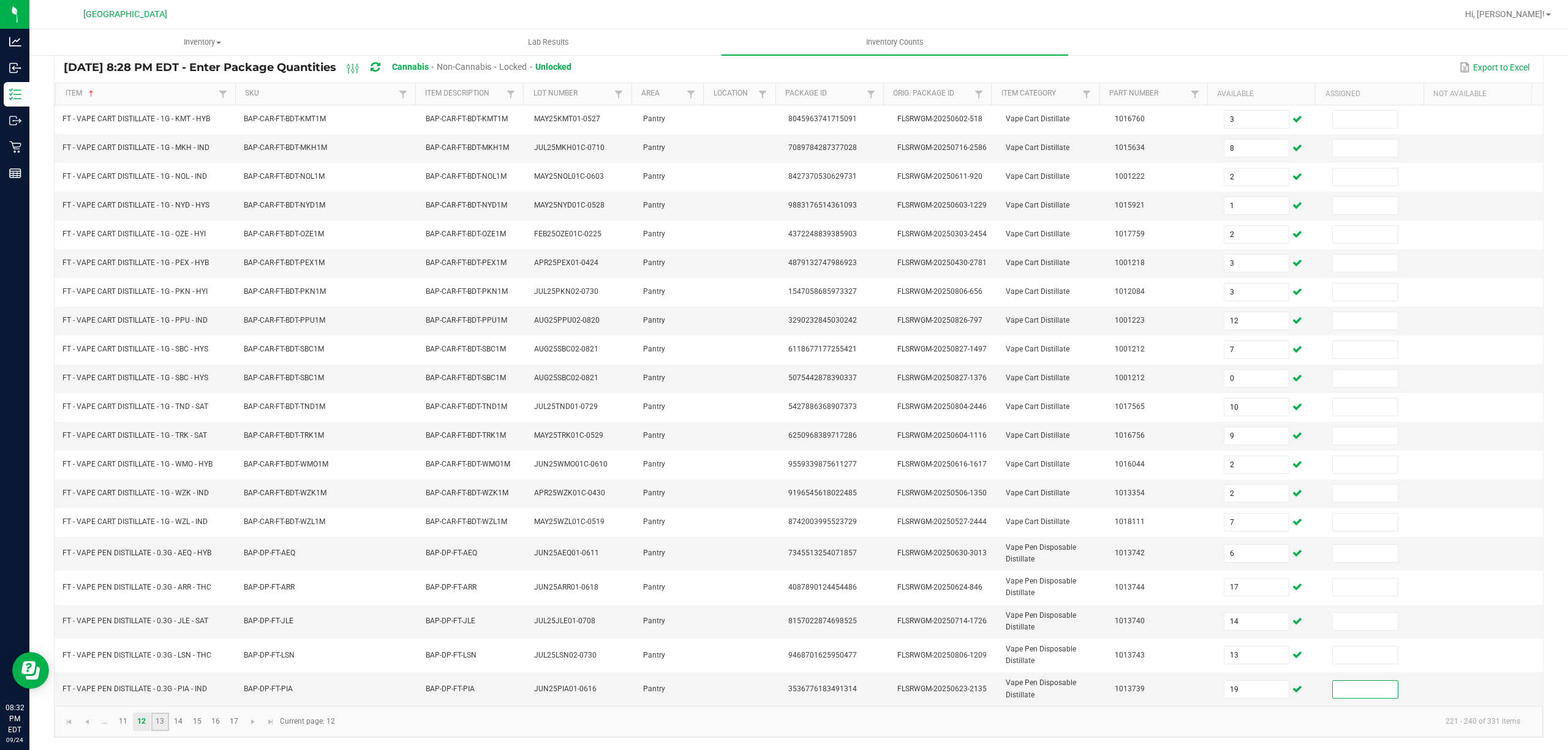
click at [154, 724] on link "13" at bounding box center [160, 722] width 18 height 18
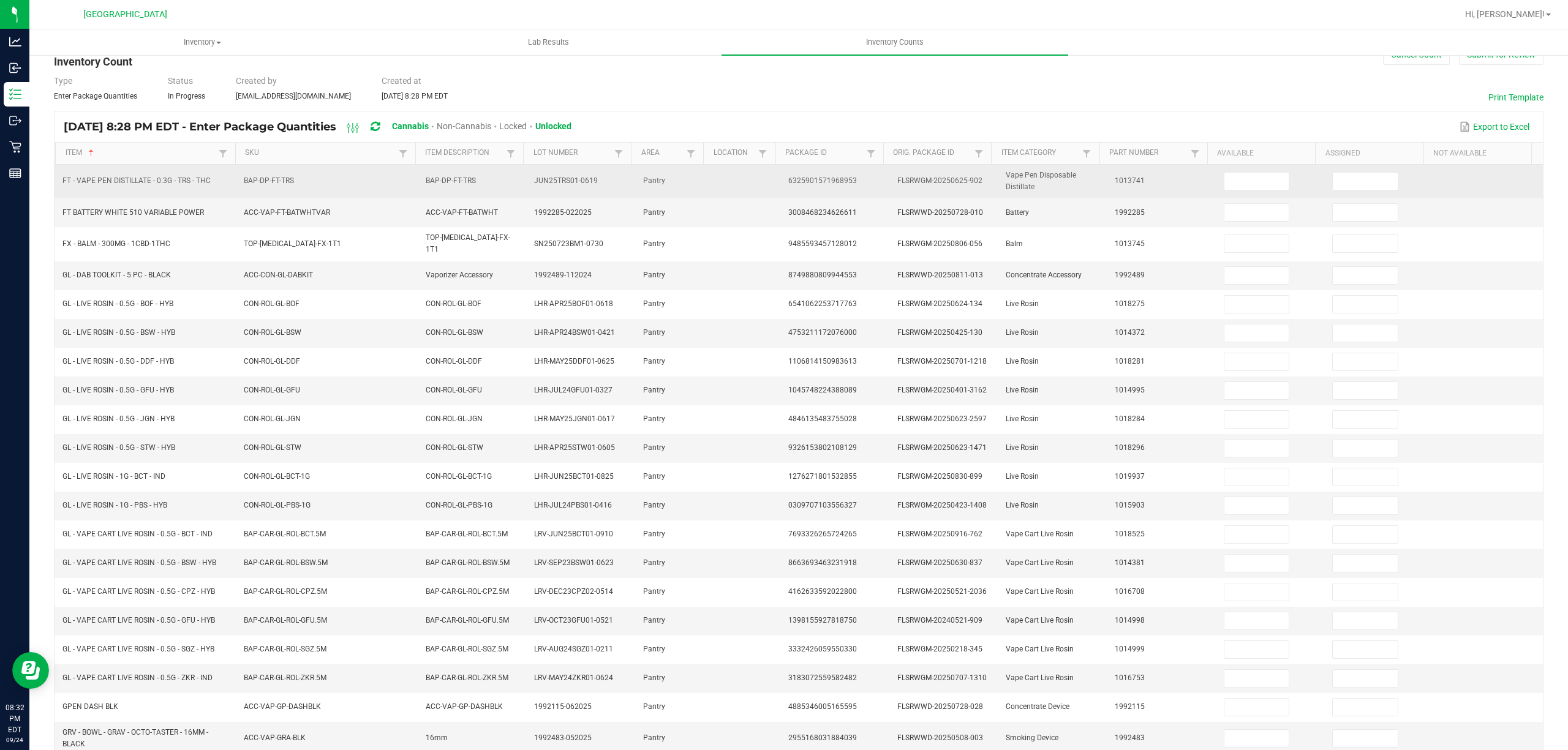
scroll to position [0, 0]
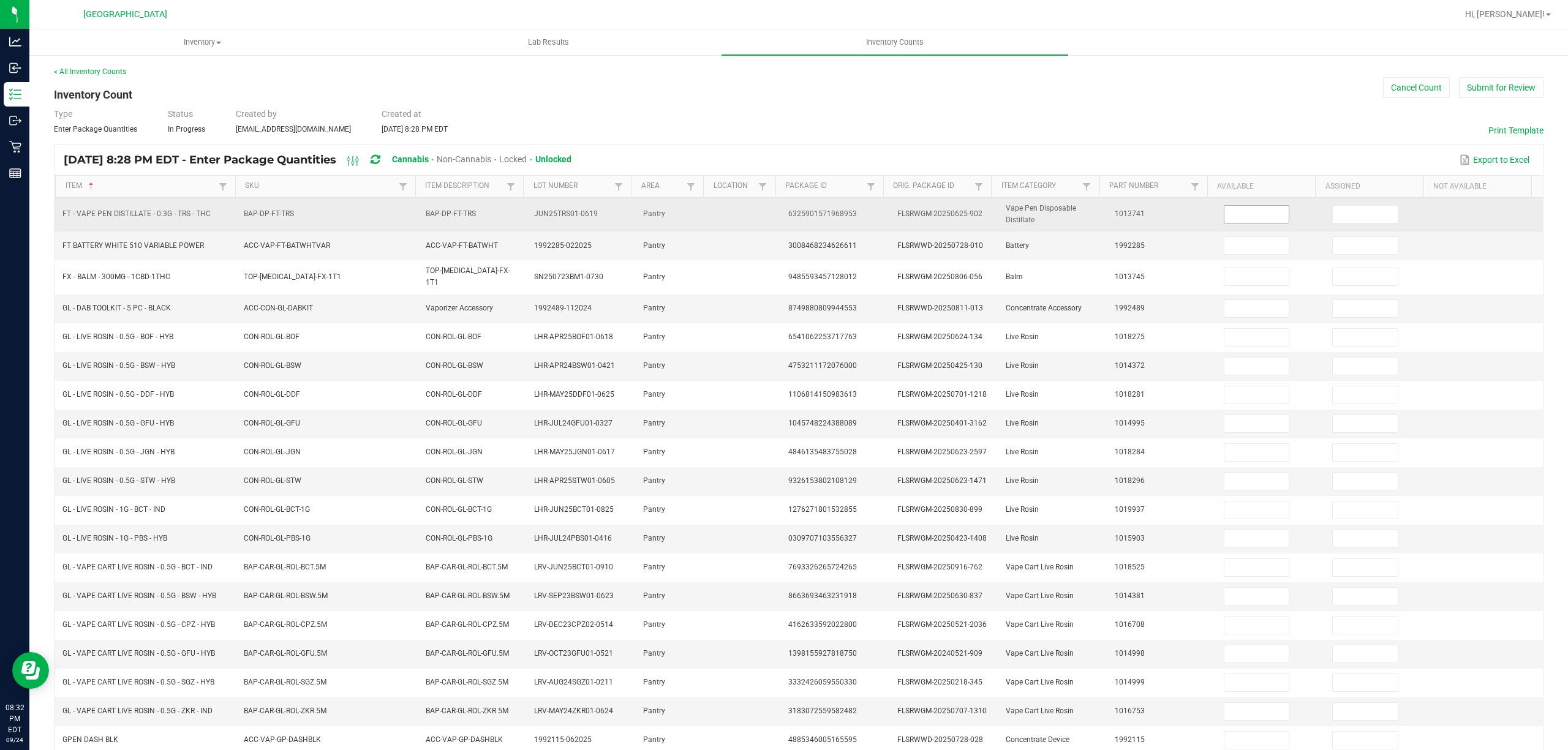
click at [1229, 214] on input at bounding box center [1256, 214] width 65 height 17
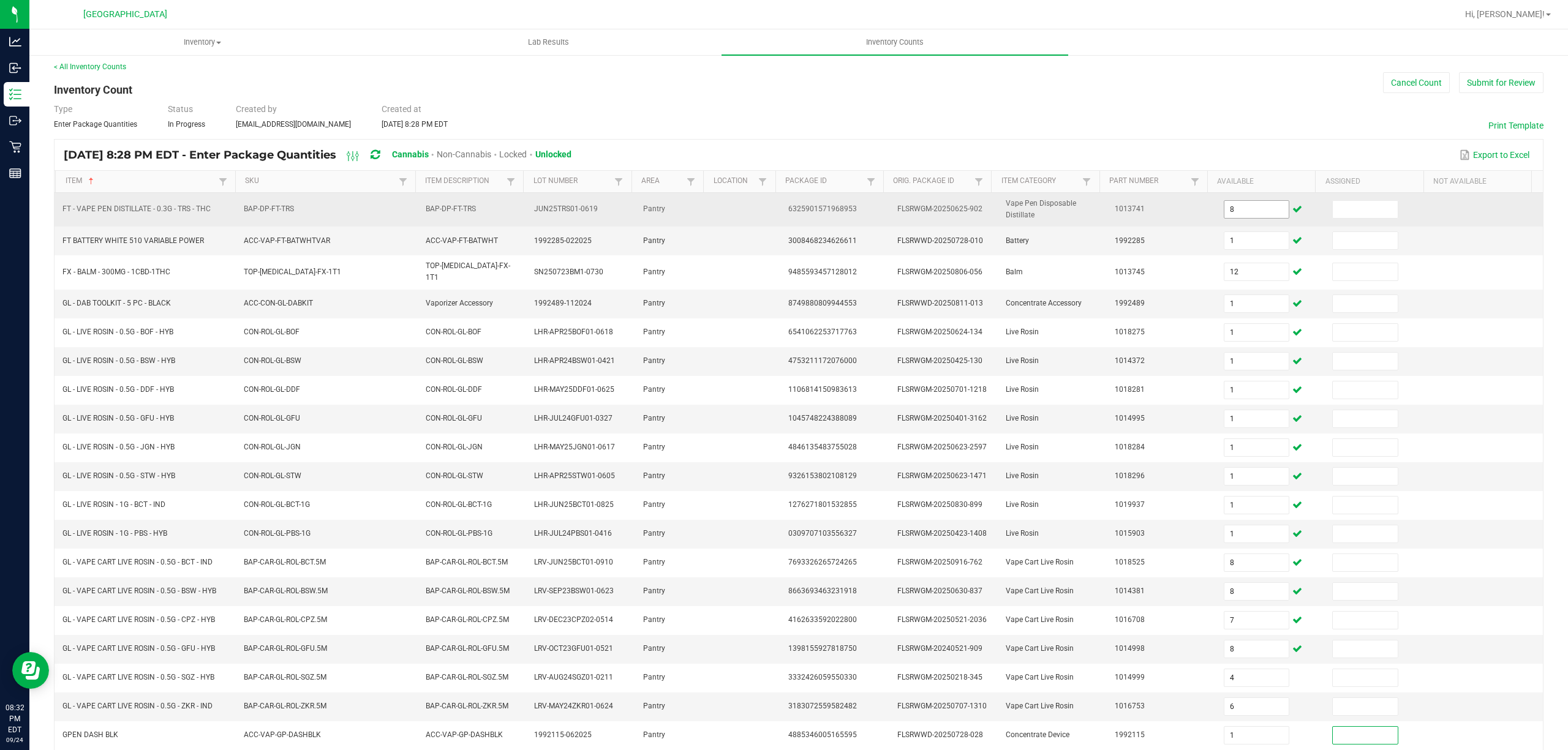
scroll to position [90, 0]
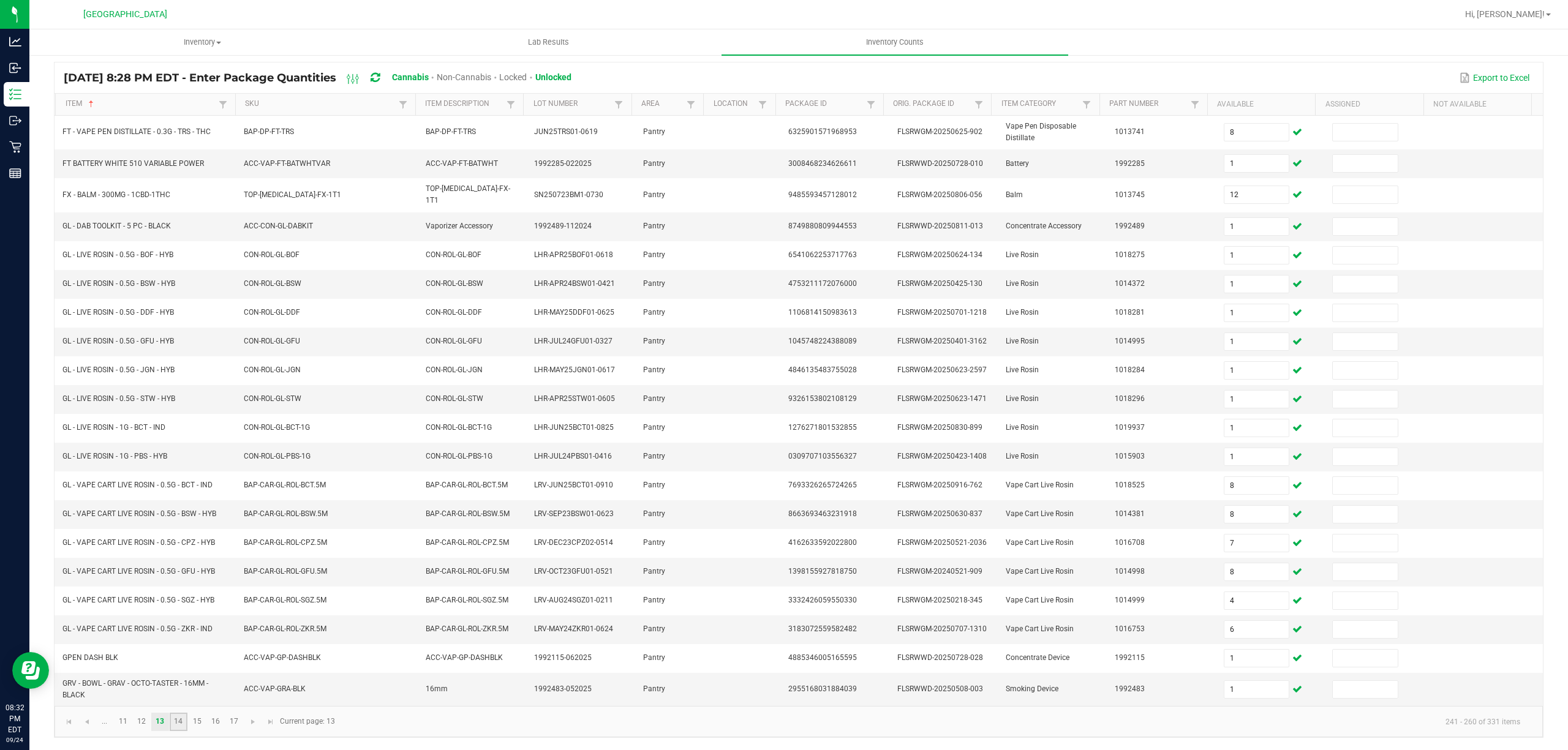
click at [182, 729] on link "14" at bounding box center [179, 722] width 18 height 18
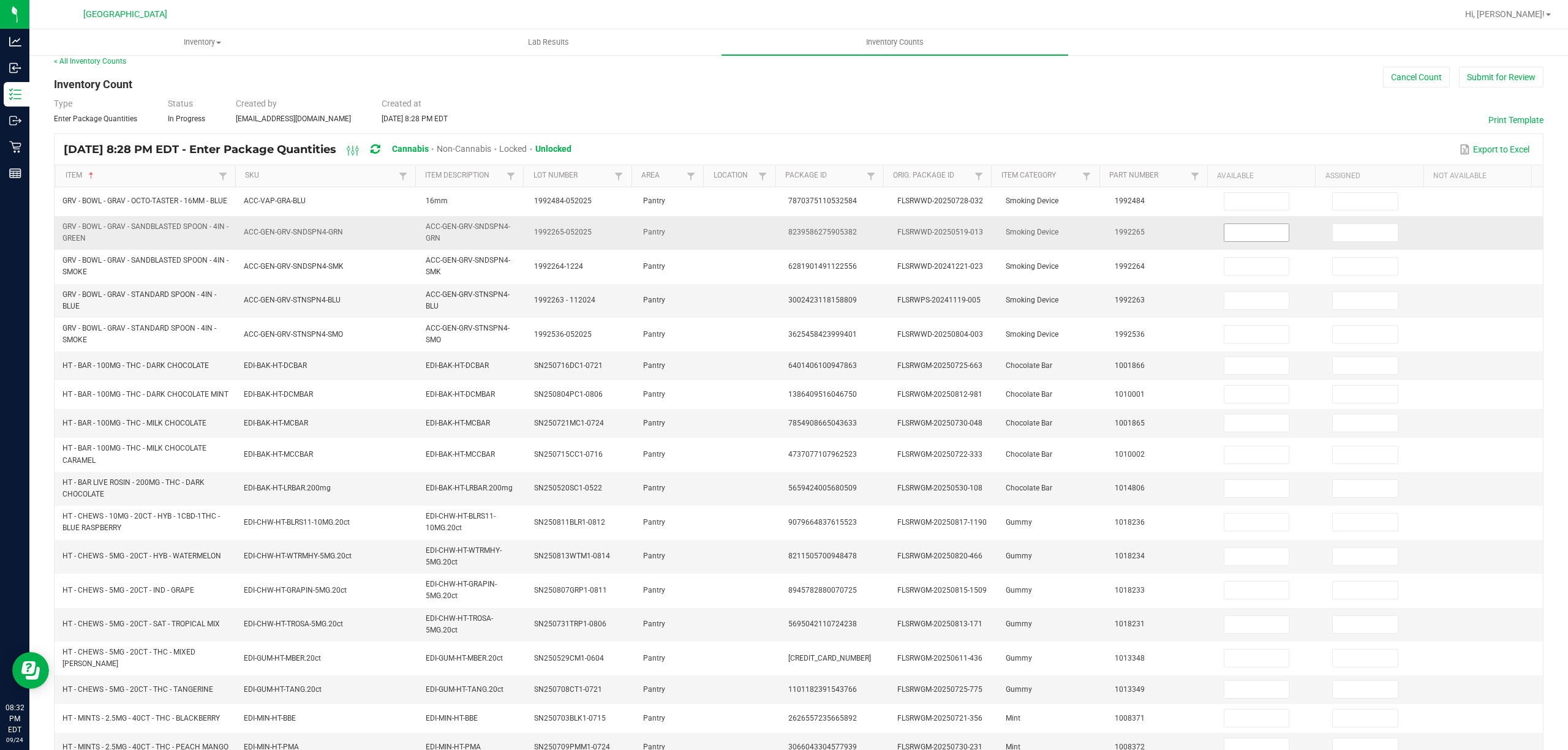
scroll to position [0, 0]
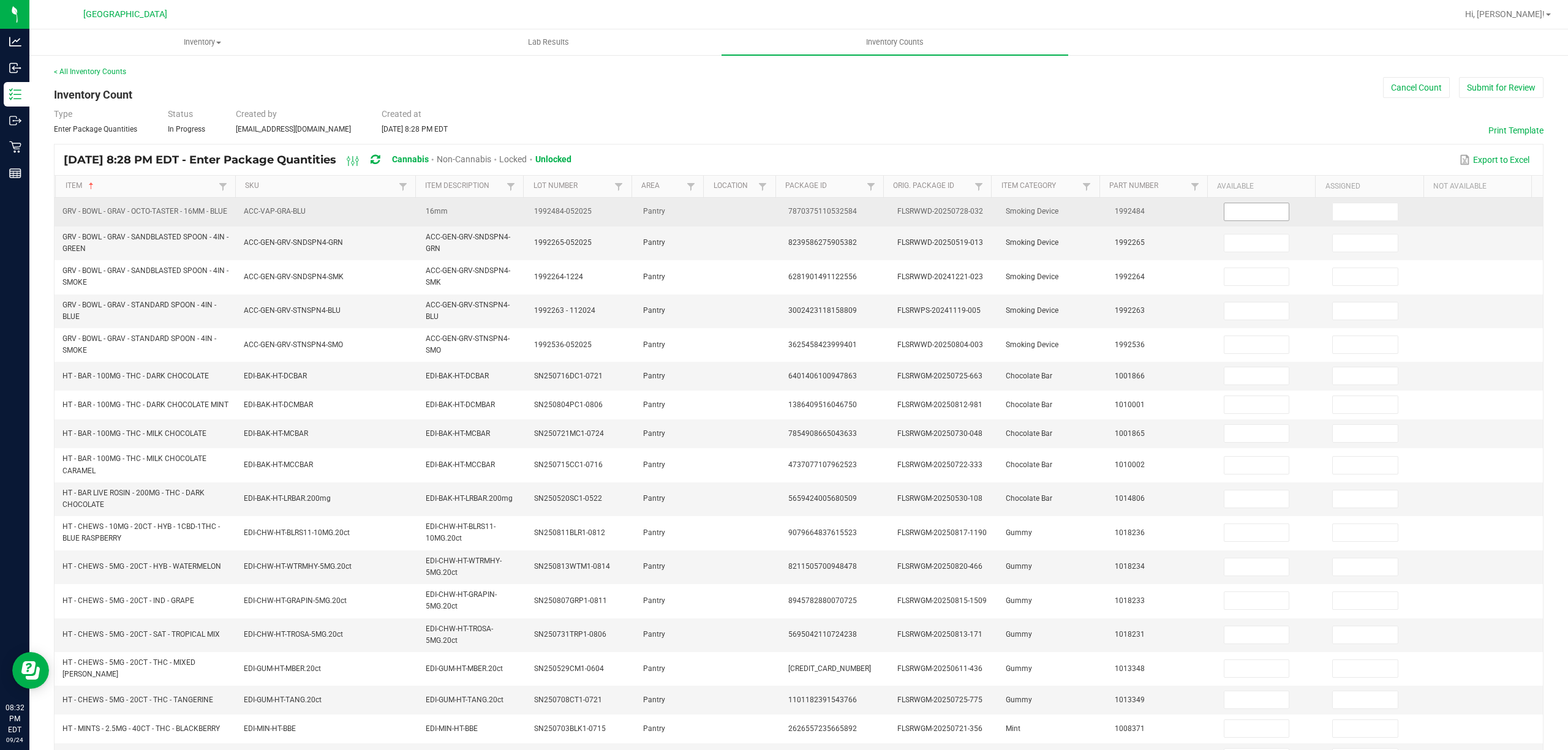
click at [1228, 221] on input at bounding box center [1256, 211] width 65 height 17
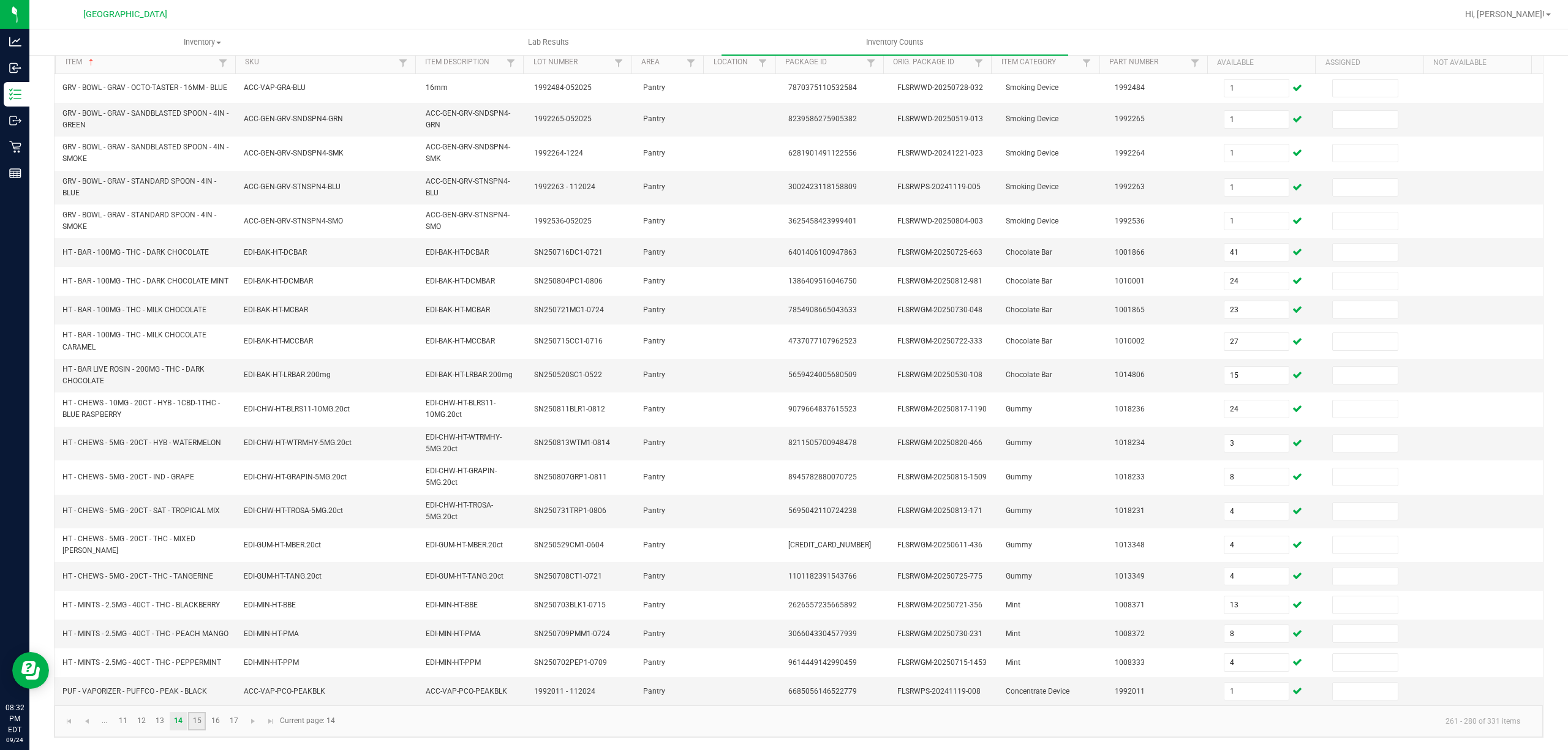
click at [194, 716] on link "15" at bounding box center [197, 721] width 18 height 18
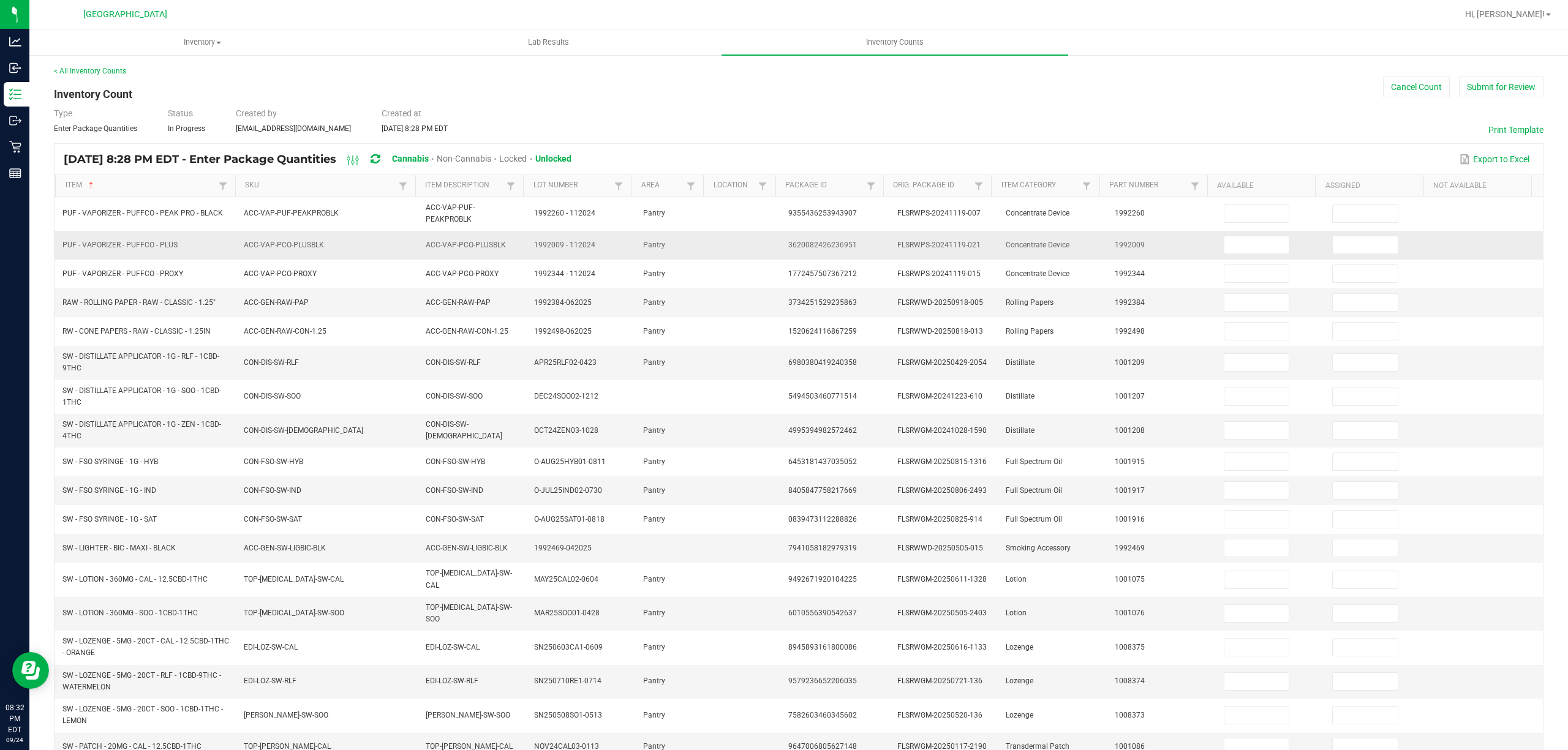
scroll to position [0, 0]
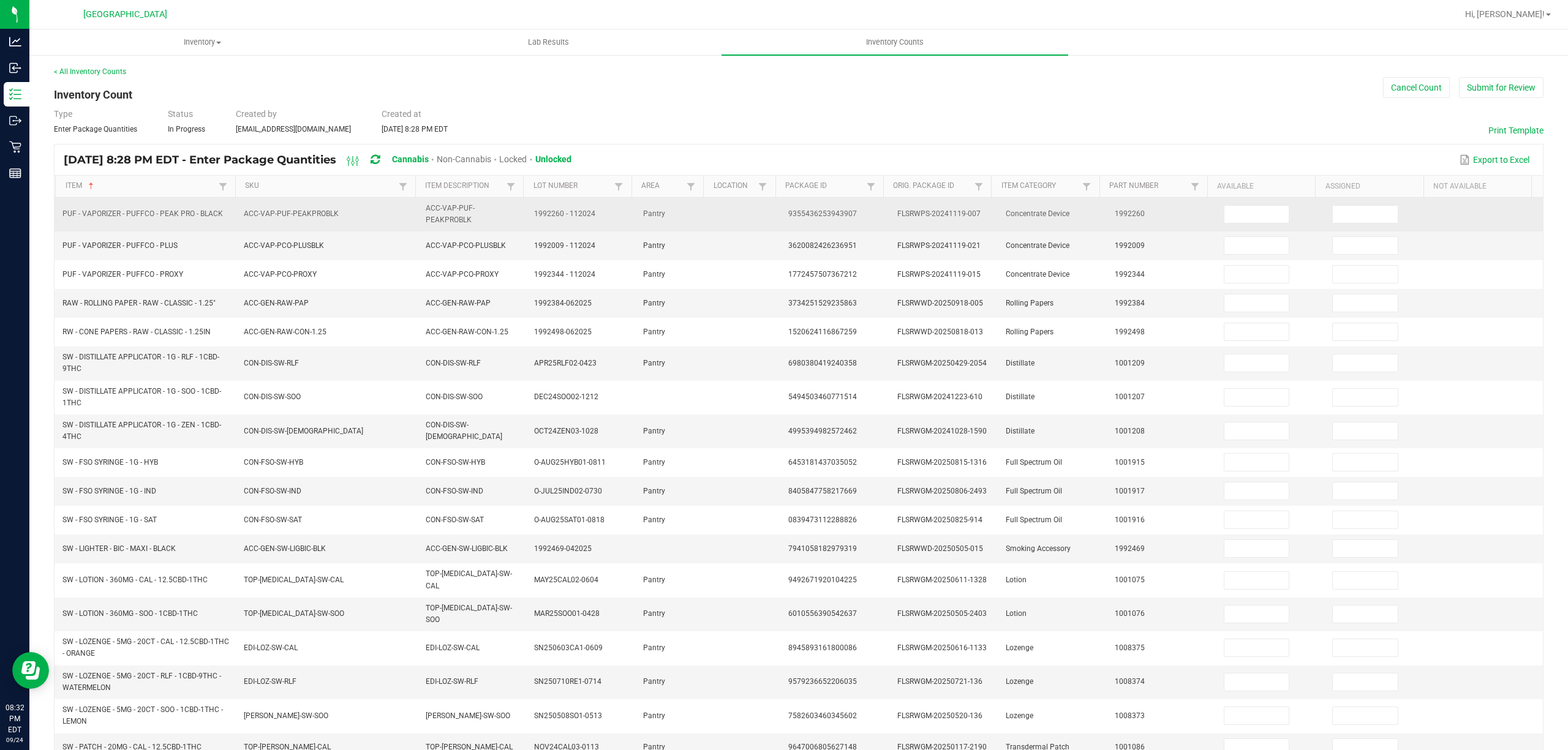
click at [1271, 227] on td at bounding box center [1271, 214] width 109 height 34
click at [1233, 219] on input at bounding box center [1256, 214] width 65 height 17
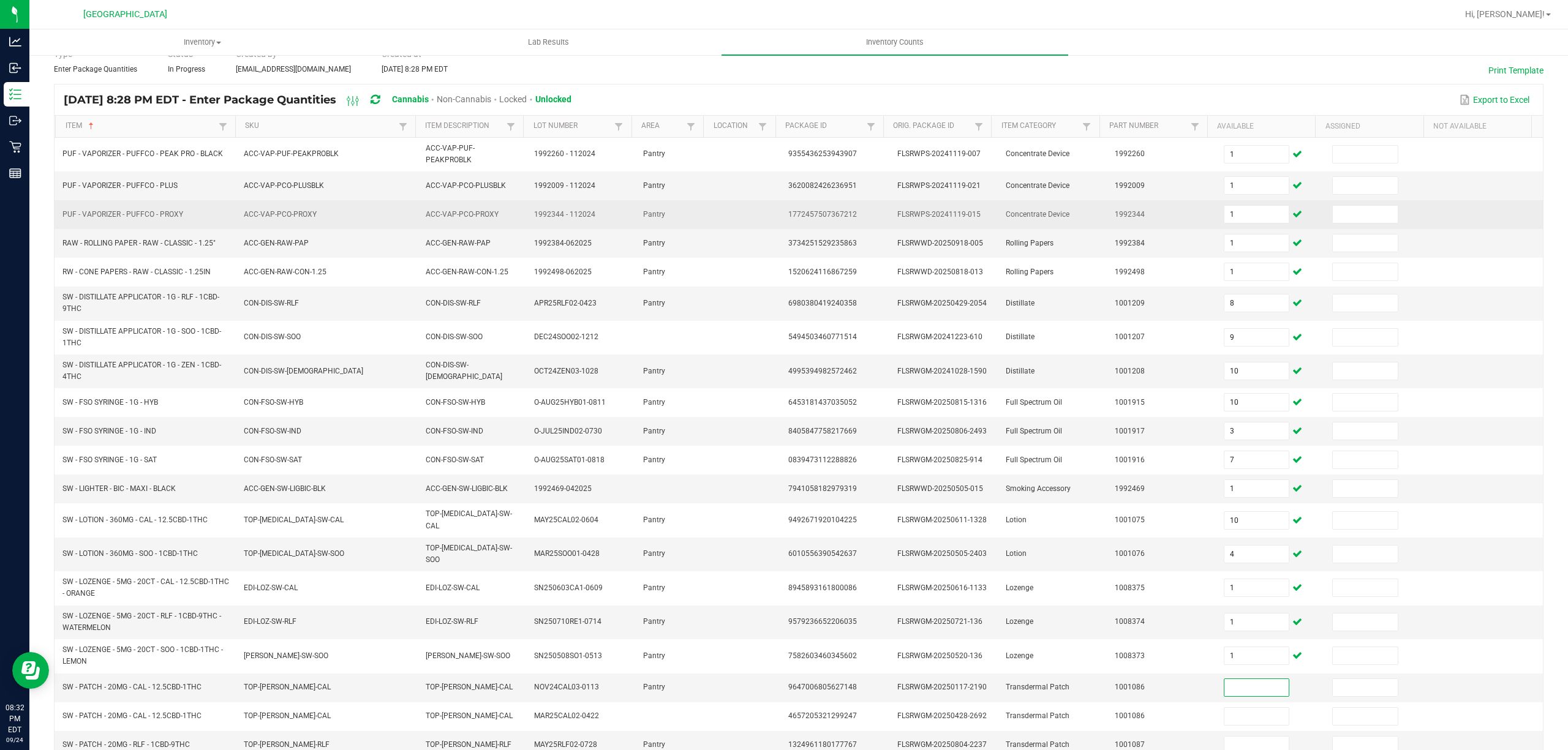
scroll to position [113, 0]
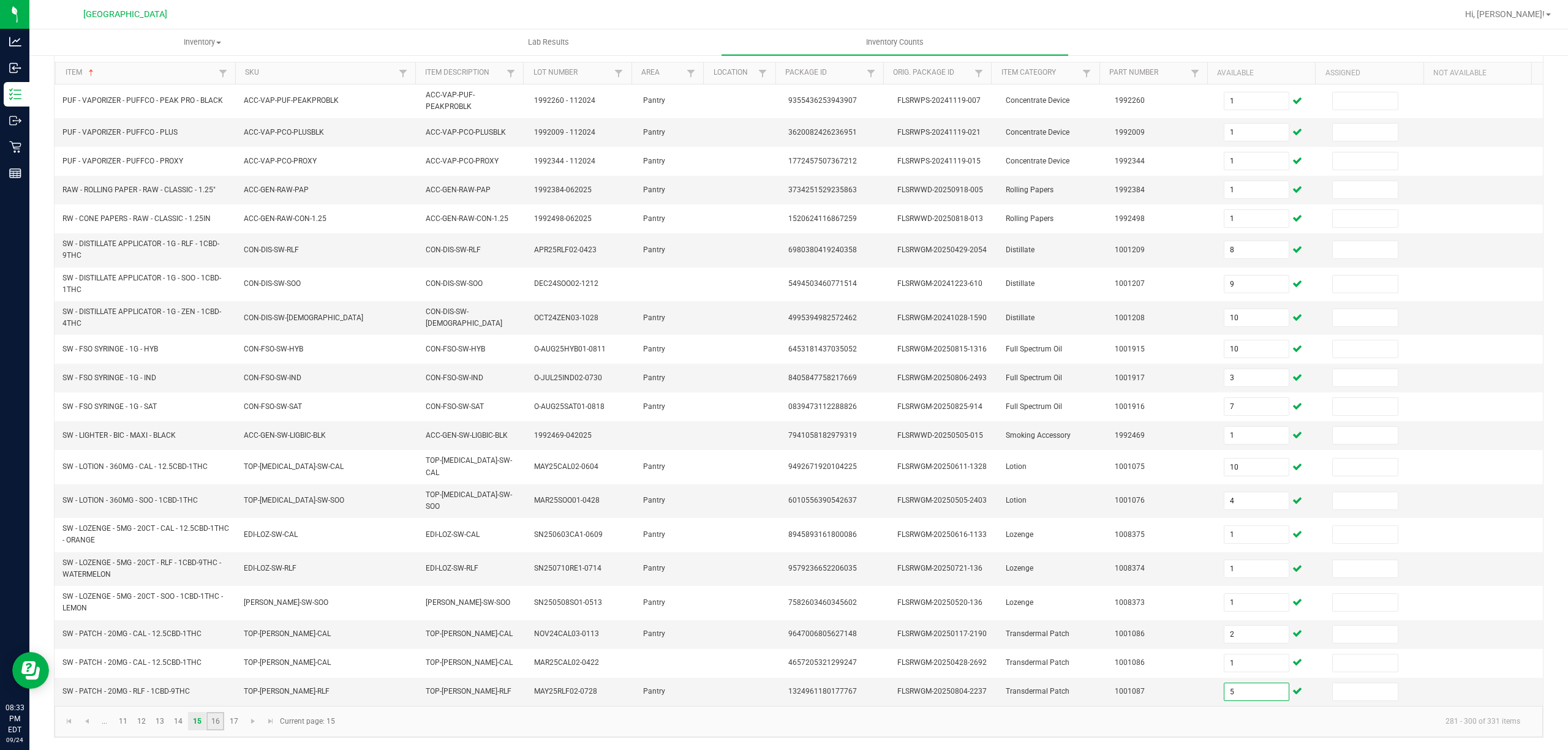
click at [216, 720] on link "16" at bounding box center [215, 721] width 18 height 18
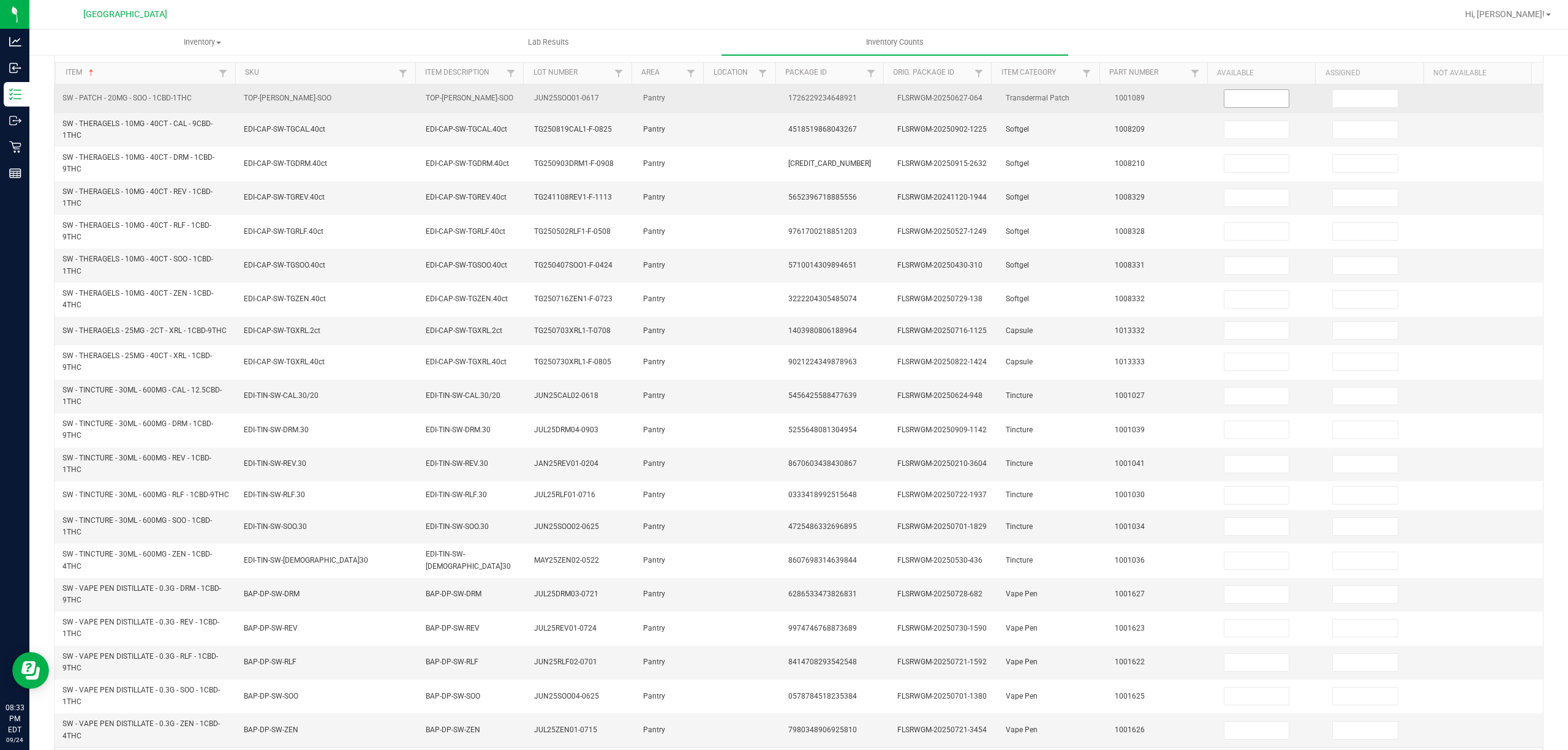
drag, startPoint x: 1260, startPoint y: 98, endPoint x: 1267, endPoint y: 100, distance: 7.3
click at [1260, 98] on input at bounding box center [1256, 98] width 65 height 17
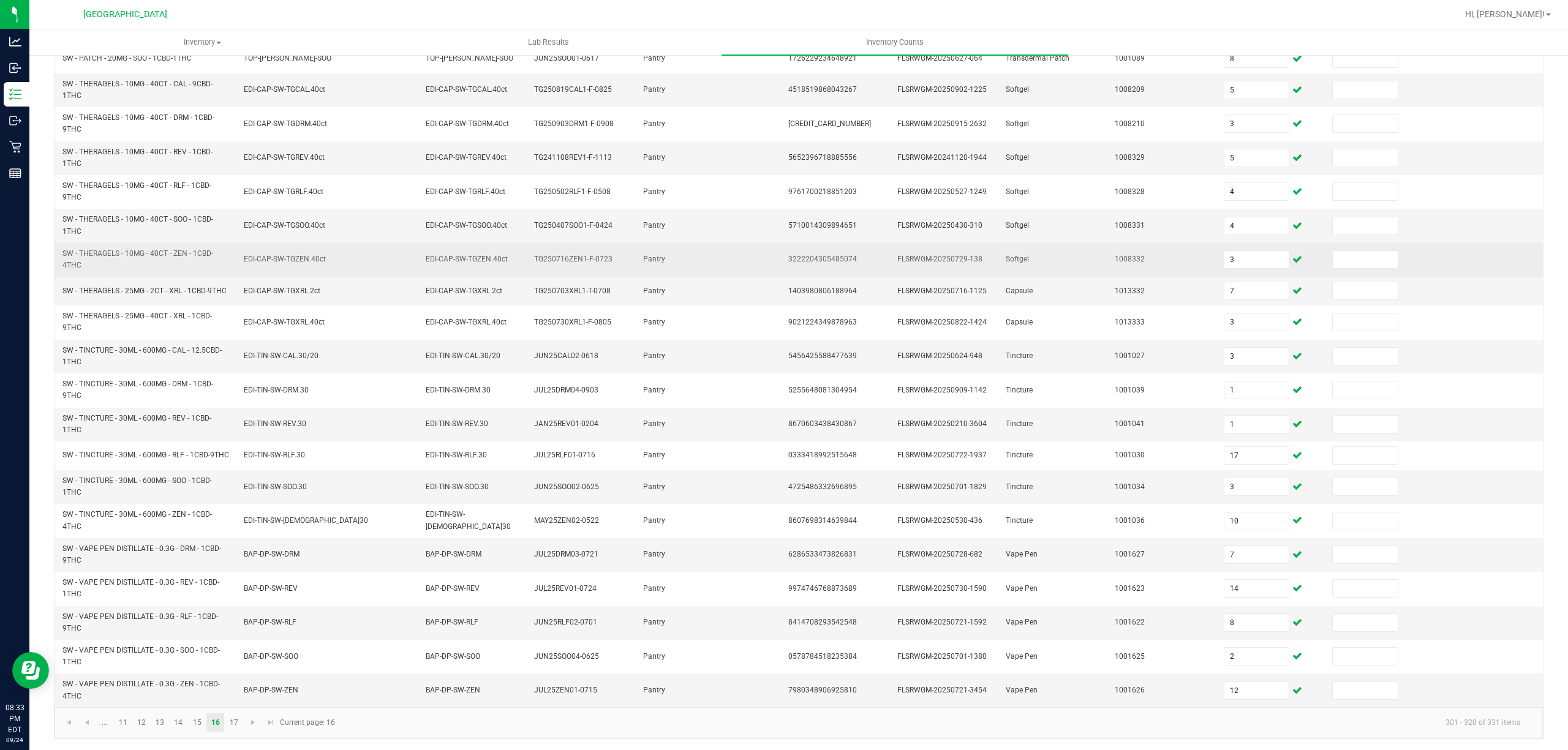
scroll to position [170, 0]
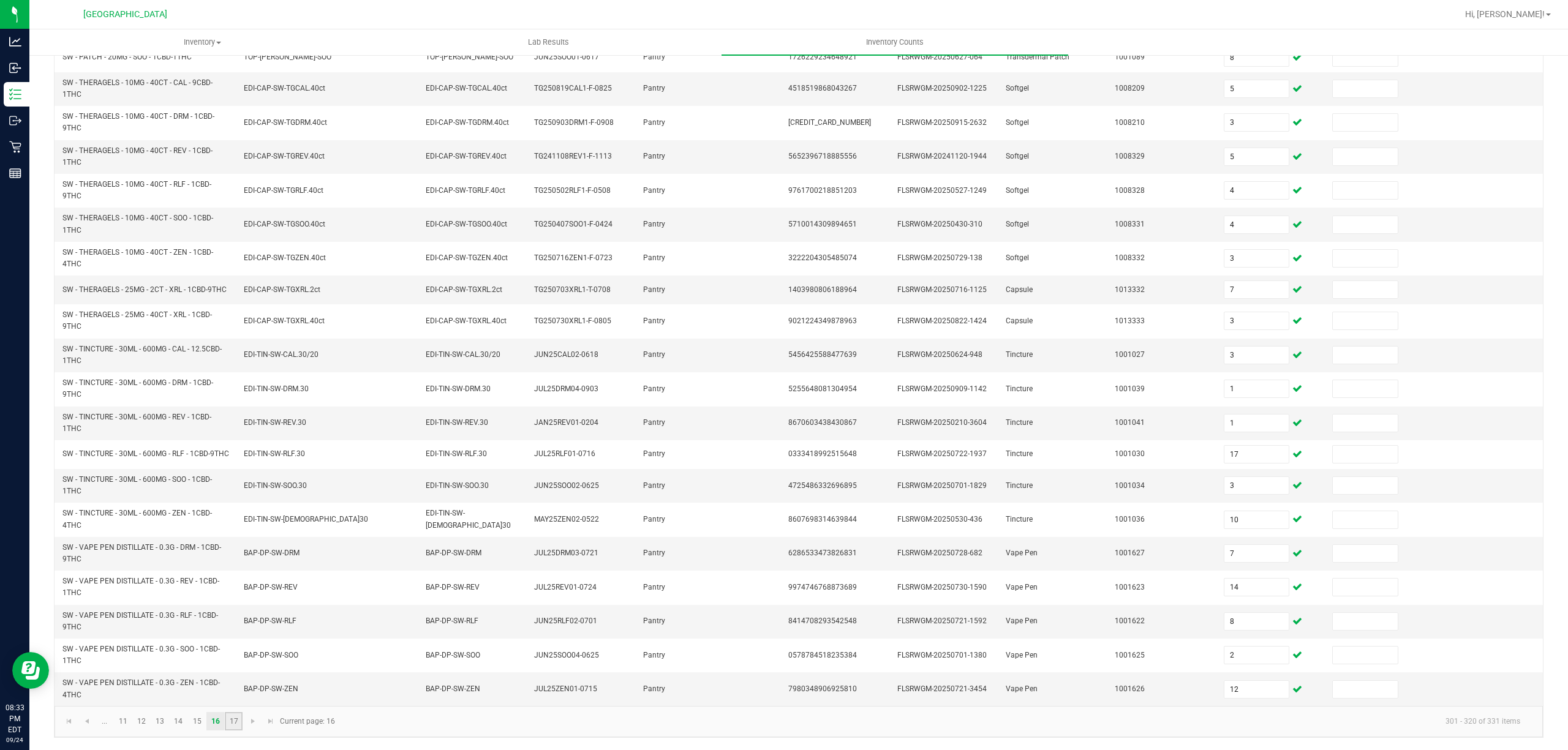
click at [233, 714] on link "17" at bounding box center [233, 721] width 18 height 18
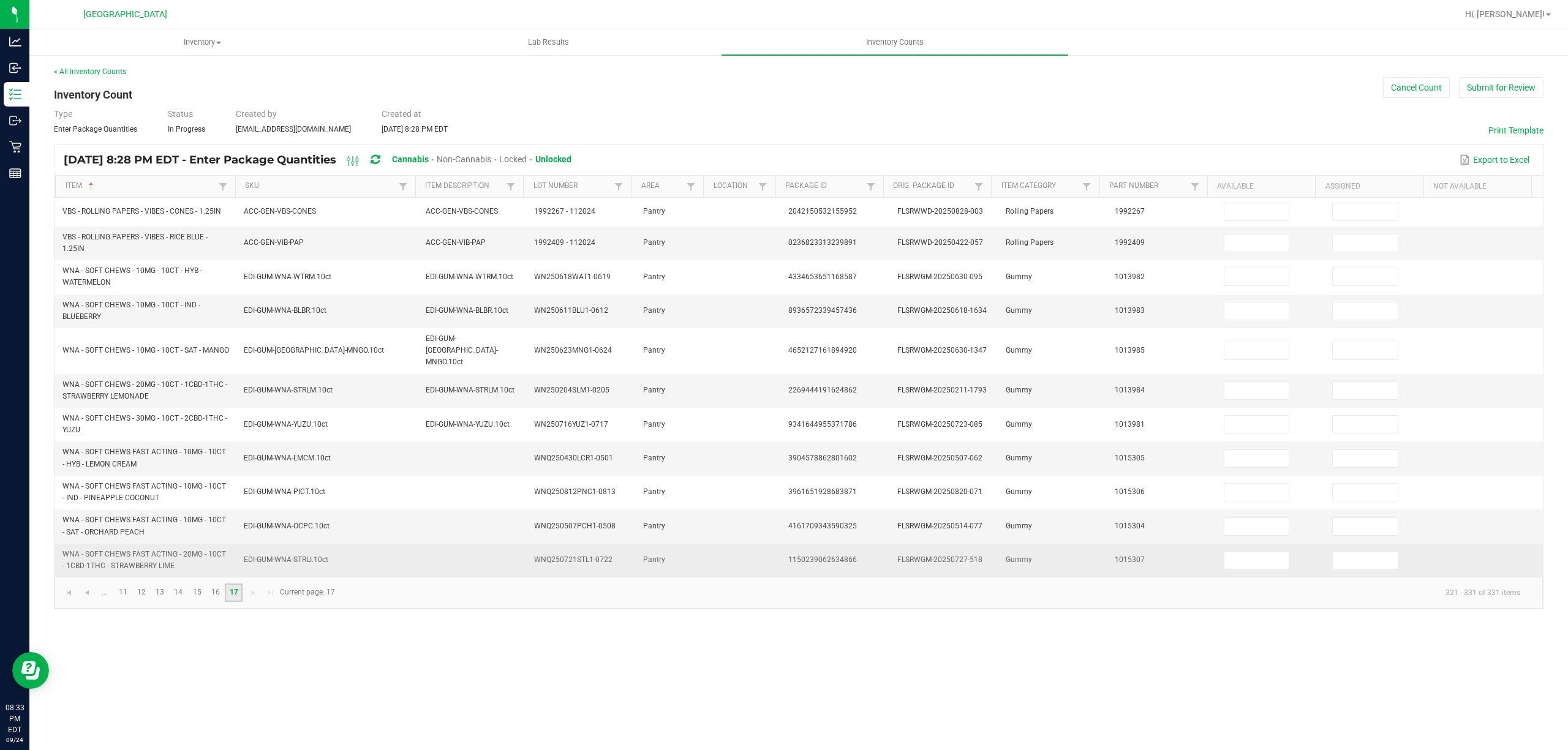
scroll to position [0, 0]
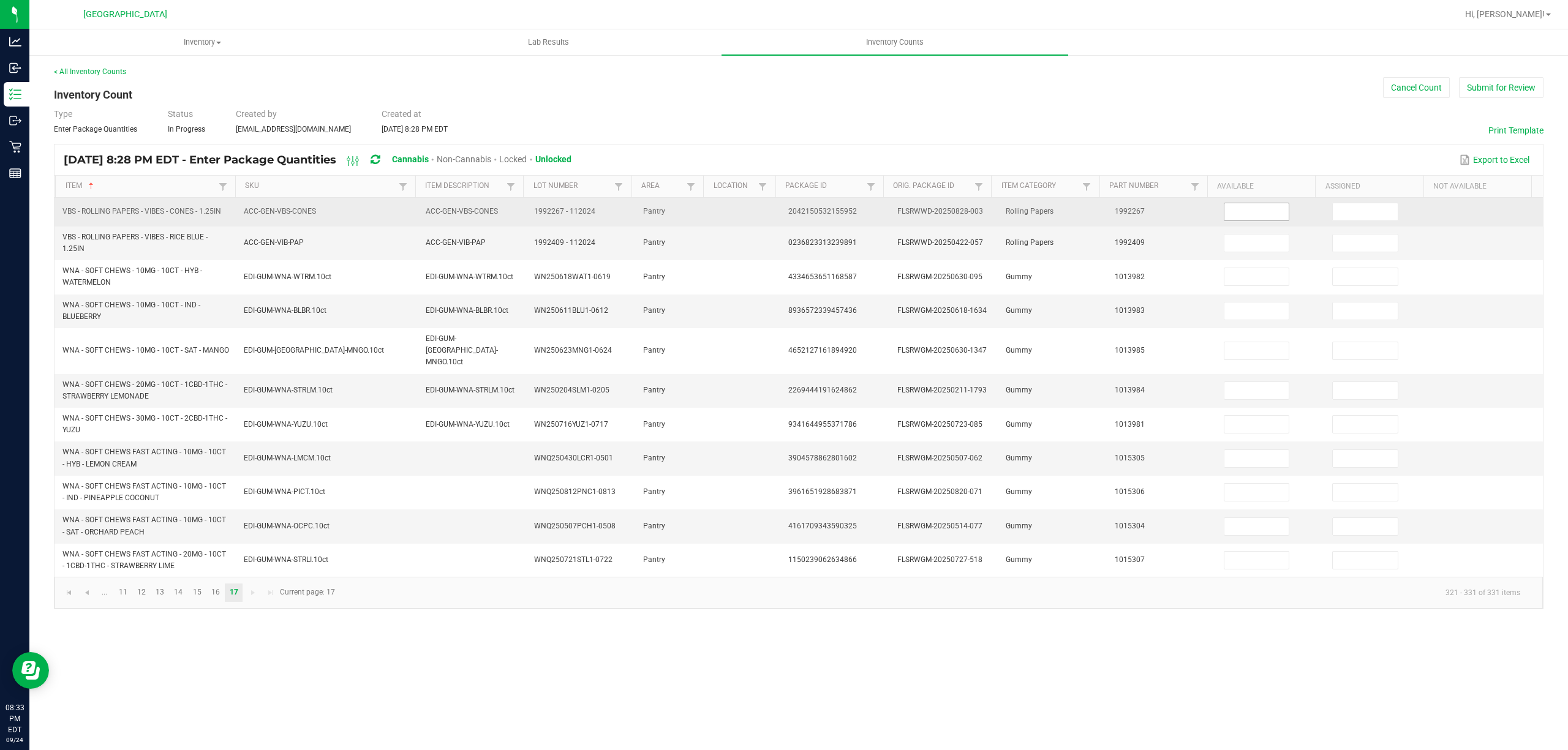
click at [1240, 216] on input at bounding box center [1256, 211] width 65 height 17
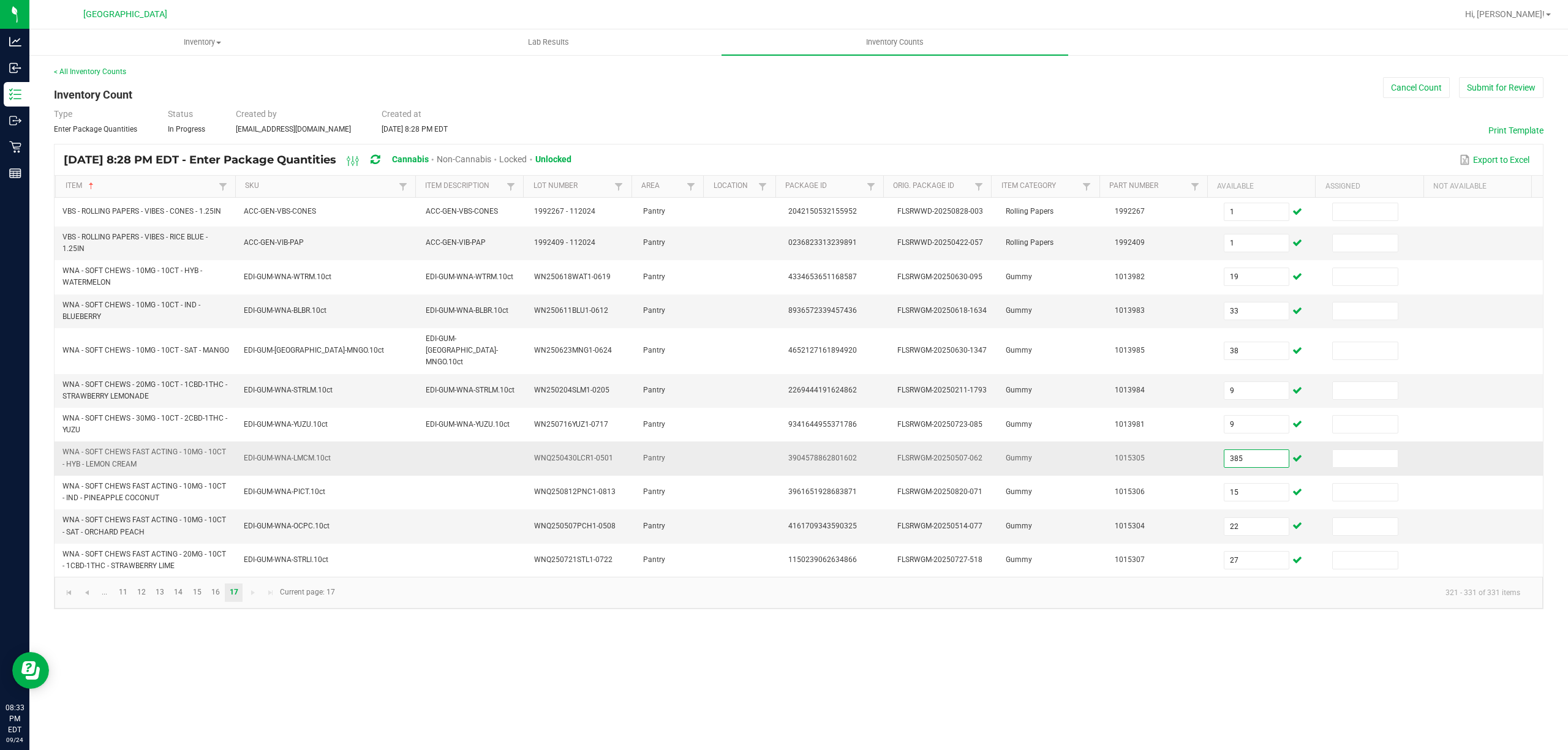
click at [1242, 454] on input "385" at bounding box center [1256, 458] width 65 height 17
click at [1480, 90] on button "Submit for Review" at bounding box center [1501, 87] width 84 height 21
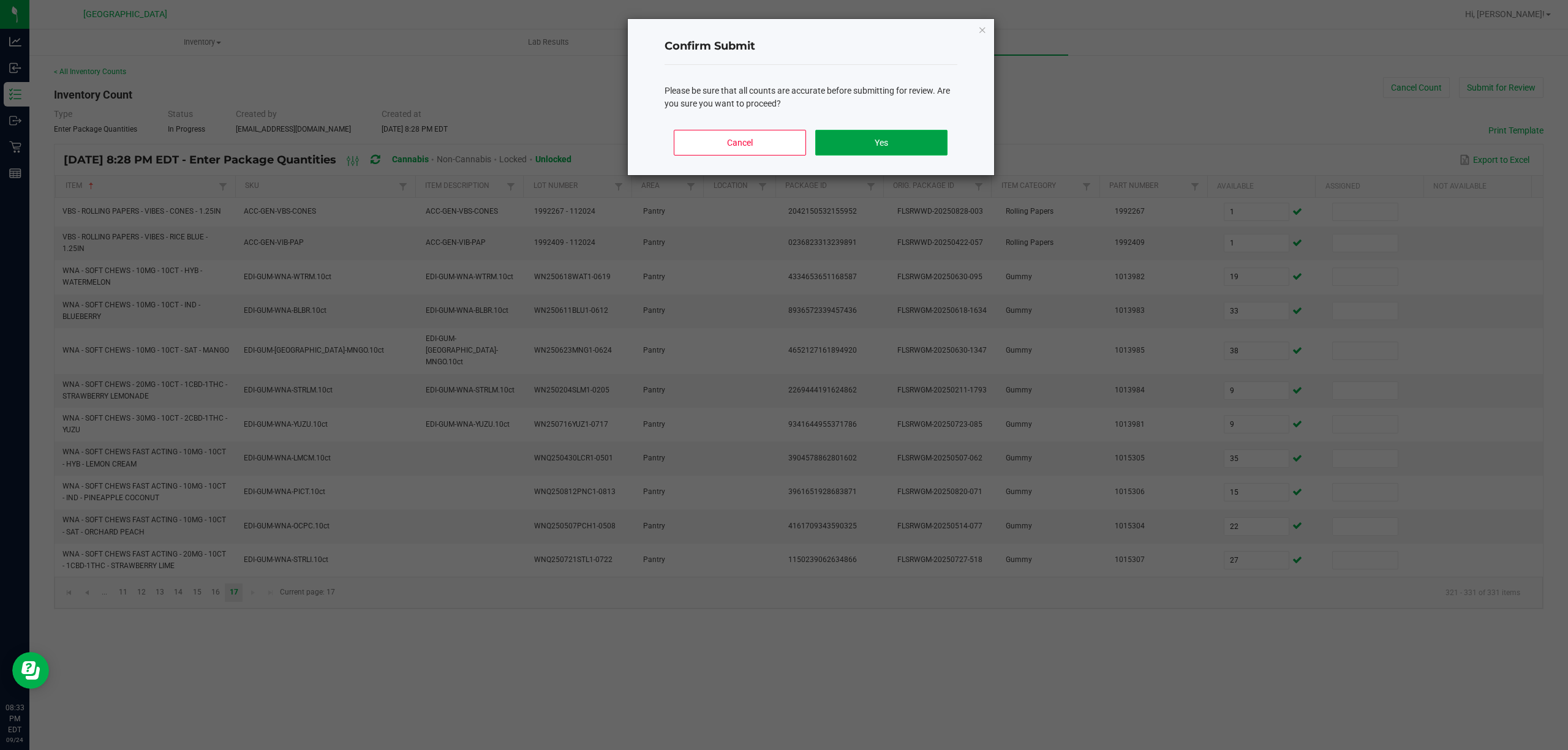
click at [922, 146] on button "Yes" at bounding box center [881, 143] width 132 height 26
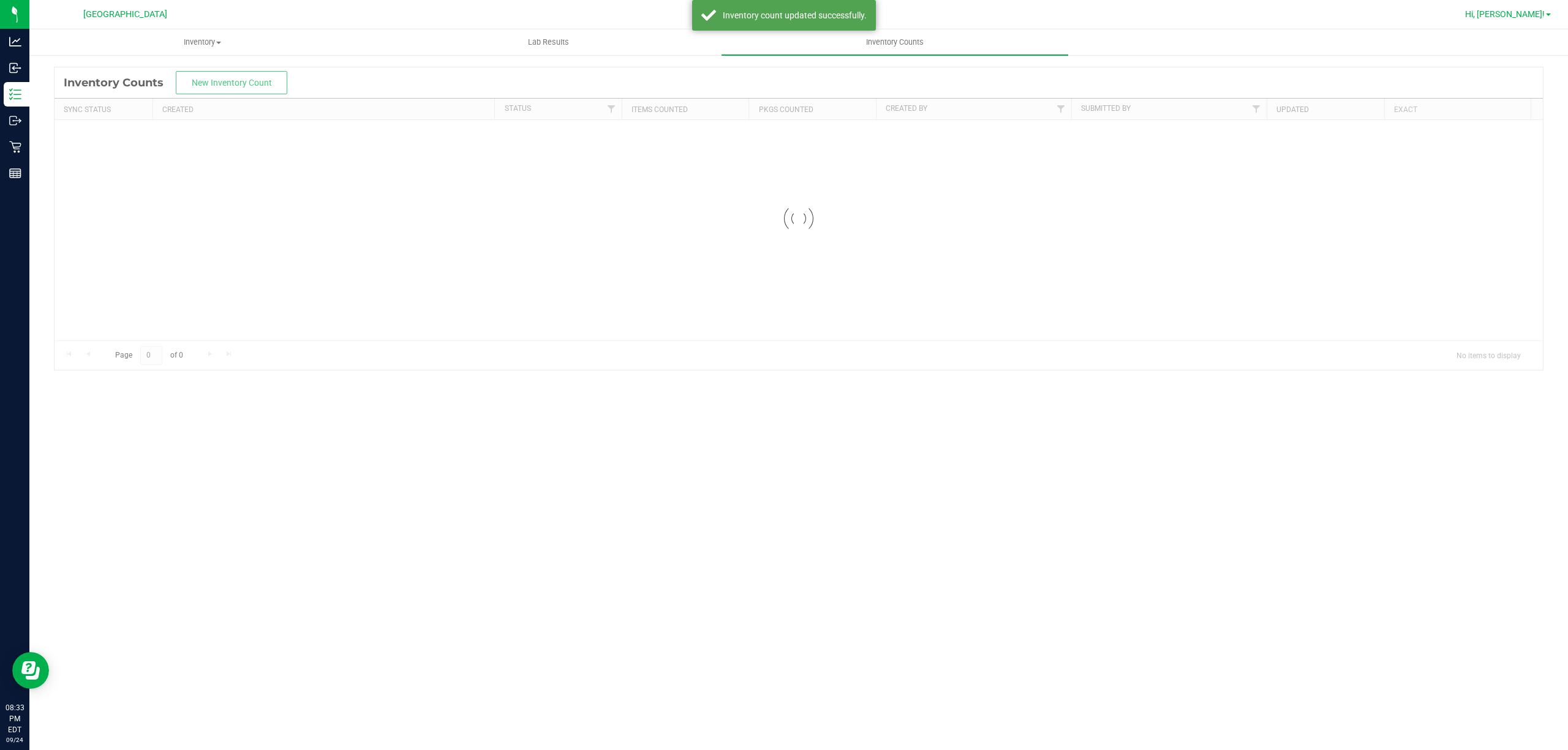
click at [1542, 9] on span "Hi, [PERSON_NAME]!" at bounding box center [1505, 14] width 80 height 10
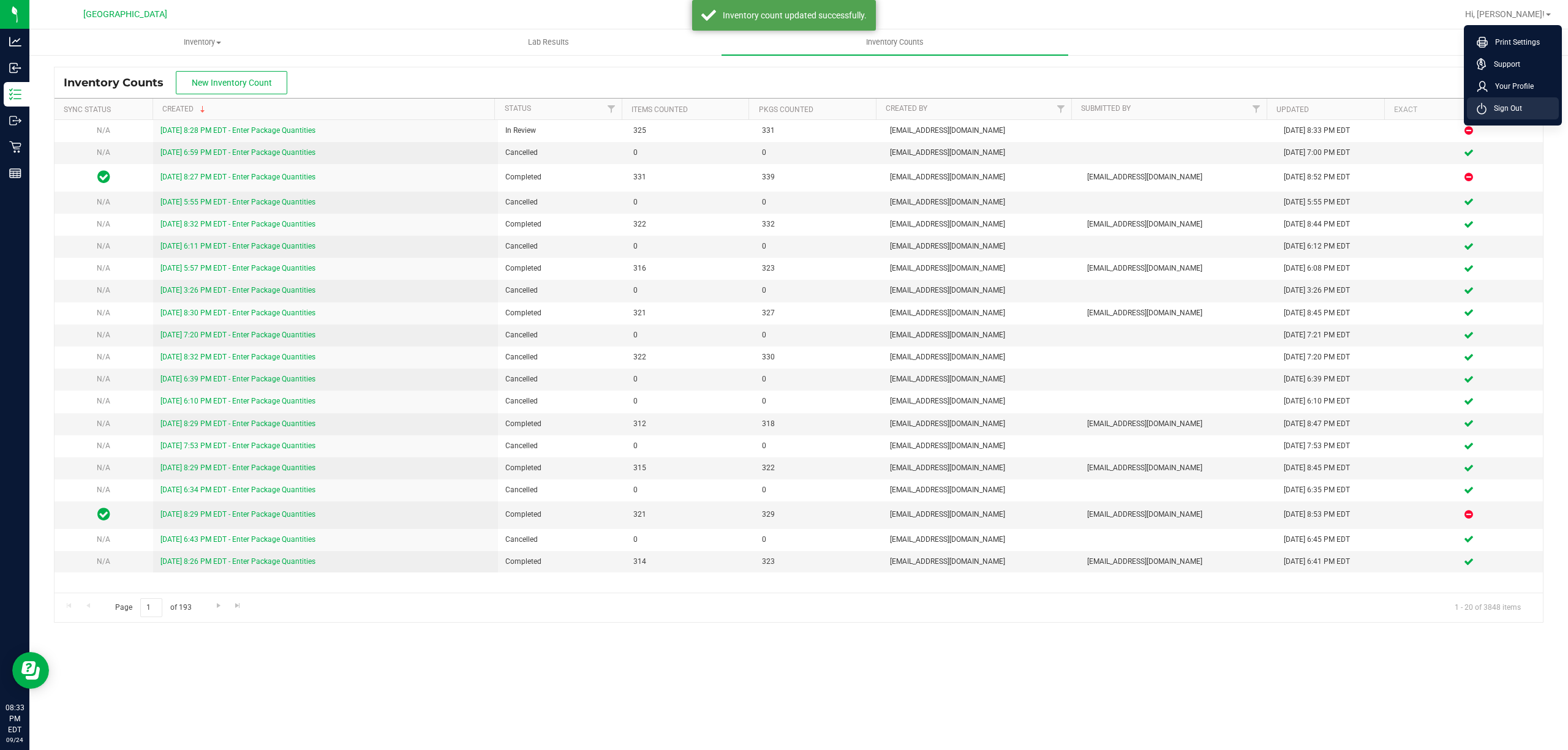
click at [1493, 105] on span "Sign Out" at bounding box center [1504, 109] width 36 height 12
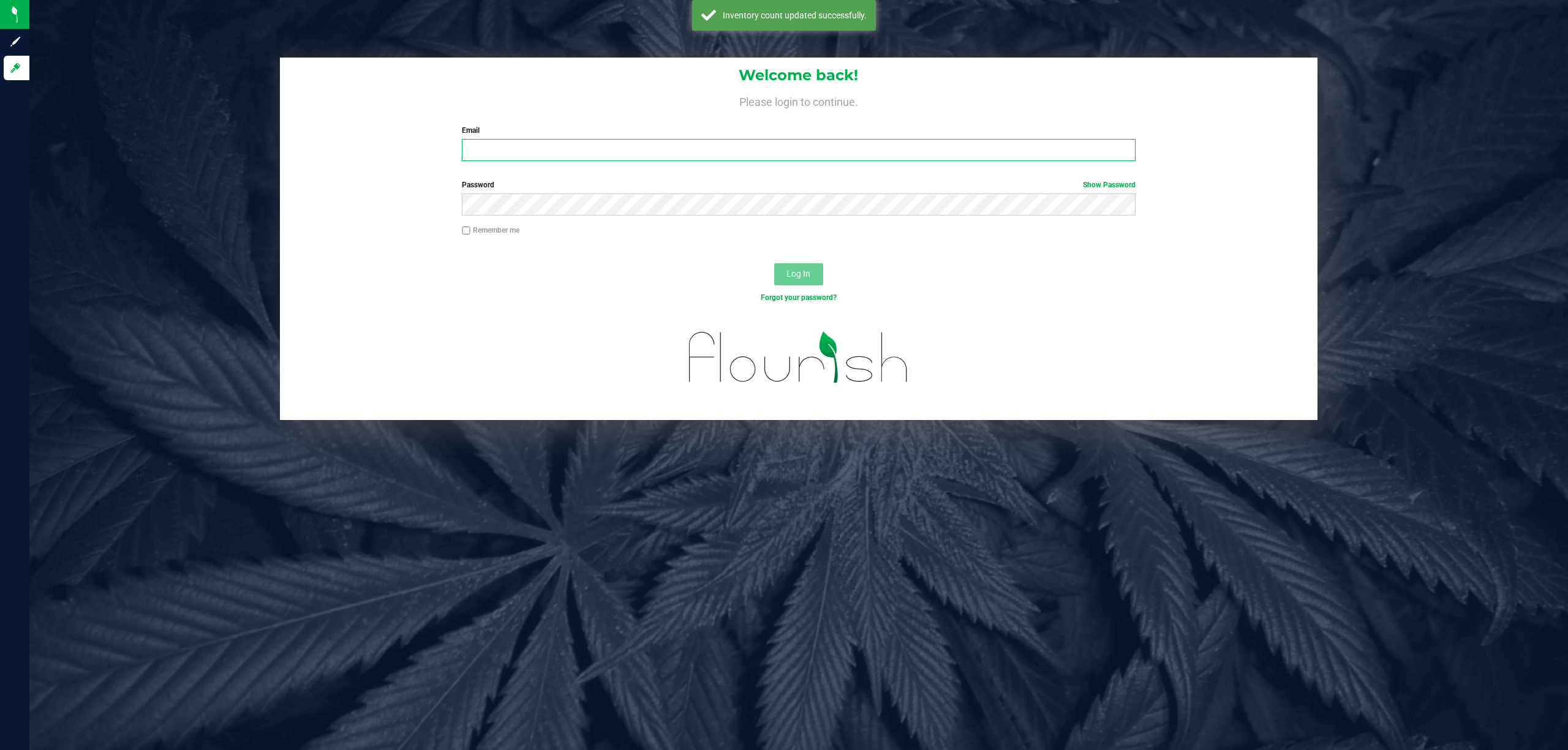
drag, startPoint x: 888, startPoint y: 159, endPoint x: 893, endPoint y: 154, distance: 7.1
click at [888, 156] on input "Email" at bounding box center [798, 150] width 674 height 22
click at [774, 263] on button "Log In" at bounding box center [798, 274] width 49 height 22
